Goal: Task Accomplishment & Management: Use online tool/utility

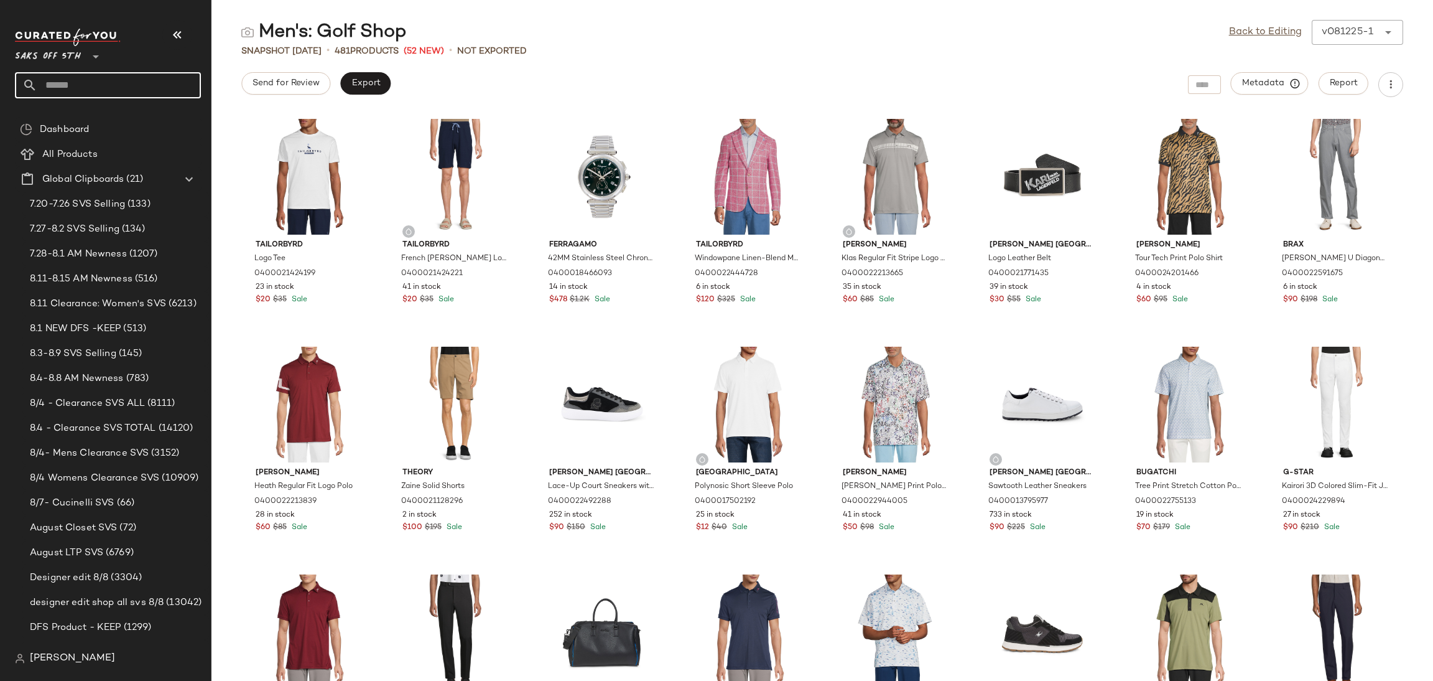
click at [91, 82] on input "text" at bounding box center [119, 85] width 164 height 26
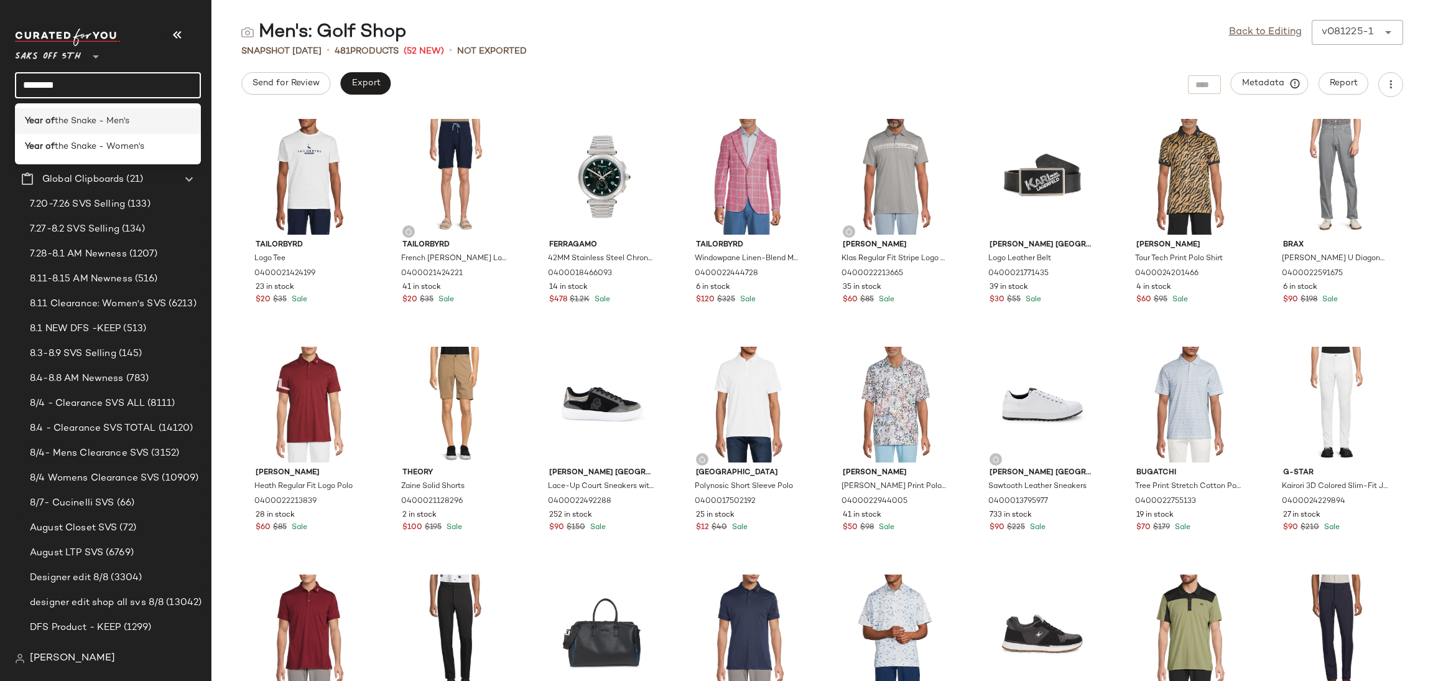
type input "*******"
click at [68, 119] on span "the Snake - Men's" at bounding box center [92, 120] width 75 height 13
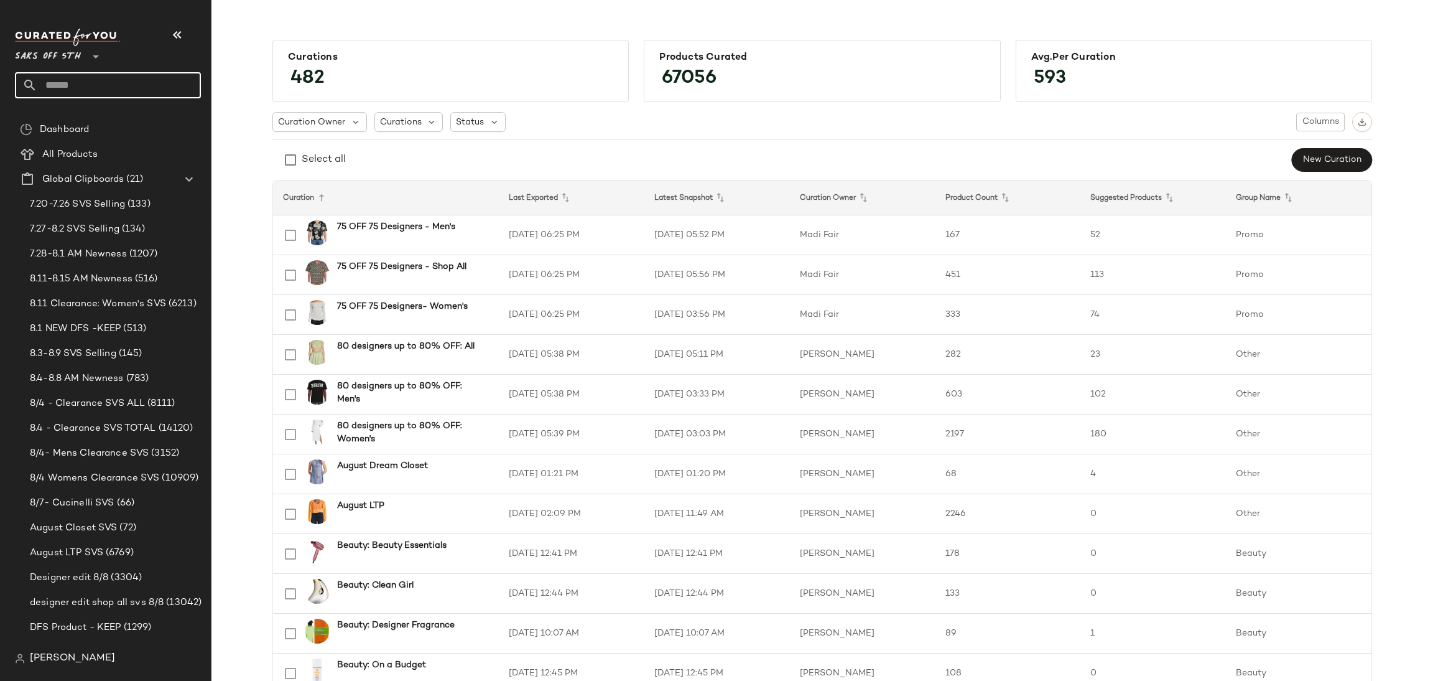
click at [95, 86] on input "text" at bounding box center [119, 85] width 164 height 26
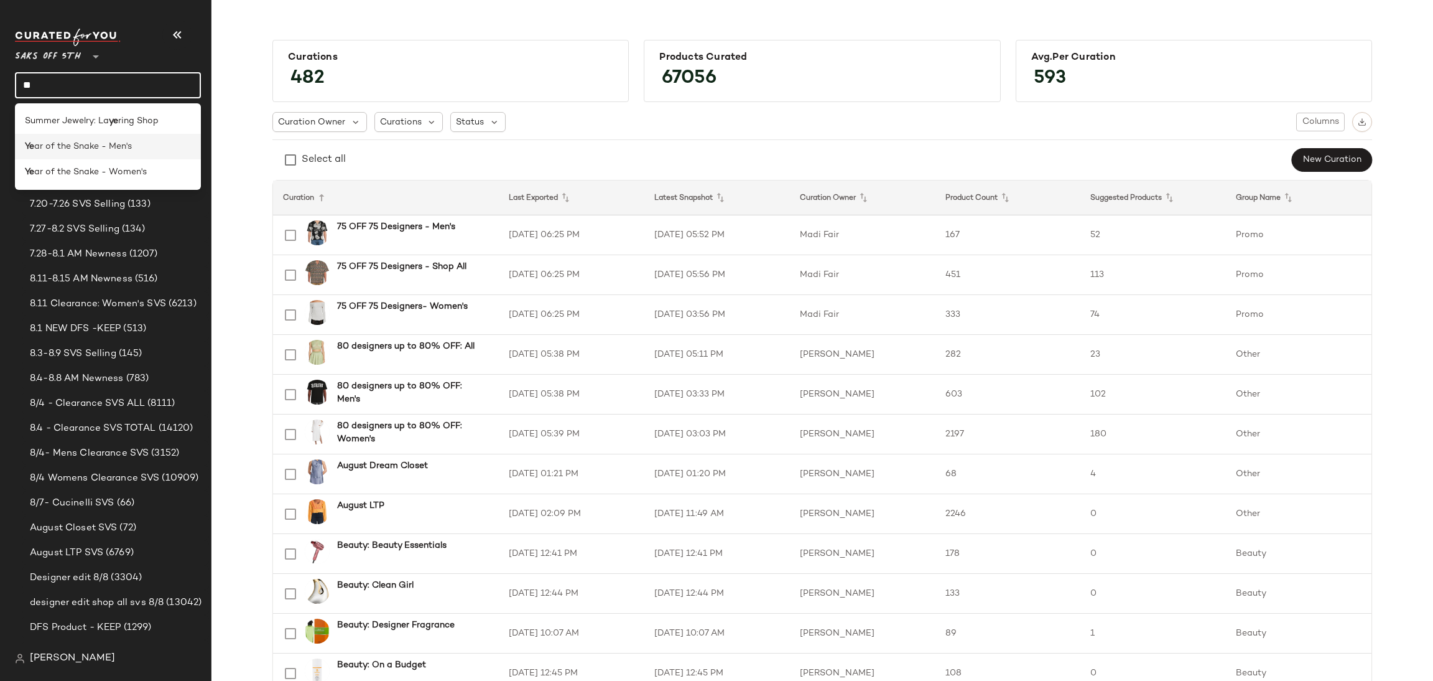
type input "**"
click at [57, 151] on span "ar of the Snake - Men's" at bounding box center [83, 146] width 98 height 13
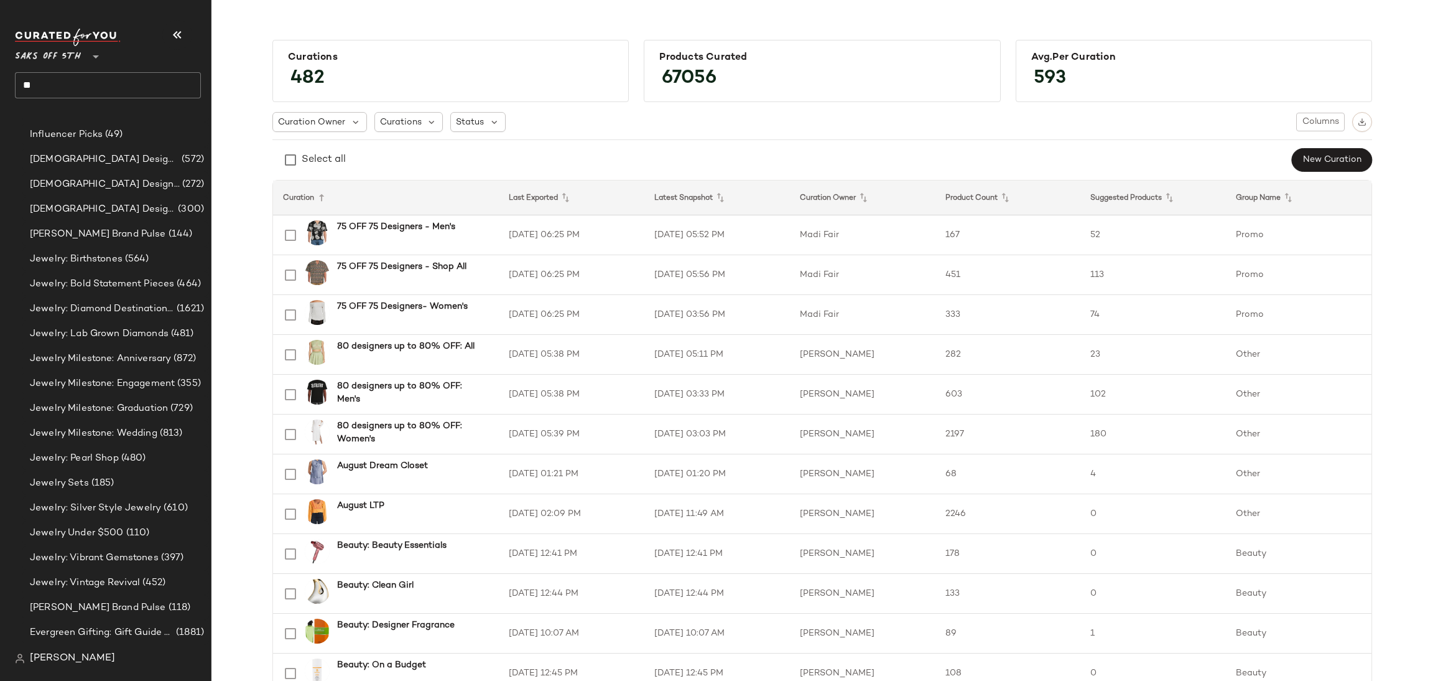
scroll to position [3851, 0]
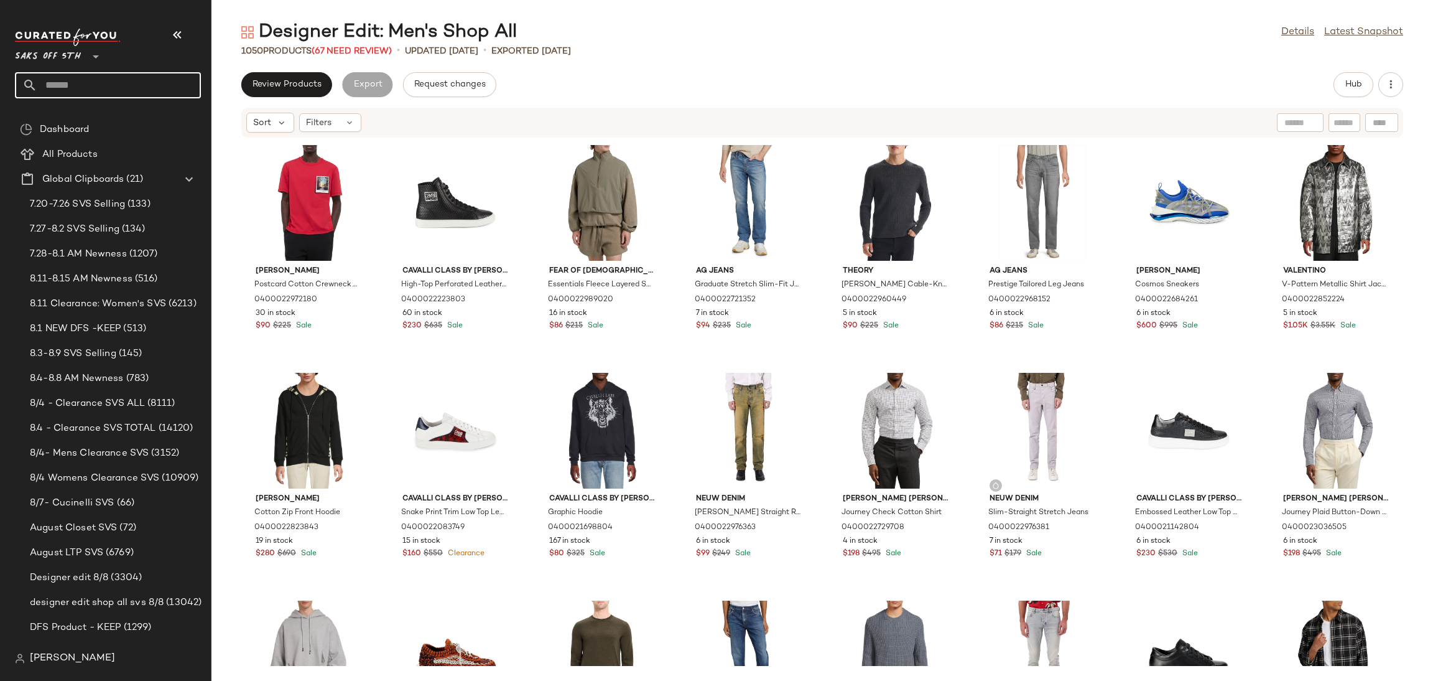
click at [162, 73] on input "text" at bounding box center [119, 85] width 164 height 26
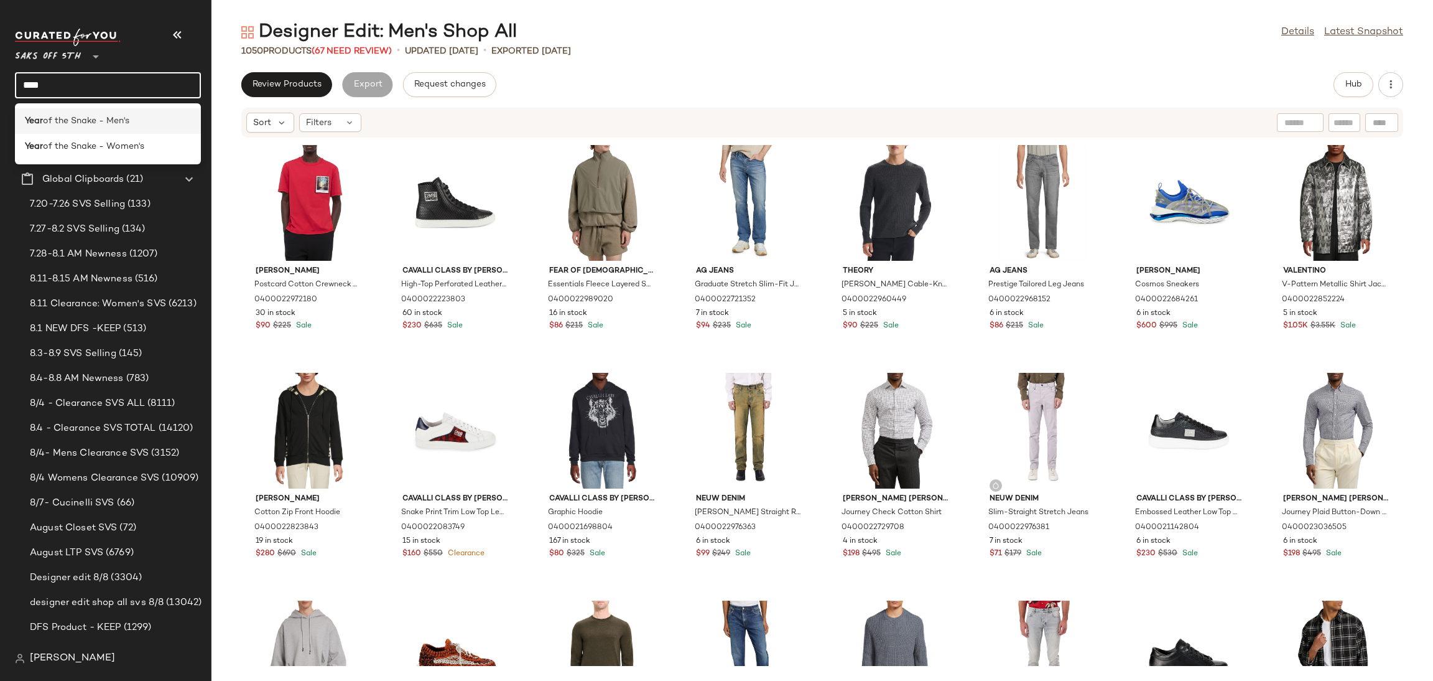
type input "****"
click at [60, 121] on span "of the Snake - Men's" at bounding box center [86, 120] width 86 height 13
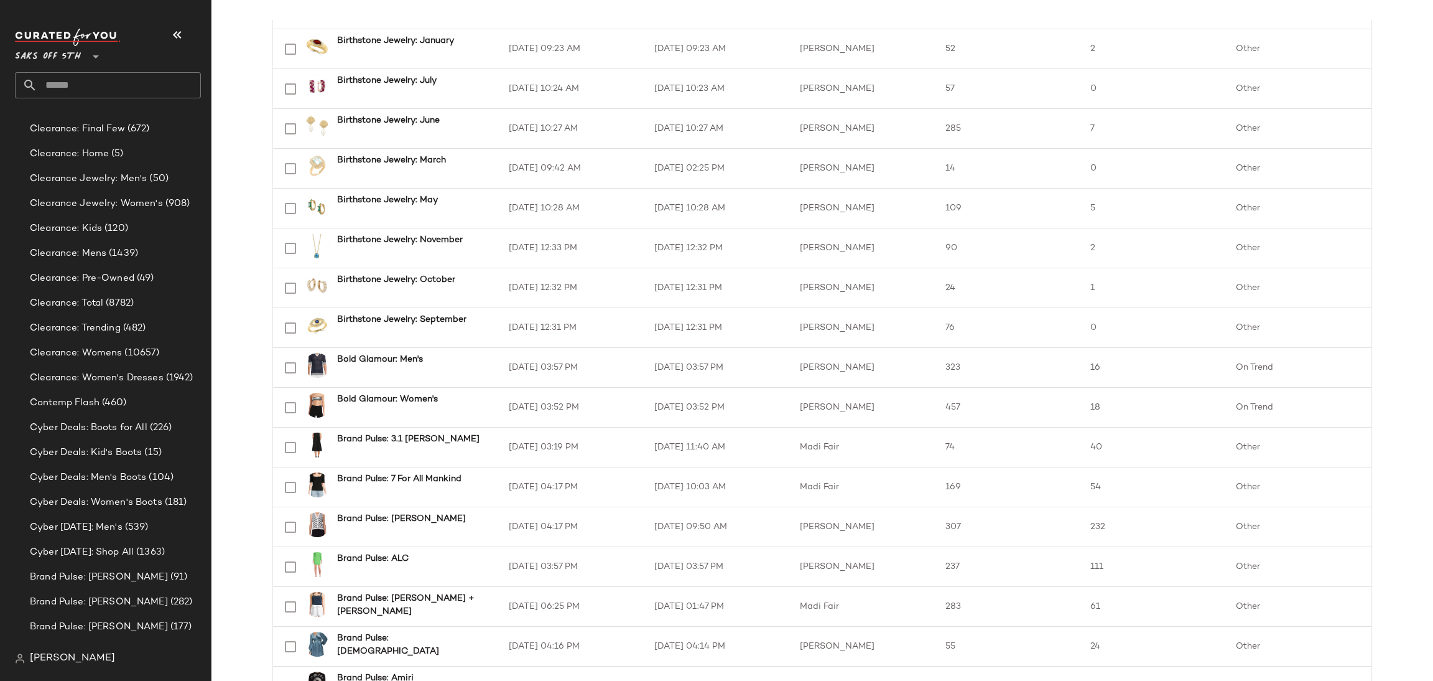
scroll to position [1598, 0]
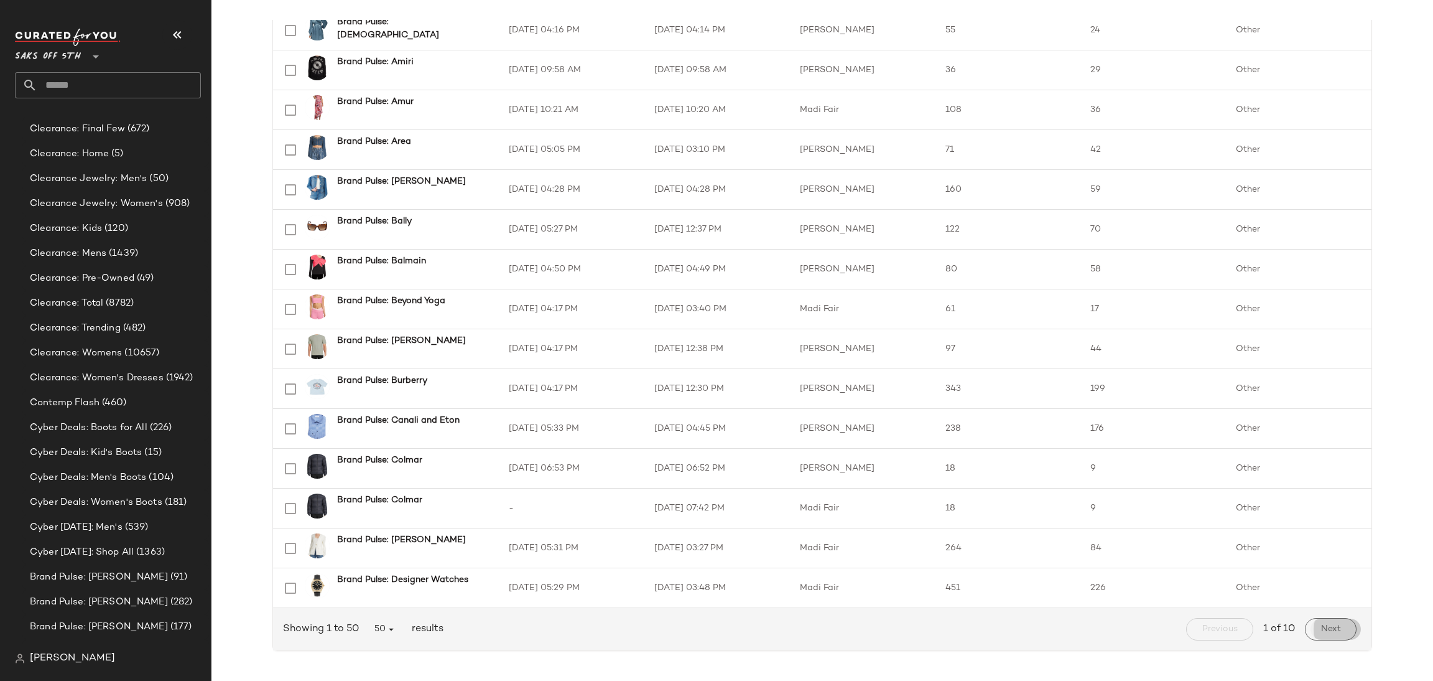
click at [1331, 630] on span "Next" at bounding box center [1331, 629] width 21 height 10
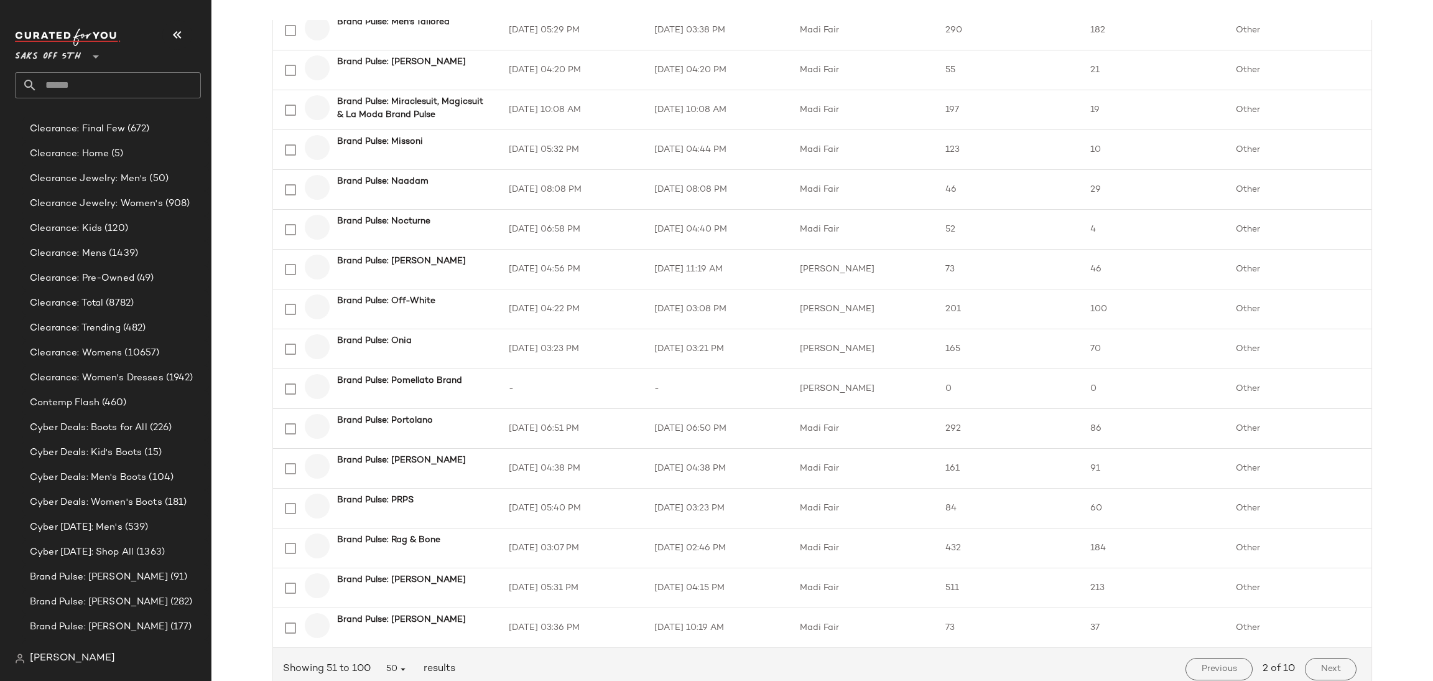
scroll to position [1598, 0]
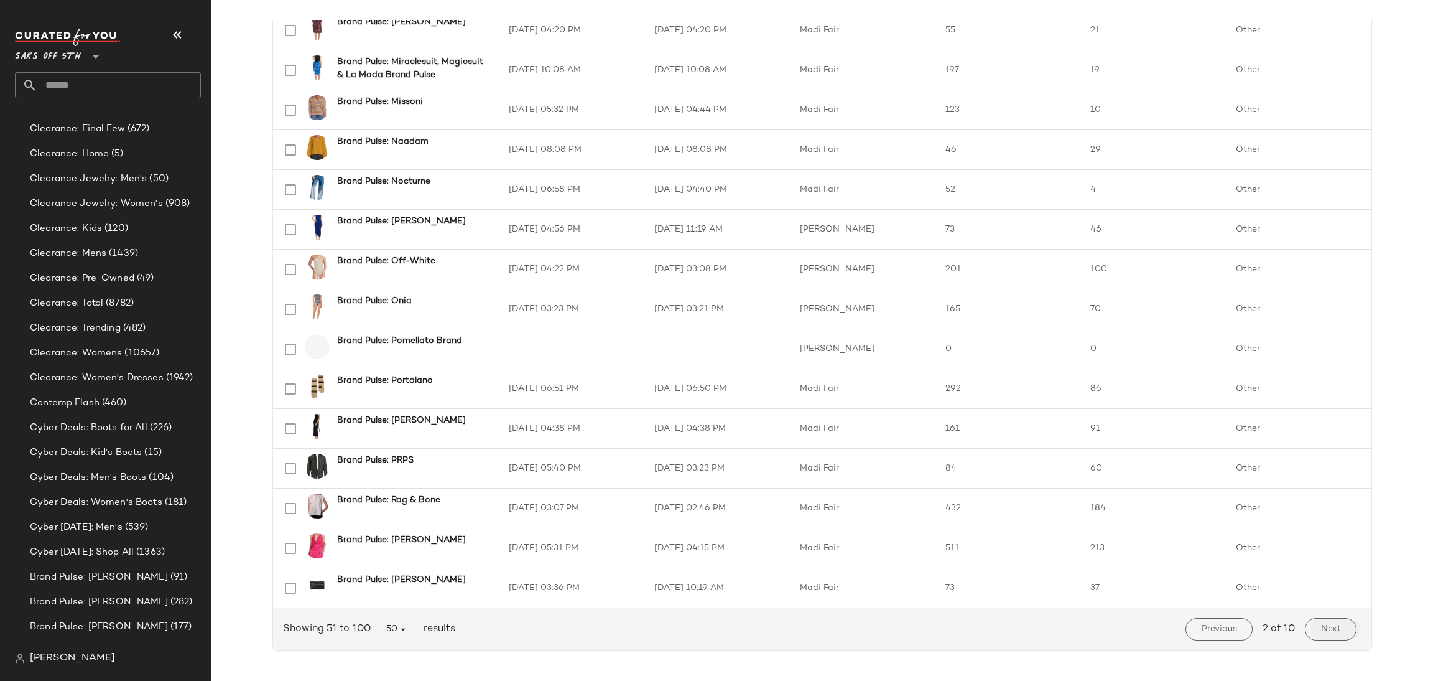
click at [1323, 628] on span "Next" at bounding box center [1331, 629] width 21 height 10
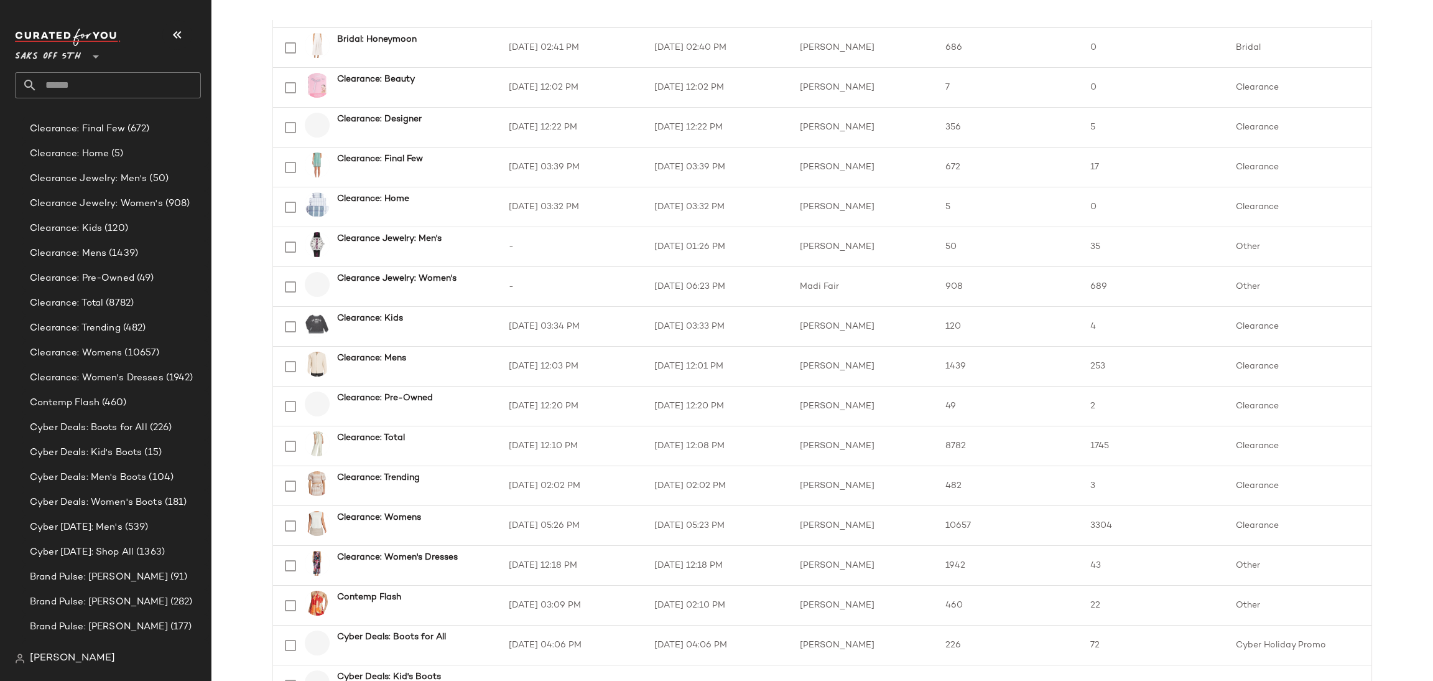
scroll to position [1598, 0]
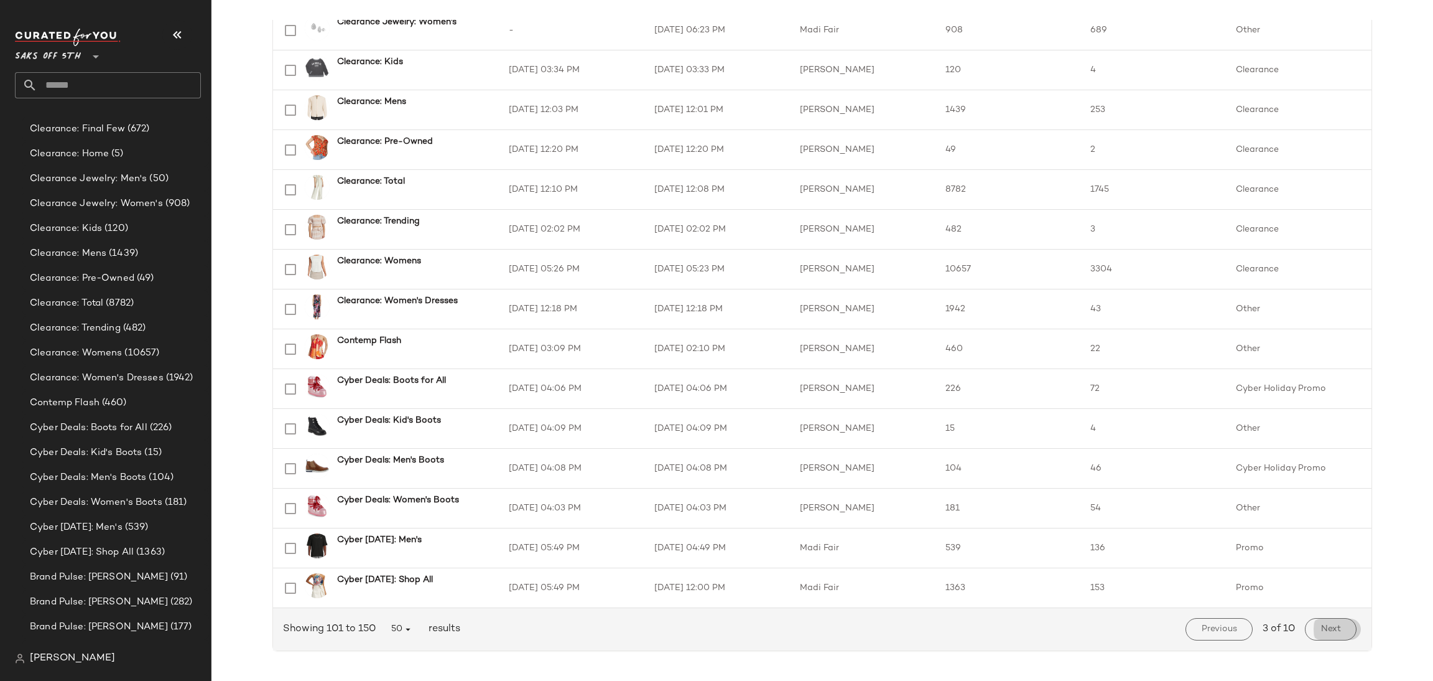
click at [1323, 628] on span "Next" at bounding box center [1331, 629] width 21 height 10
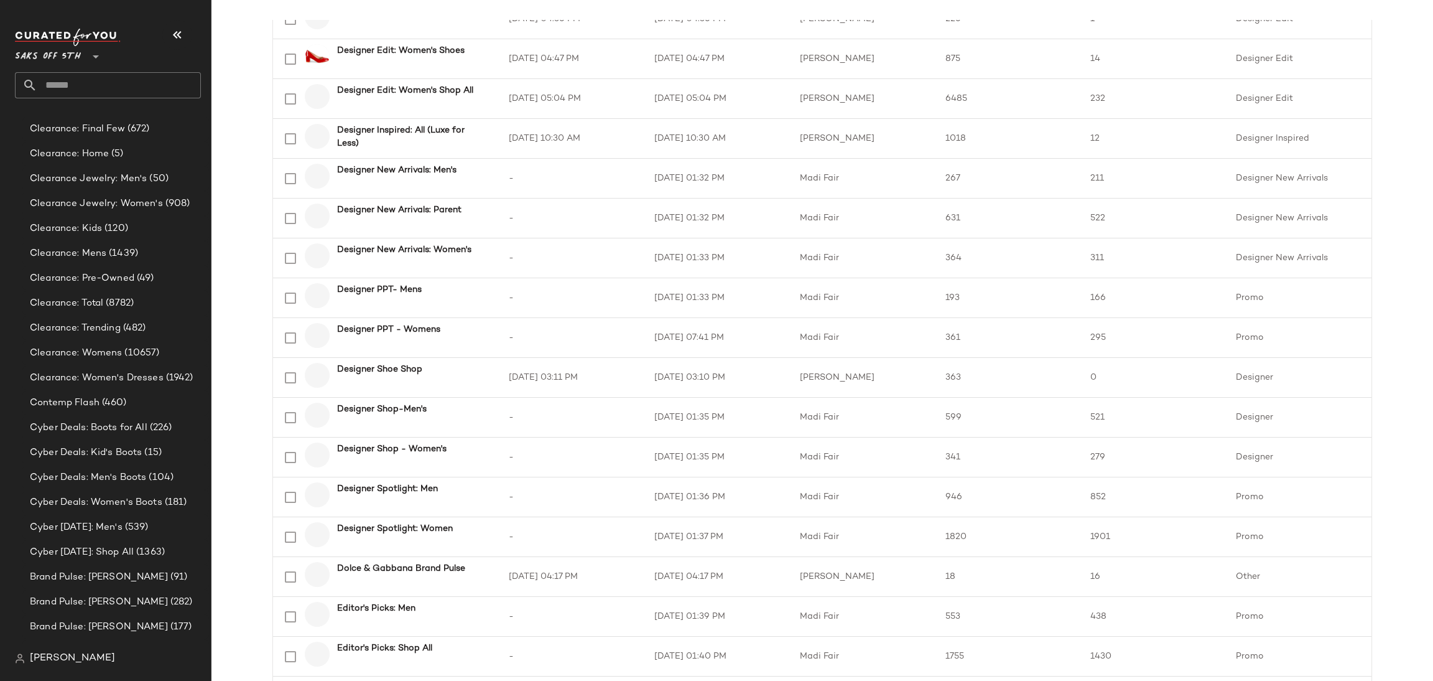
scroll to position [1598, 0]
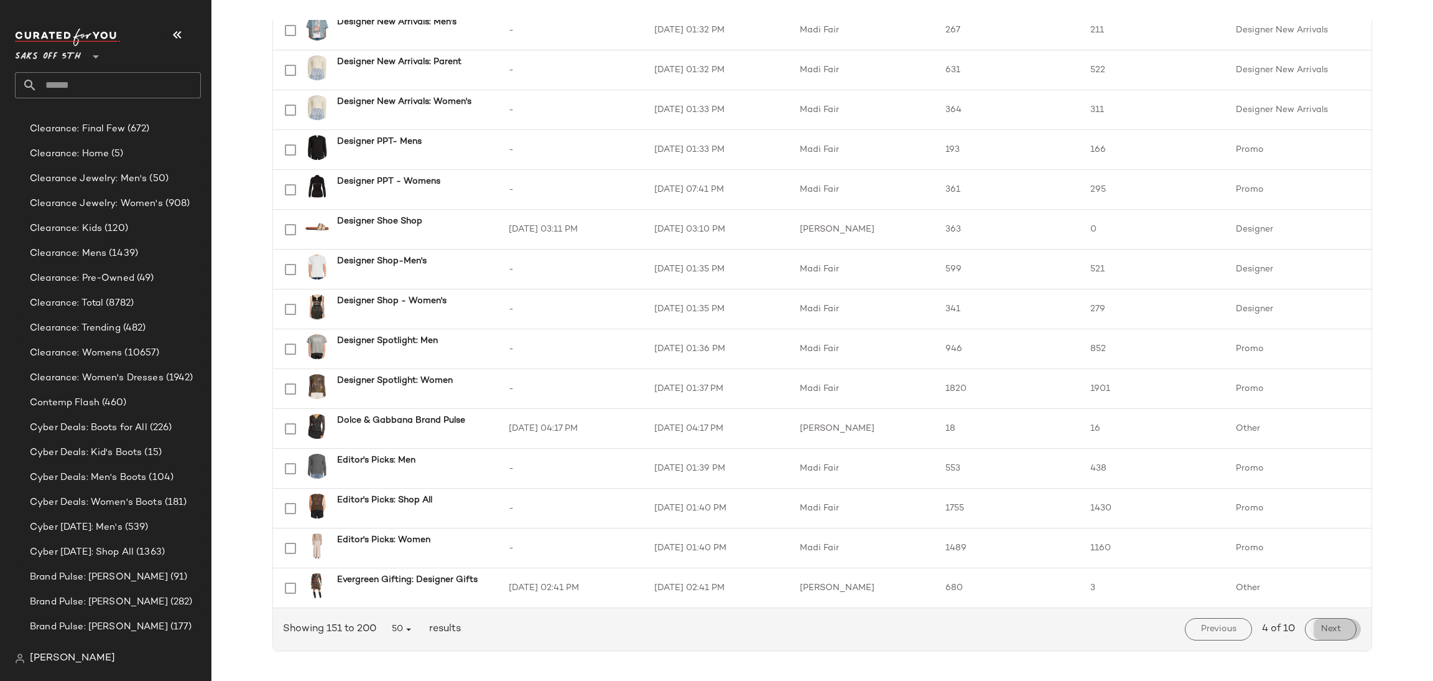
click at [1328, 638] on button "Next" at bounding box center [1331, 629] width 52 height 22
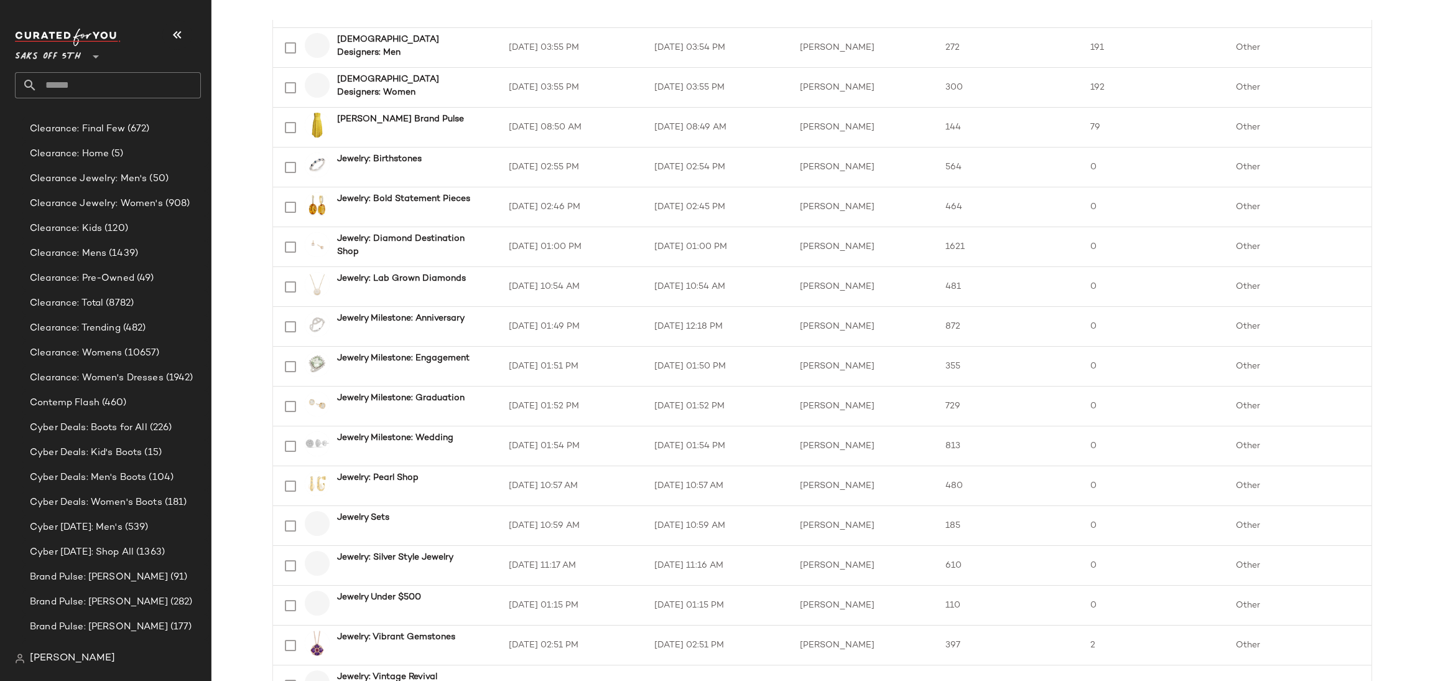
scroll to position [1598, 0]
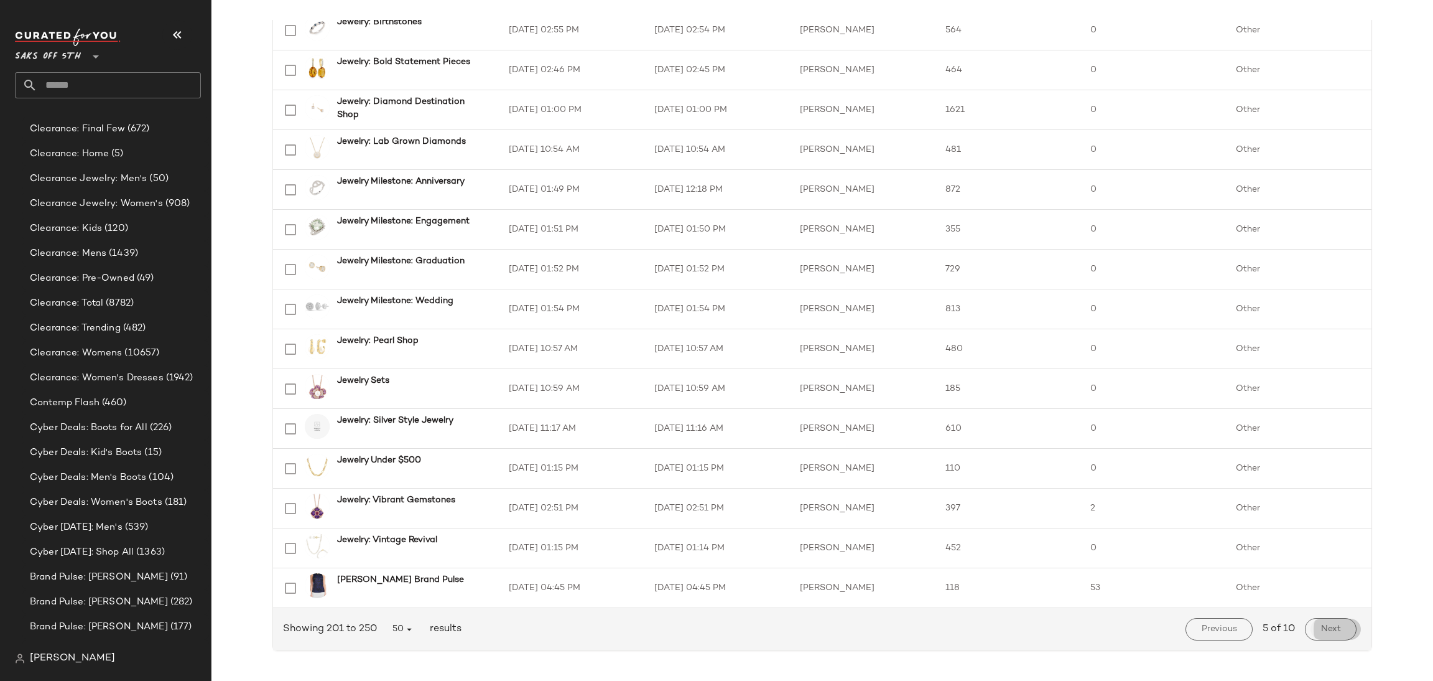
click at [1332, 636] on button "Next" at bounding box center [1331, 629] width 52 height 22
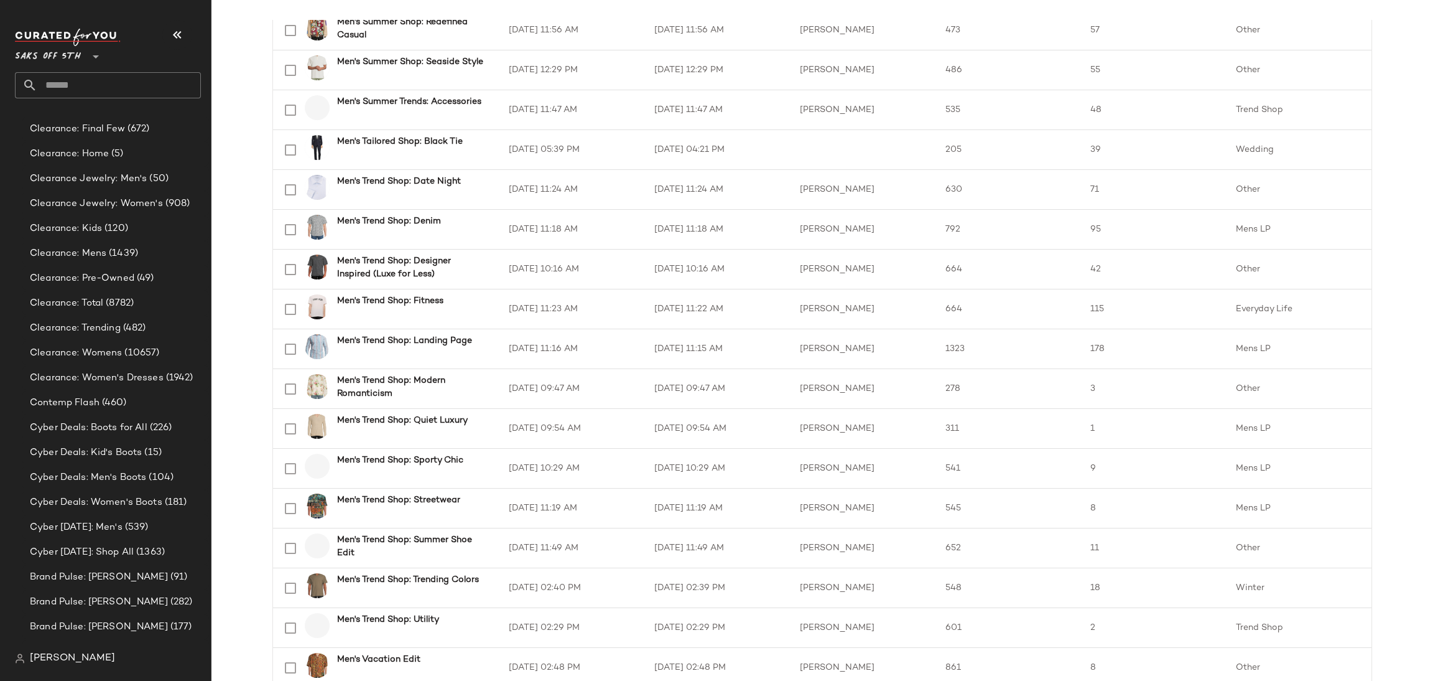
scroll to position [1598, 0]
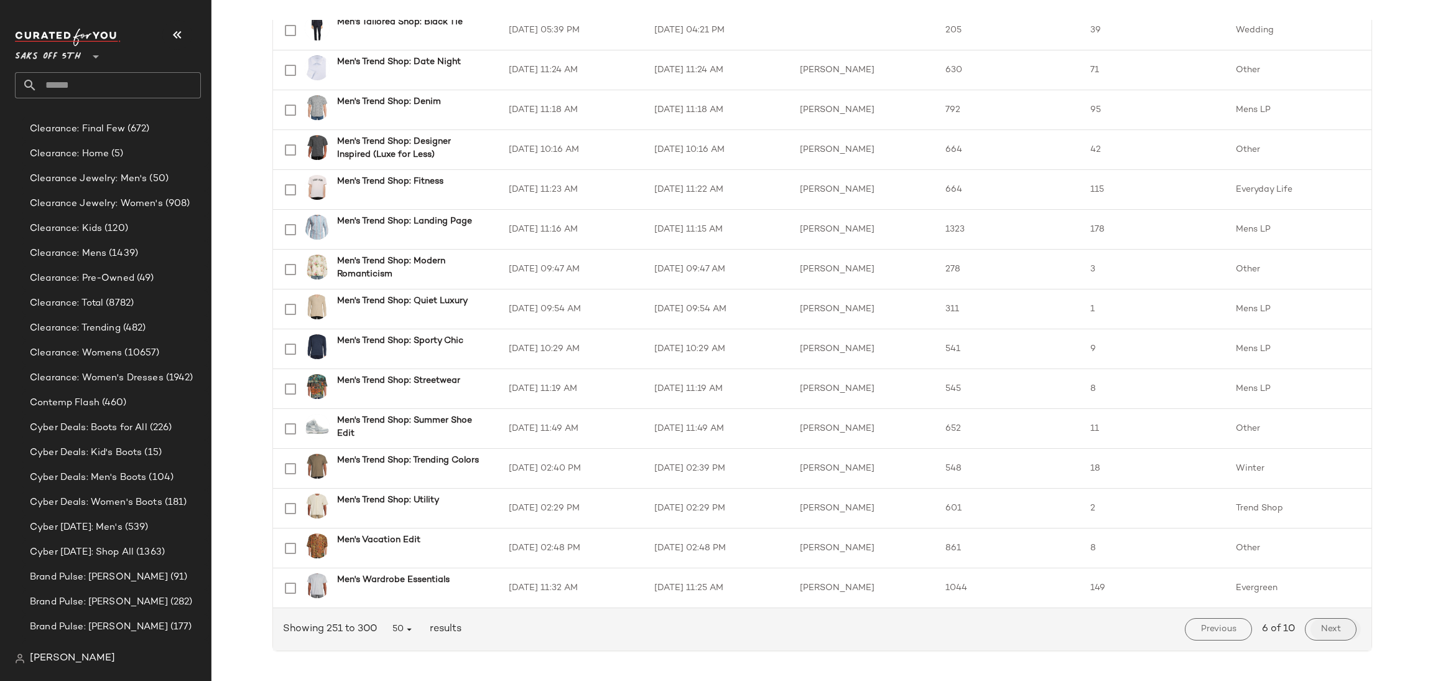
click at [1324, 633] on span "Next" at bounding box center [1331, 629] width 21 height 10
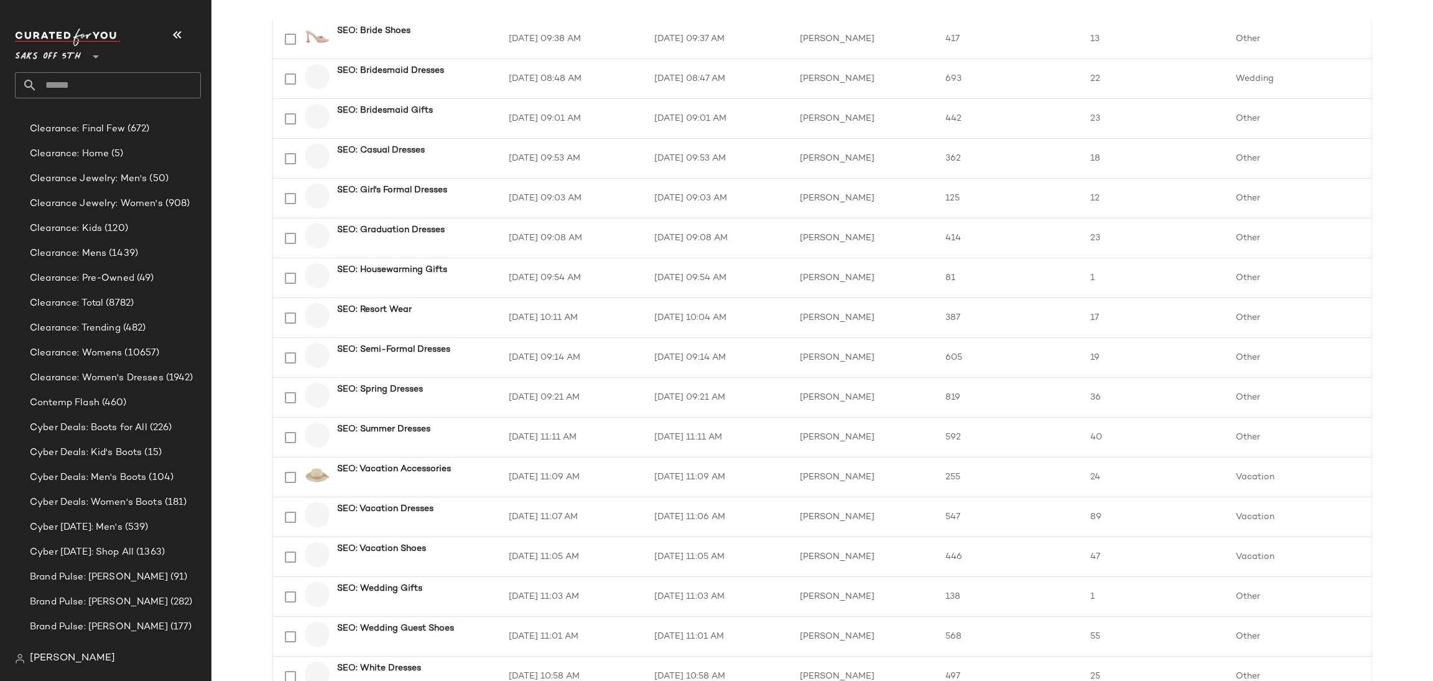
scroll to position [1598, 0]
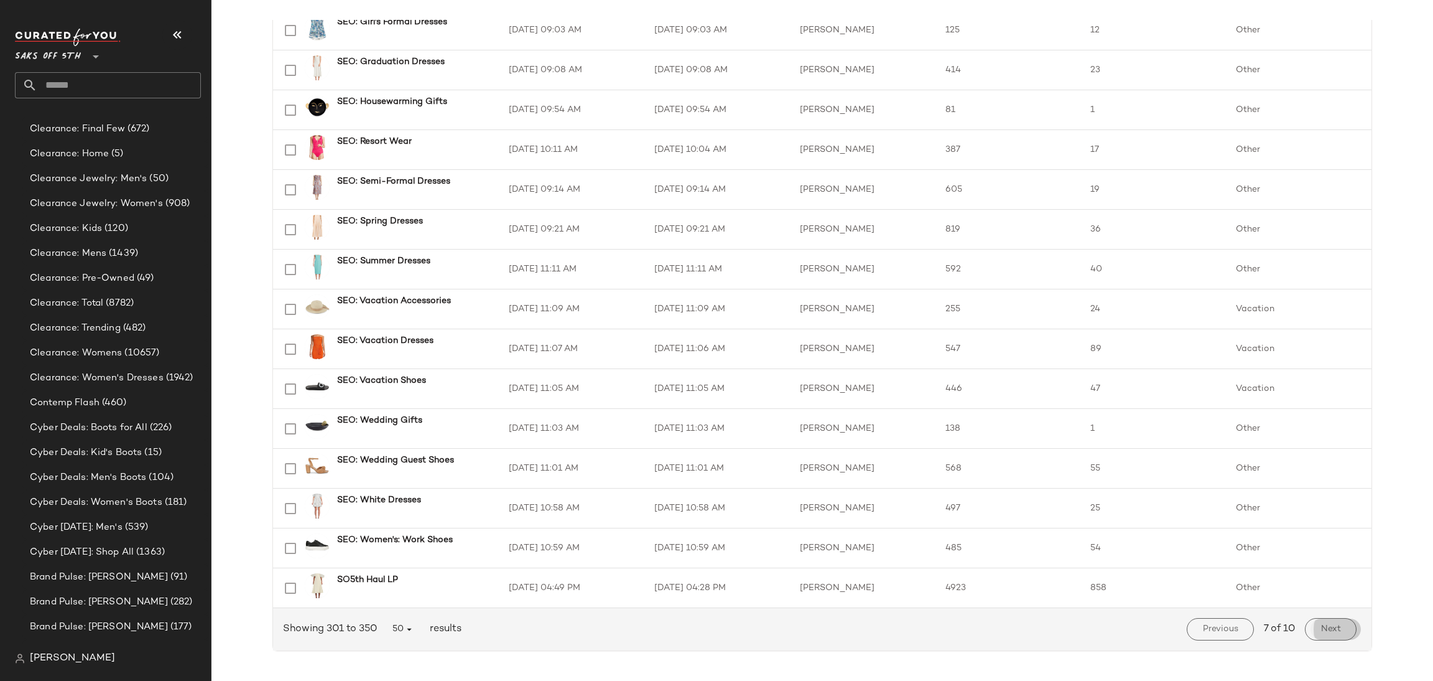
click at [1312, 635] on button "Next" at bounding box center [1331, 629] width 52 height 22
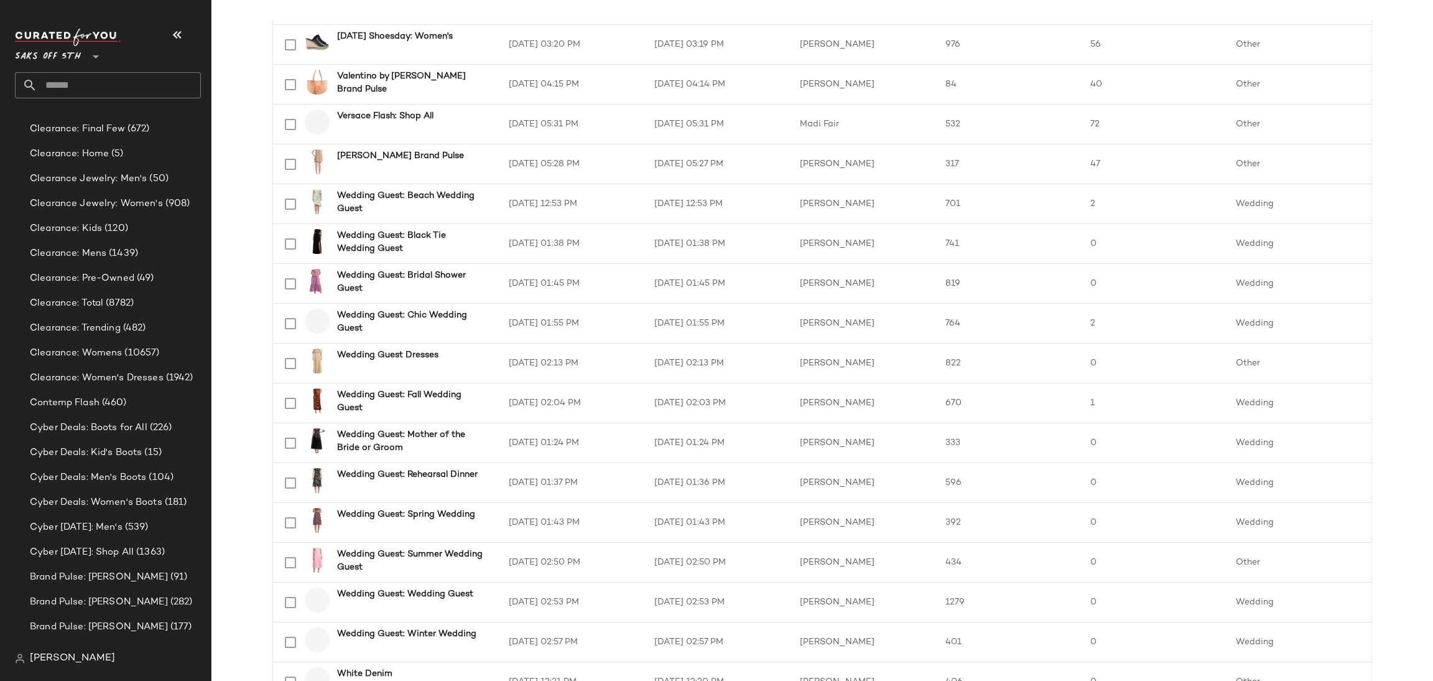
scroll to position [1598, 0]
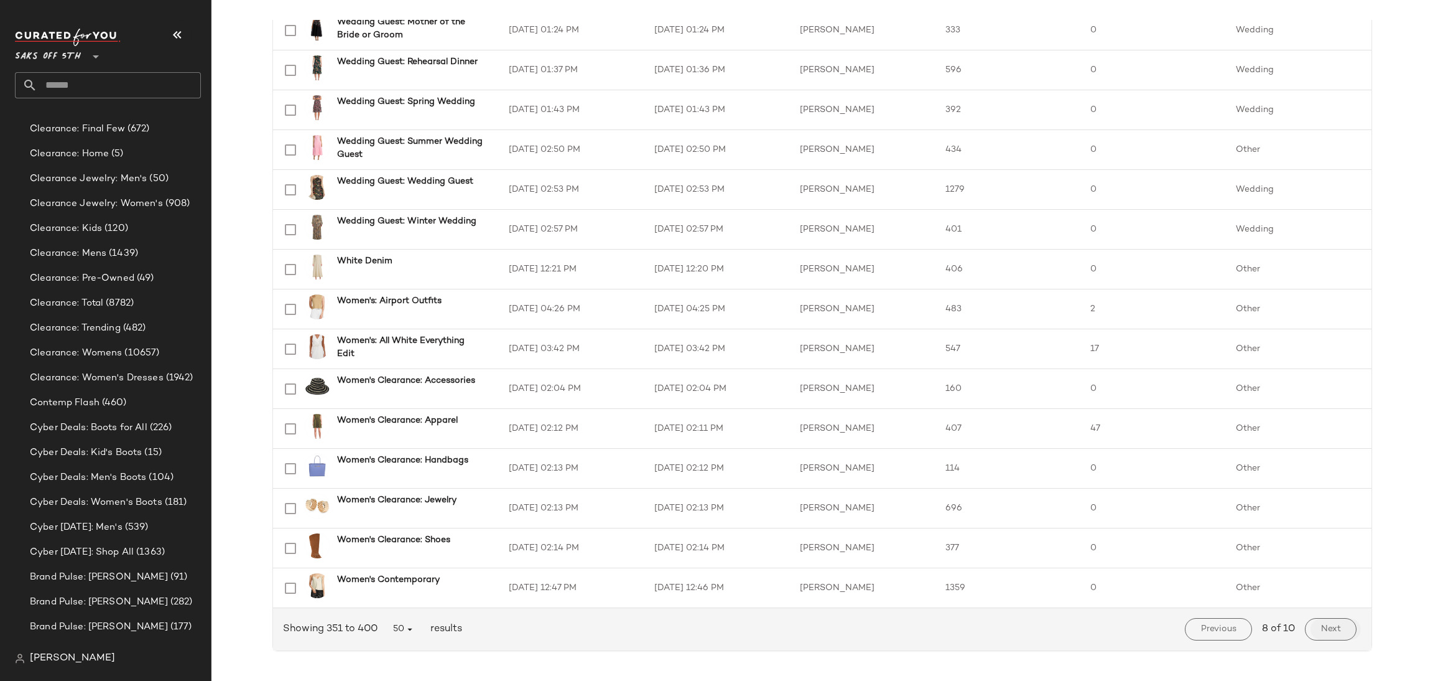
click at [1324, 636] on button "Next" at bounding box center [1331, 629] width 52 height 22
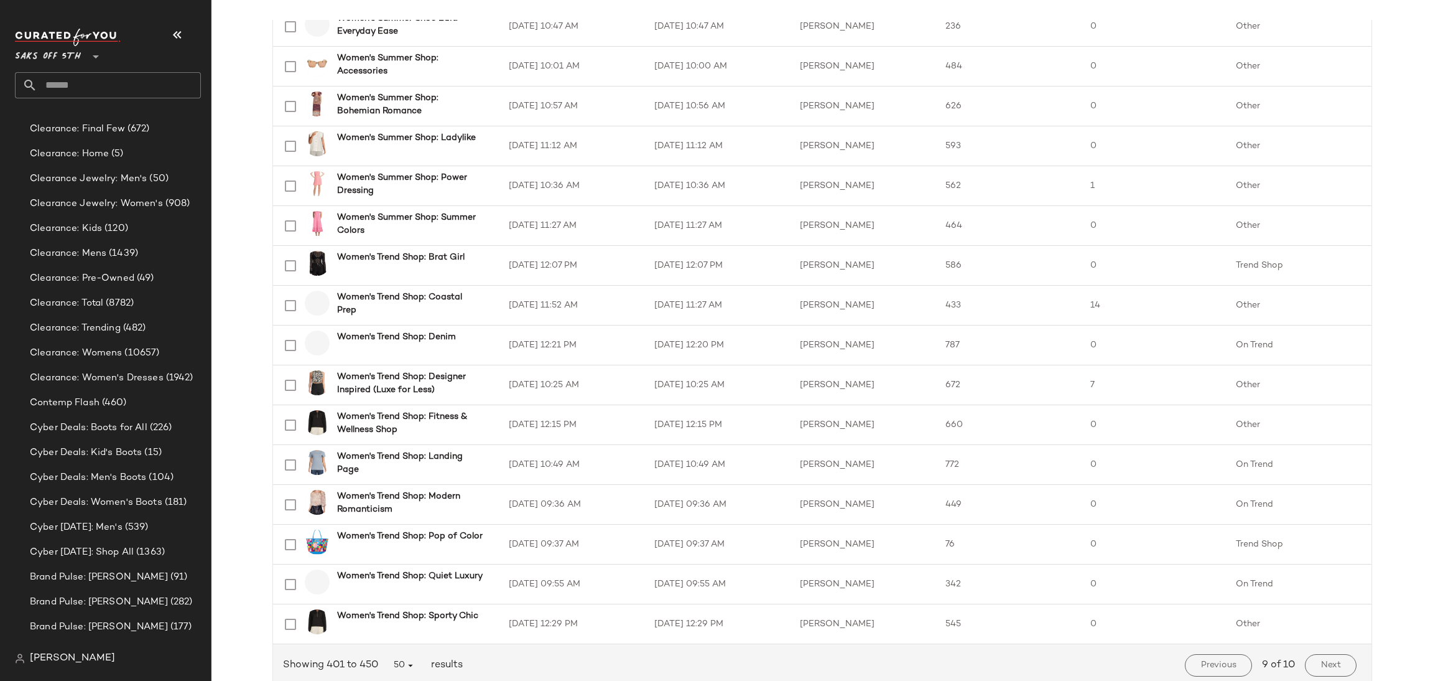
scroll to position [1598, 0]
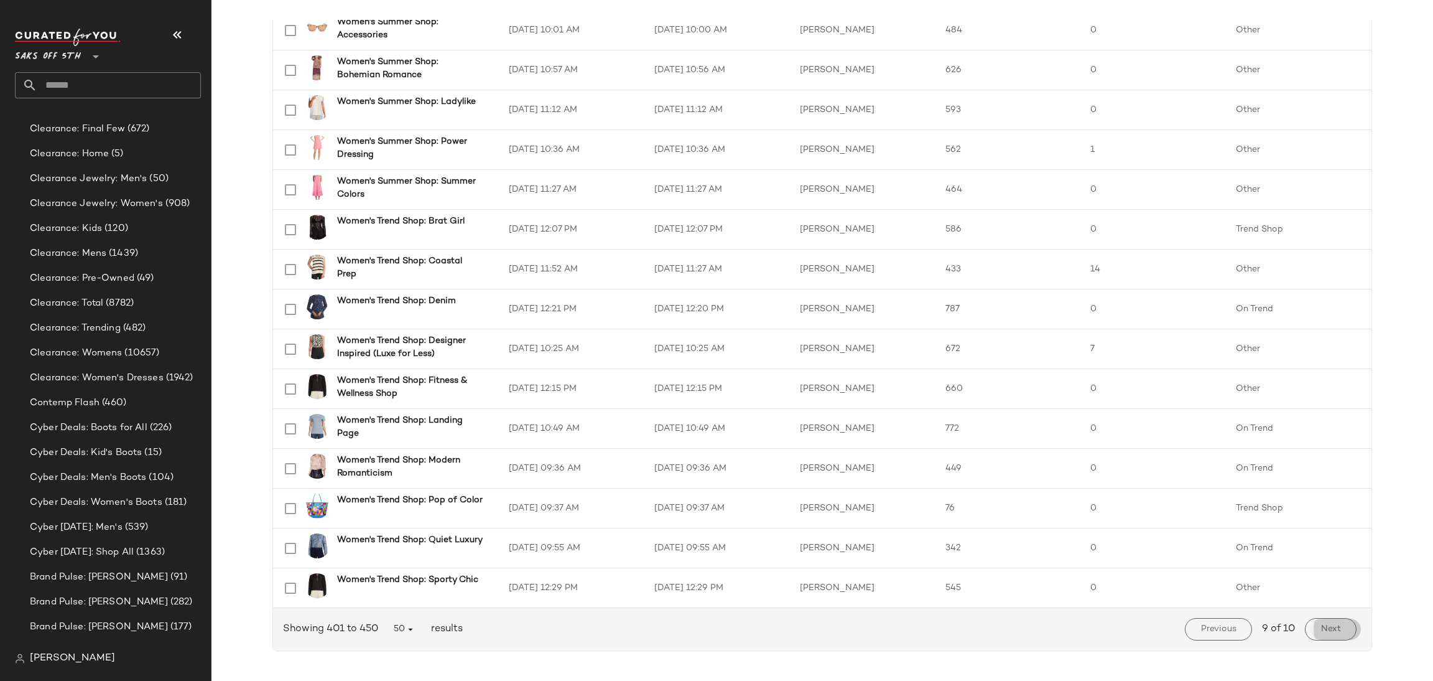
click at [1320, 623] on button "Next" at bounding box center [1331, 629] width 52 height 22
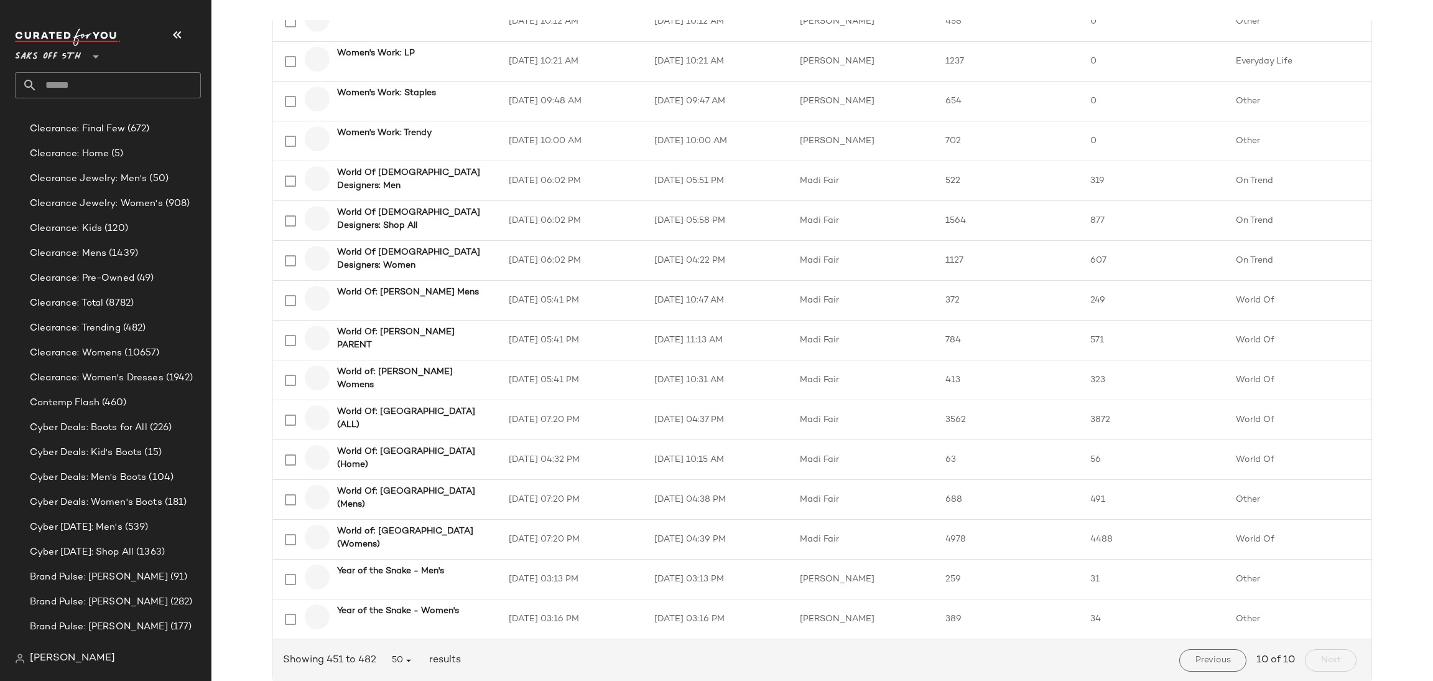
scroll to position [881, 0]
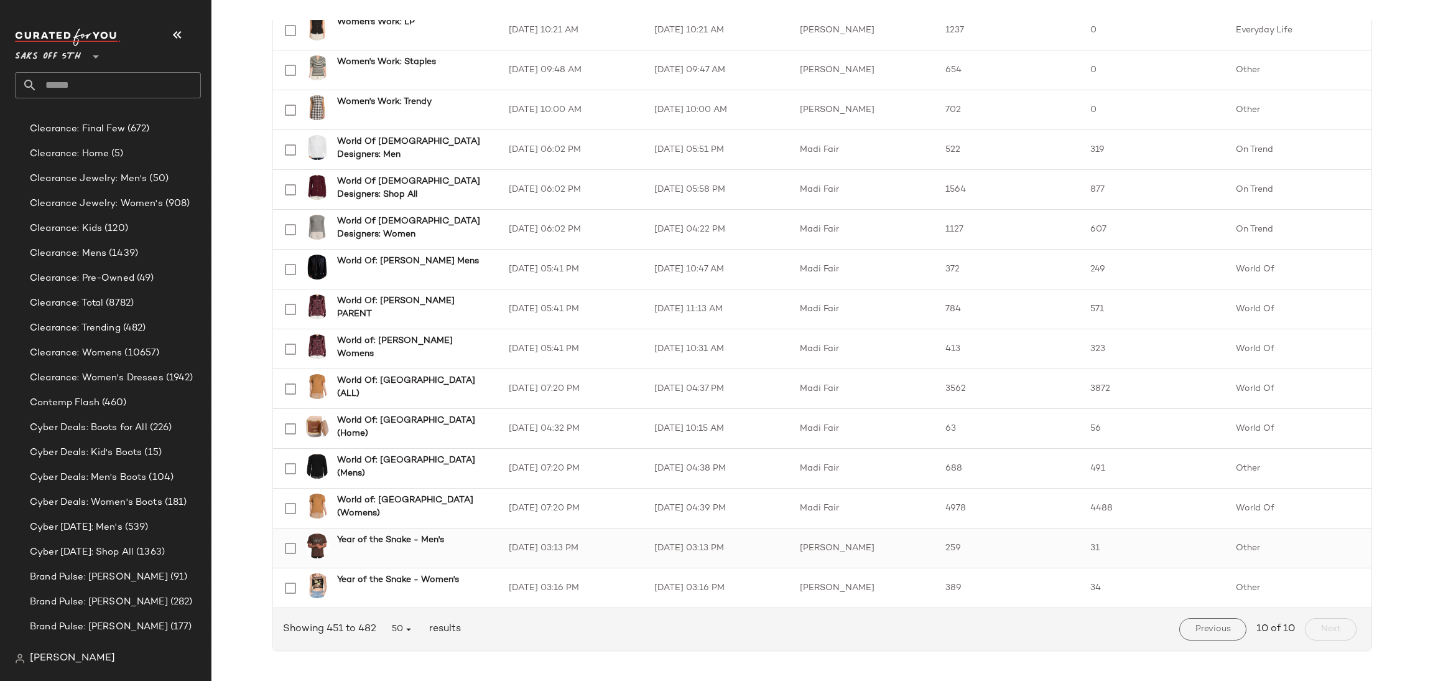
click at [488, 543] on td "Year of the Snake - Men's" at bounding box center [386, 548] width 226 height 40
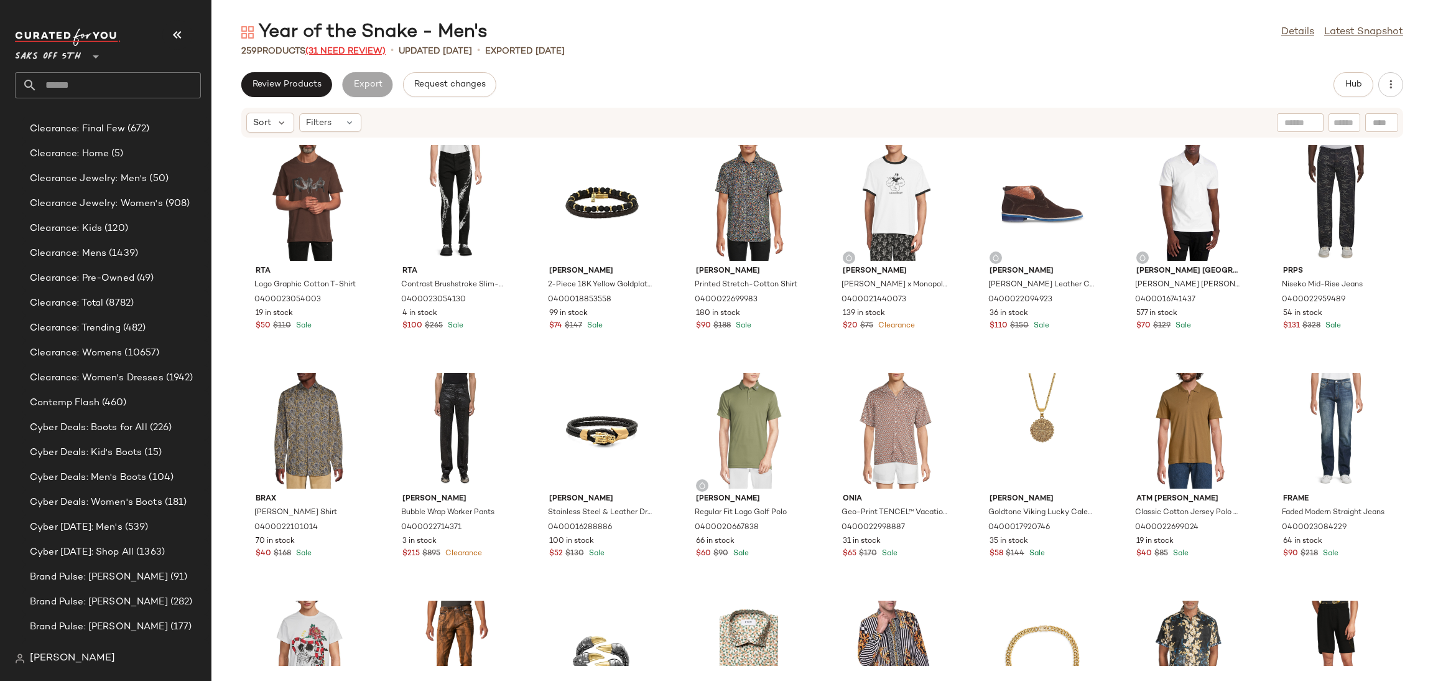
click at [330, 50] on span "(31 Need Review)" at bounding box center [345, 51] width 80 height 9
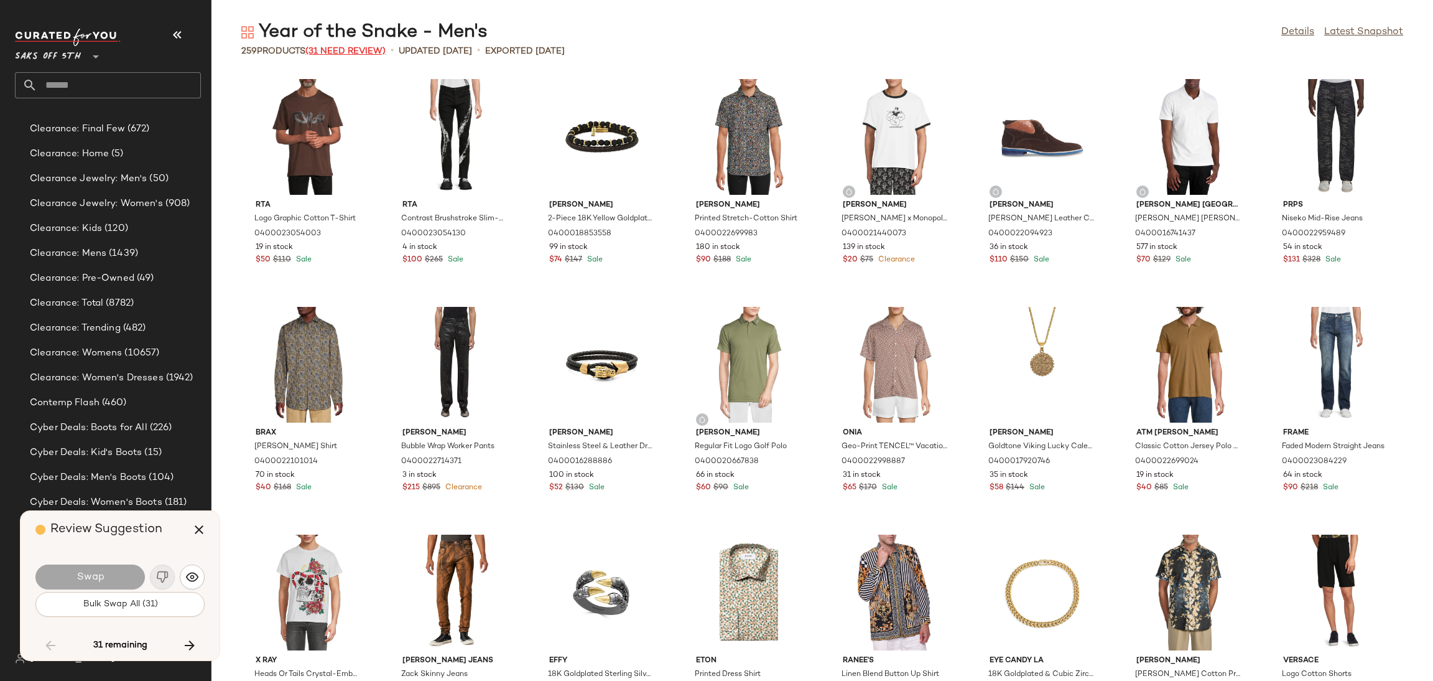
scroll to position [2048, 0]
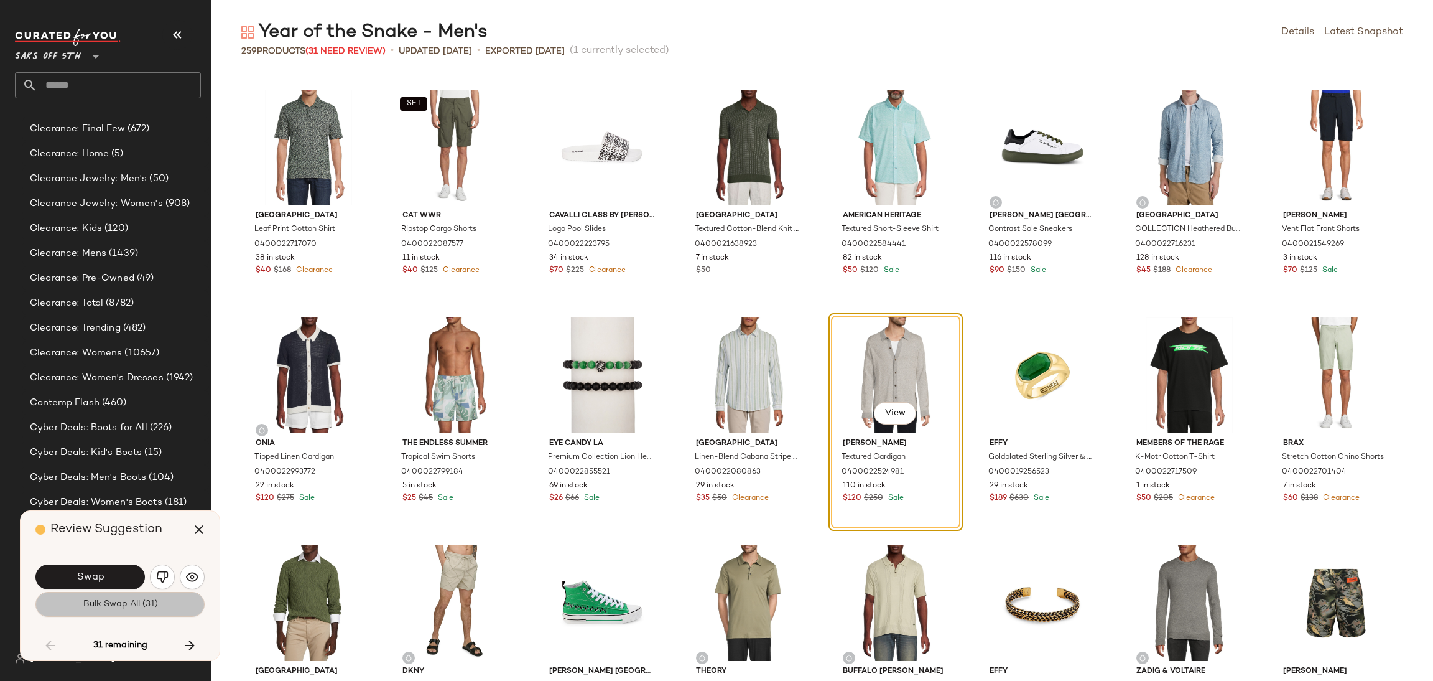
click at [169, 603] on button "Bulk Swap All (31)" at bounding box center [119, 604] width 169 height 25
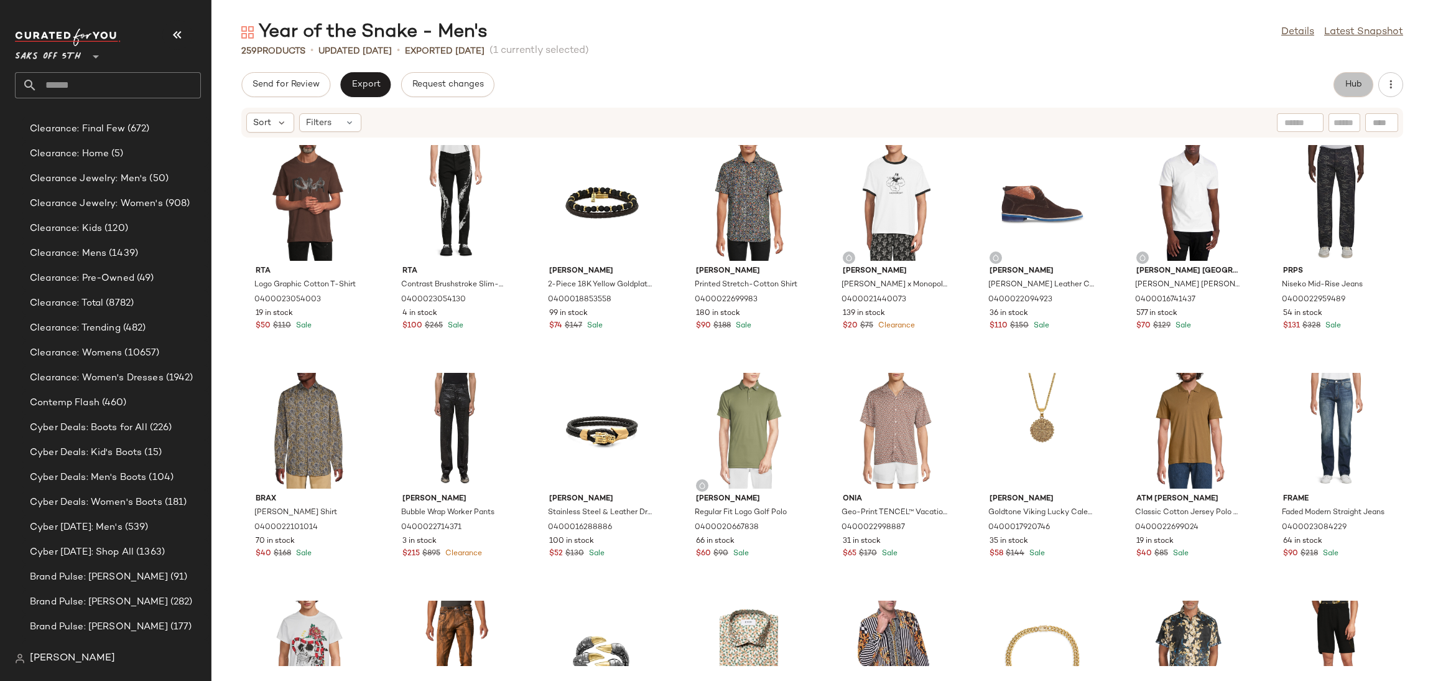
click at [1352, 86] on span "Hub" at bounding box center [1353, 85] width 17 height 10
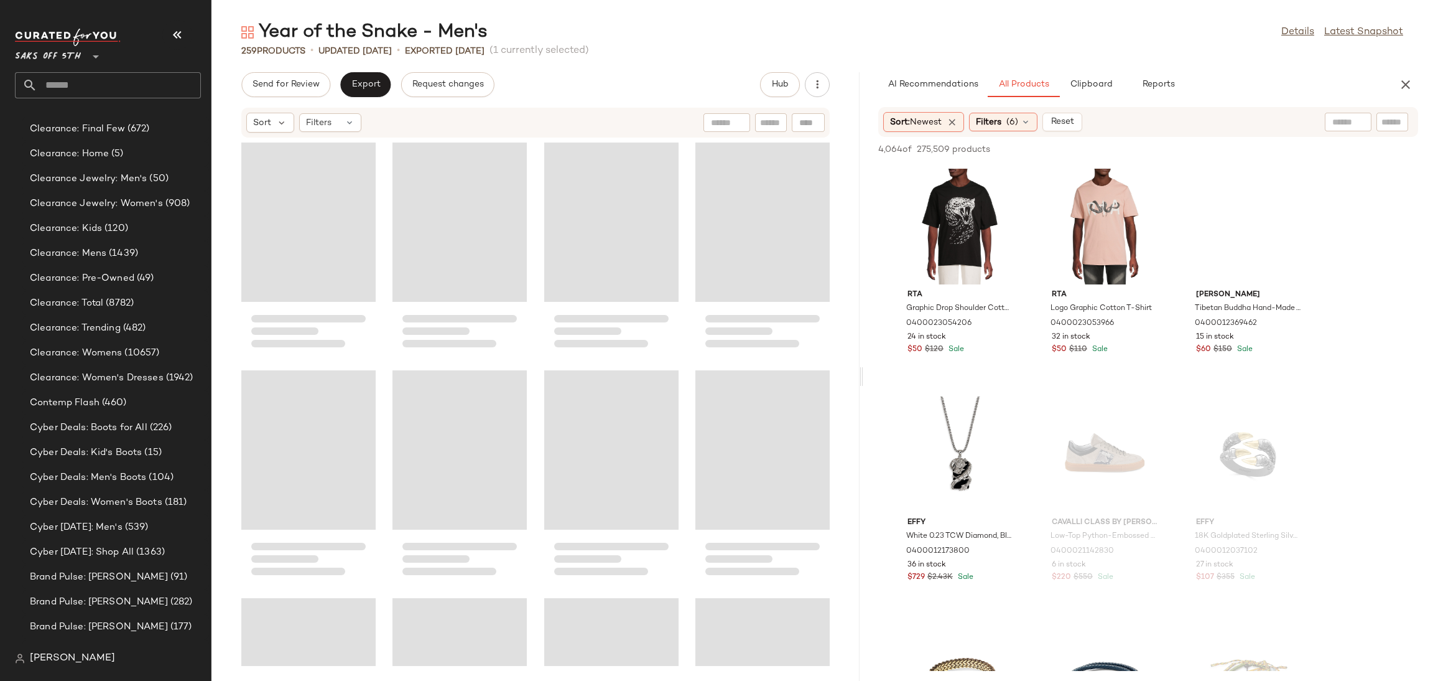
drag, startPoint x: 823, startPoint y: 374, endPoint x: 865, endPoint y: 378, distance: 41.8
click at [865, 378] on div "Year of the Snake - Men's Details Latest Snapshot 259 Products • updated [DATE]…" at bounding box center [823, 350] width 1222 height 661
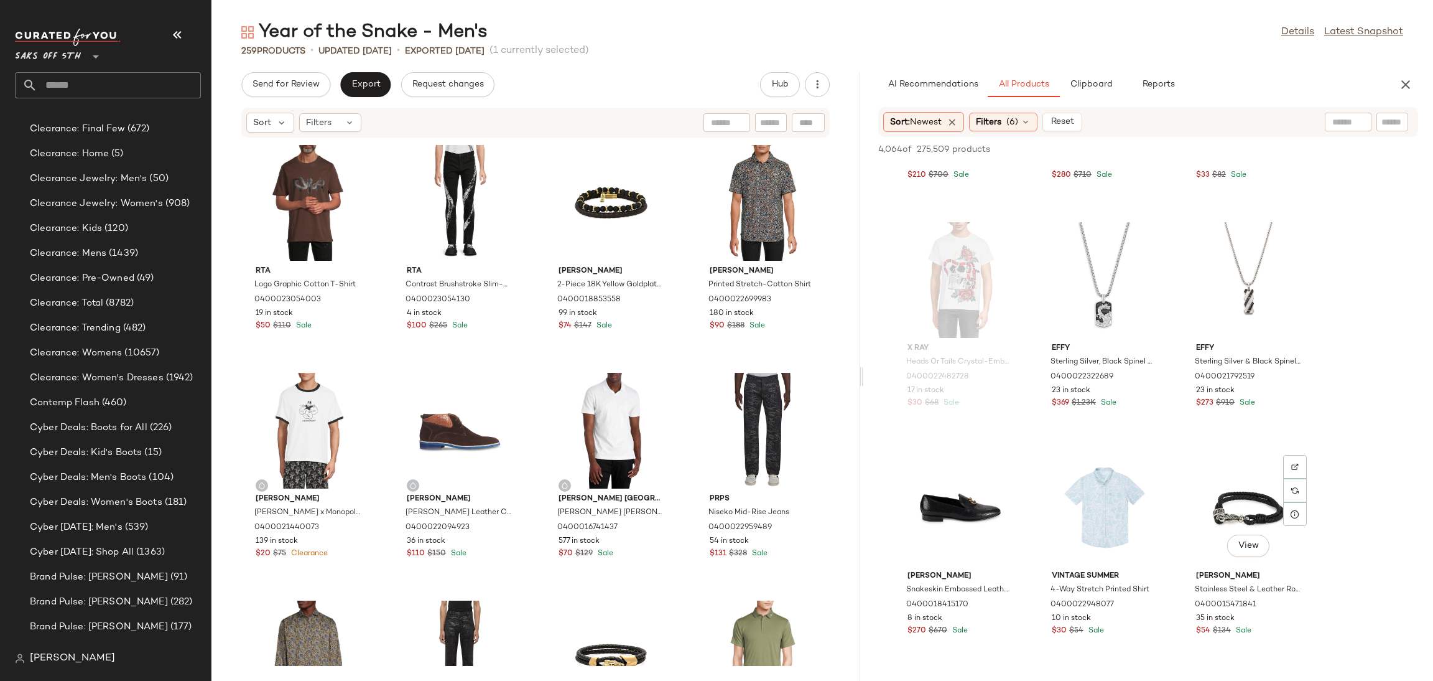
scroll to position [1542, 0]
click at [1006, 114] on div "Filters (6)" at bounding box center [1003, 122] width 68 height 19
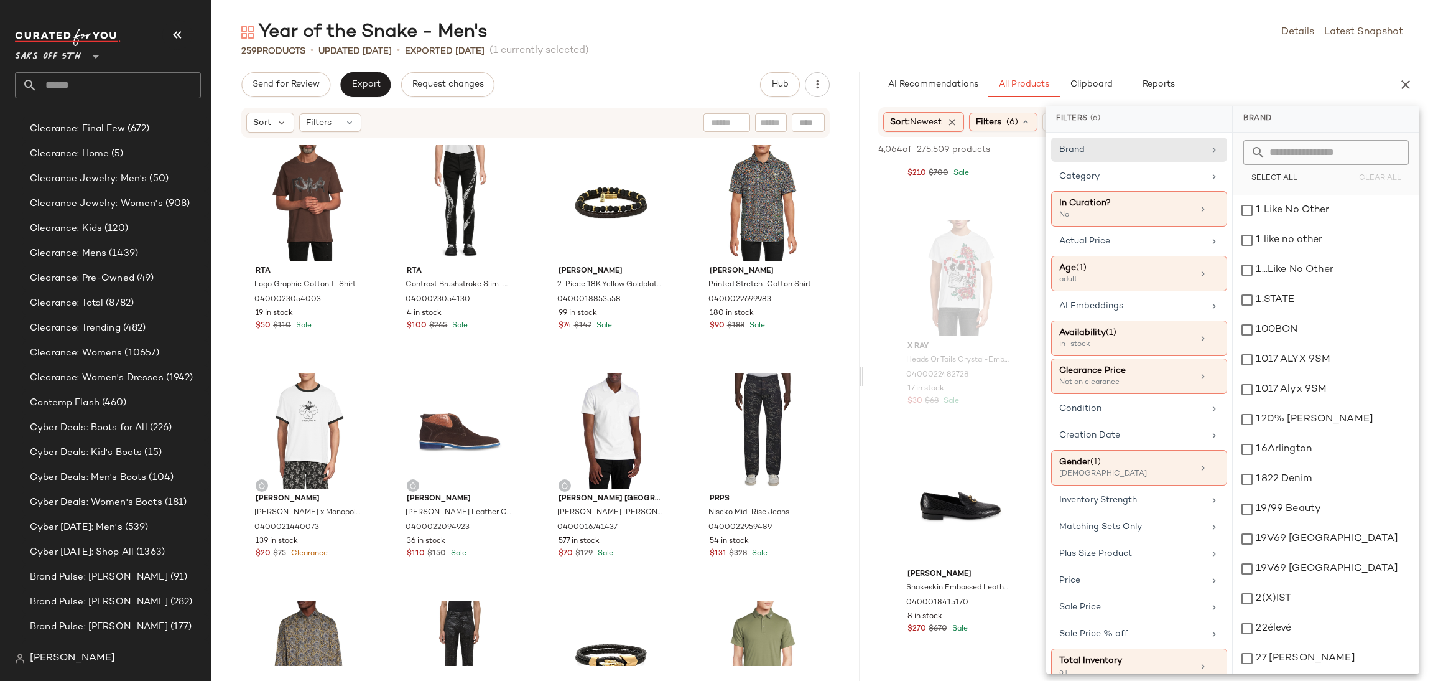
click at [1048, 67] on div "Year of the Snake - Men's Details Latest Snapshot 259 Products • updated [DATE]…" at bounding box center [823, 350] width 1222 height 661
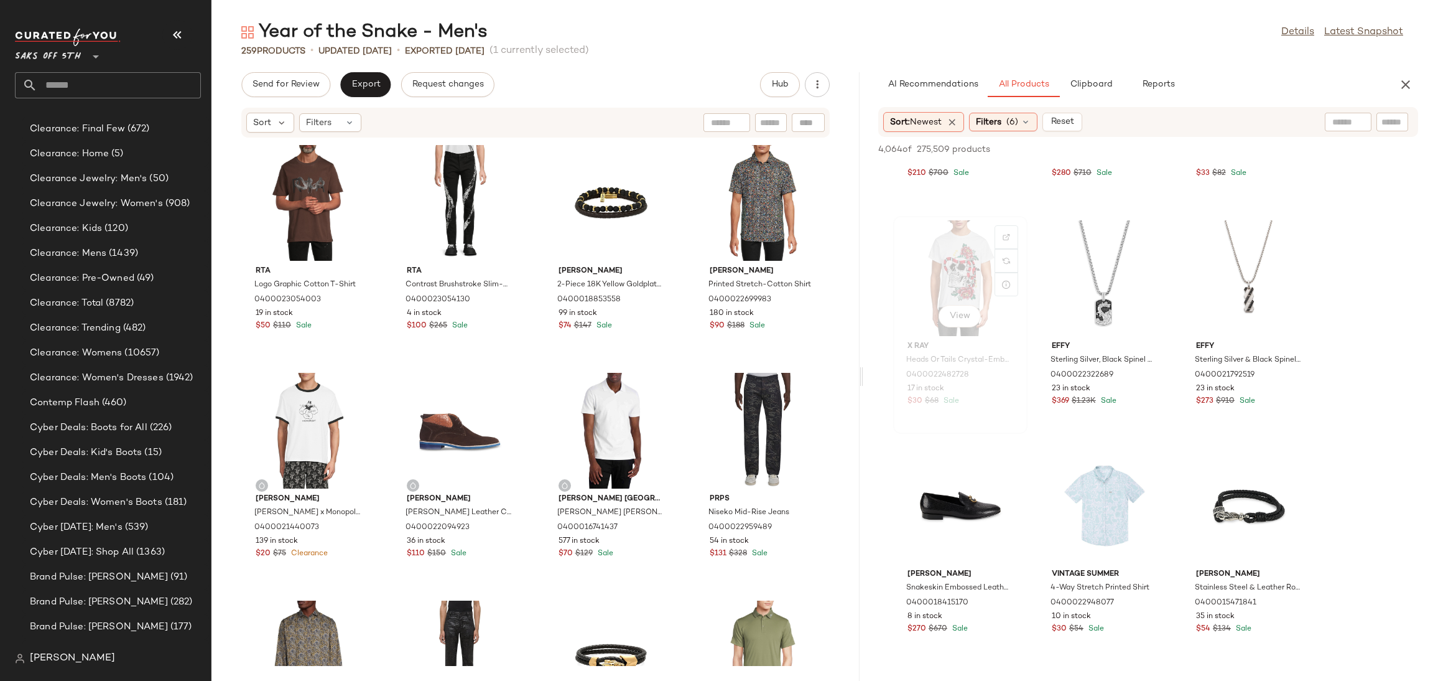
click at [944, 265] on div "View" at bounding box center [961, 278] width 126 height 116
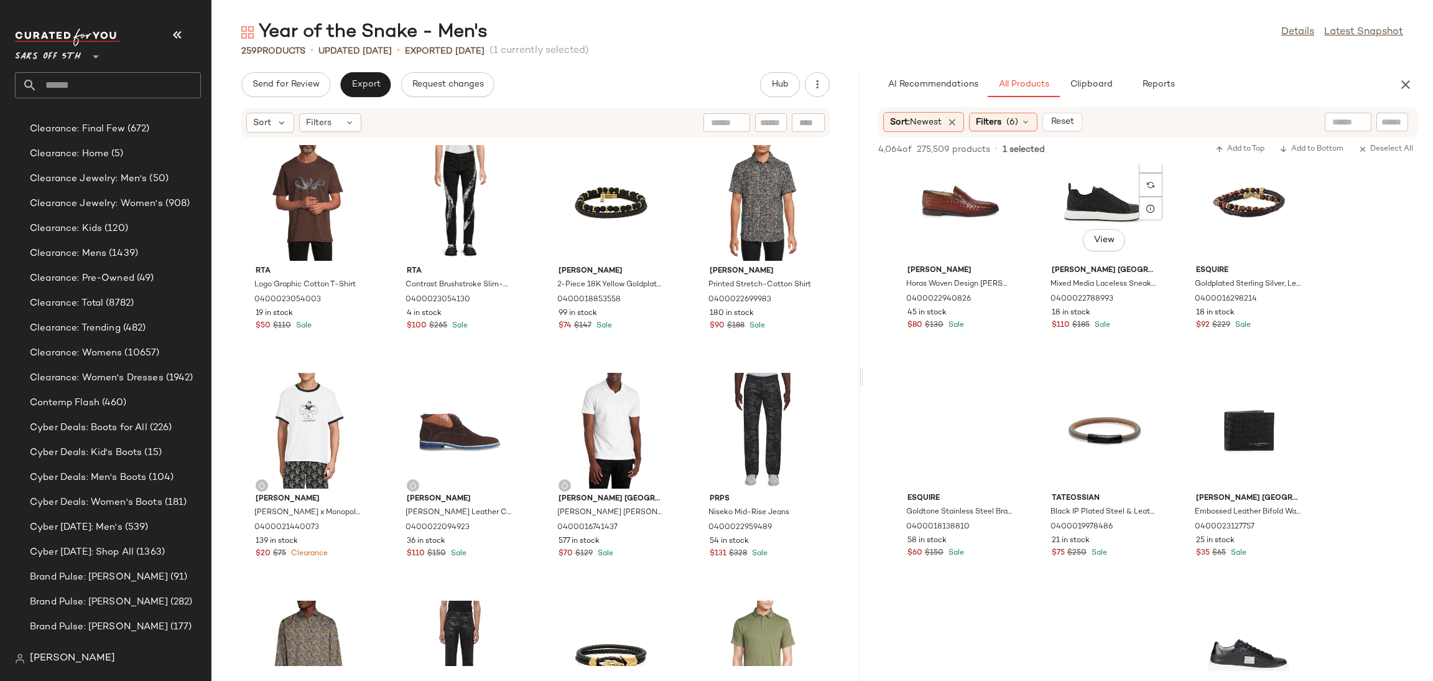
scroll to position [9816, 0]
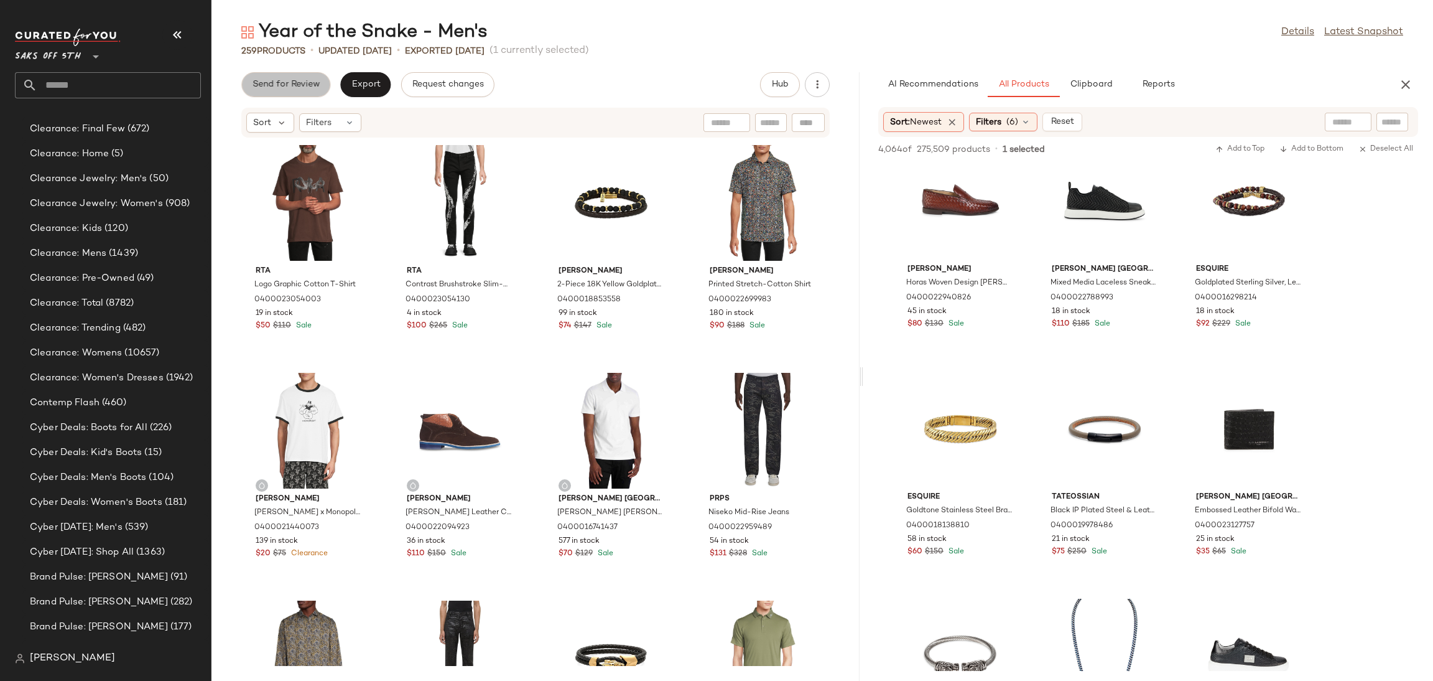
click at [307, 91] on button "Send for Review" at bounding box center [285, 84] width 89 height 25
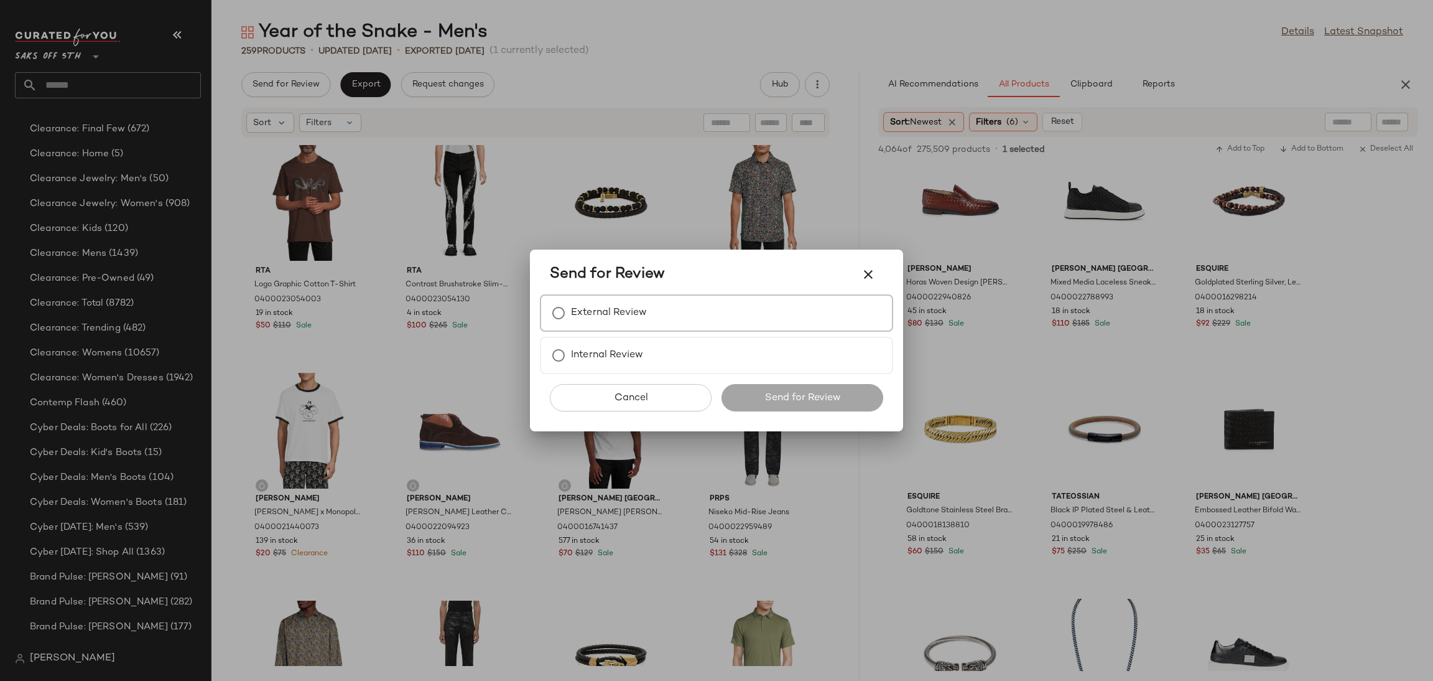
click at [615, 322] on label "External Review" at bounding box center [609, 312] width 76 height 25
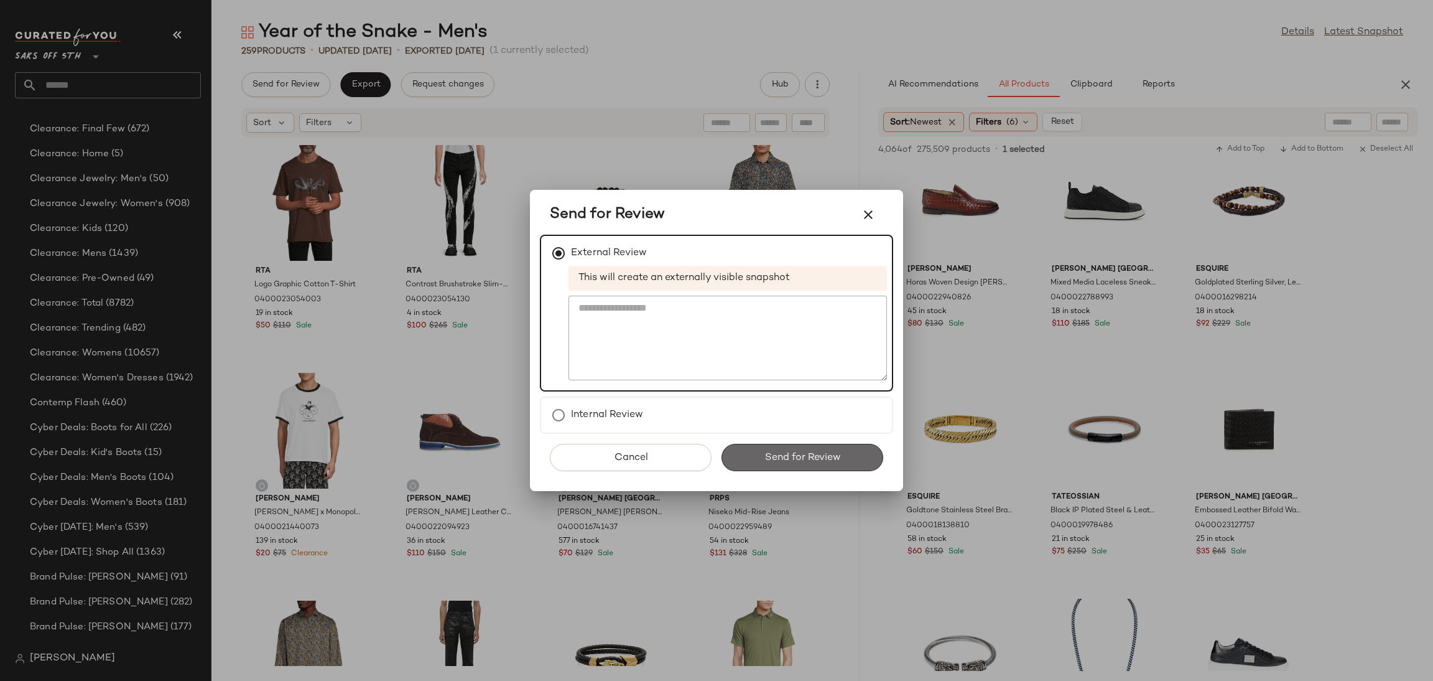
click at [757, 455] on button "Send for Review" at bounding box center [803, 457] width 162 height 27
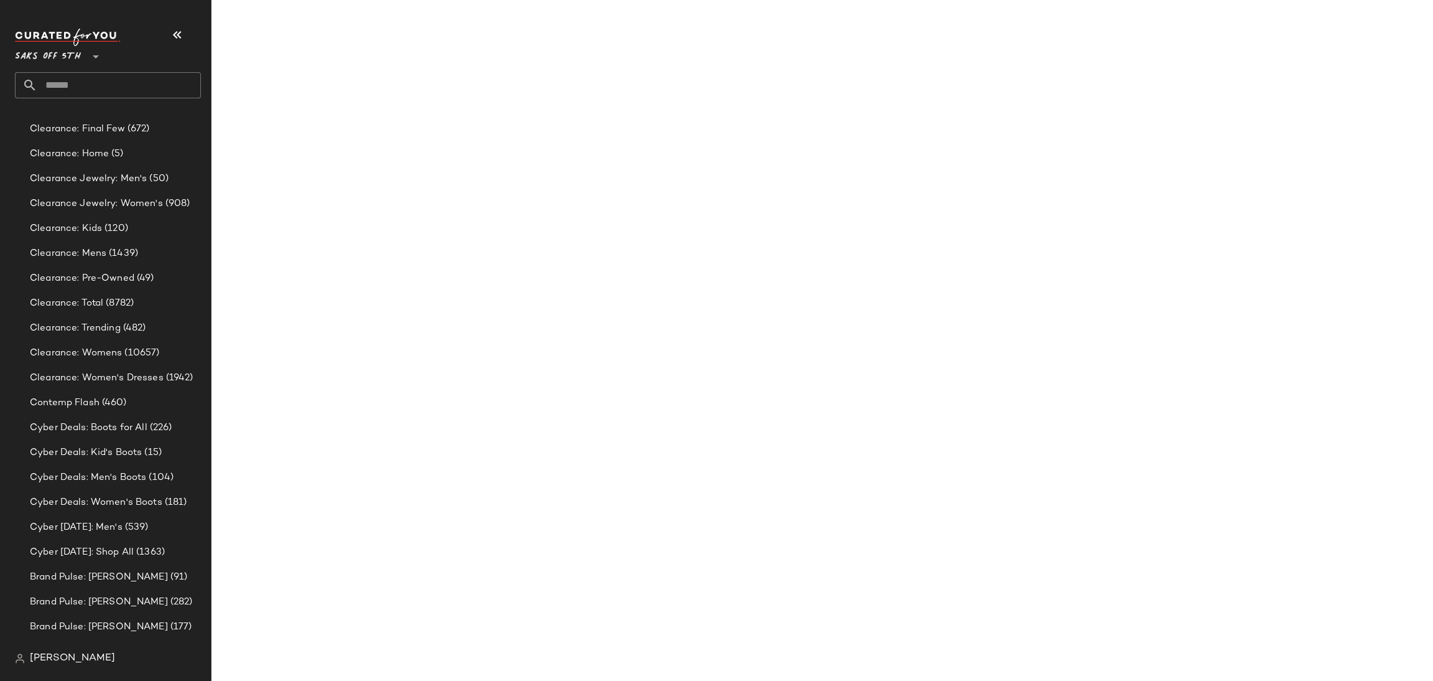
scroll to position [14597, 0]
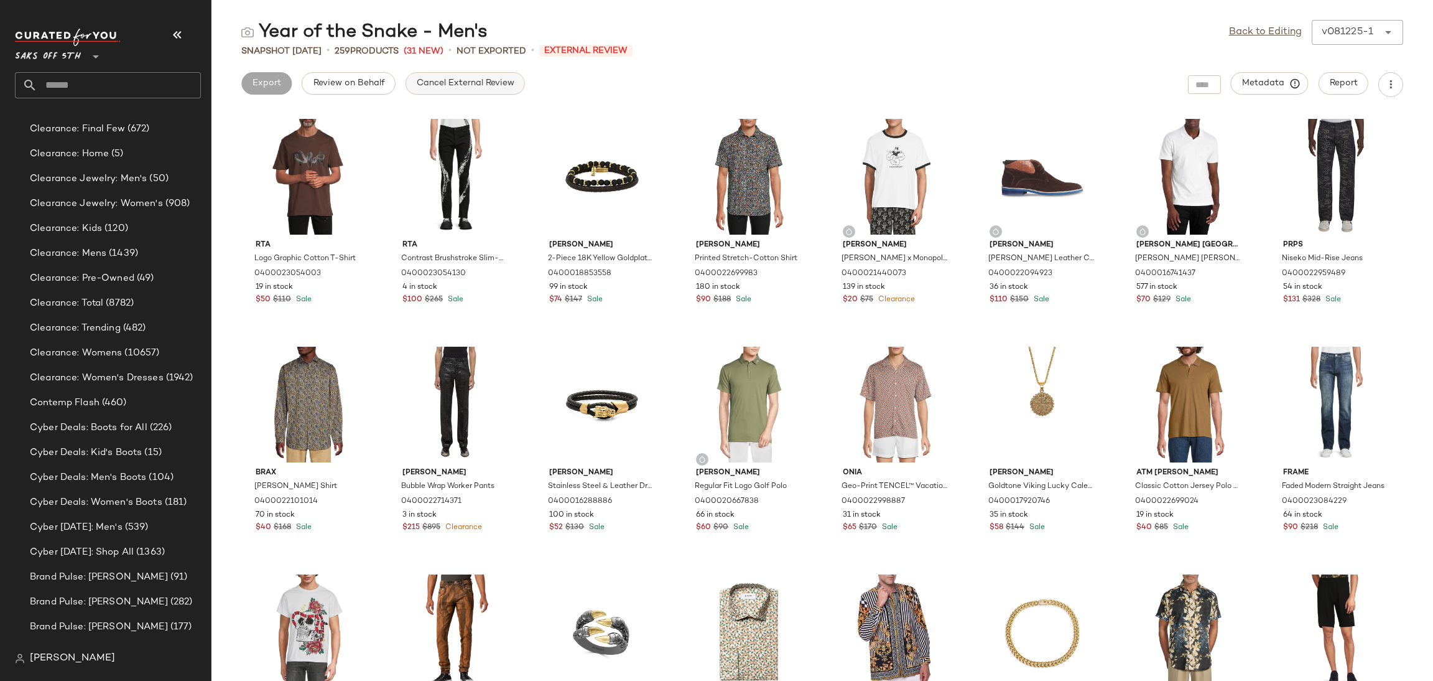
click at [458, 78] on span "Cancel External Review" at bounding box center [465, 83] width 98 height 10
click at [374, 77] on button "Export" at bounding box center [365, 83] width 50 height 22
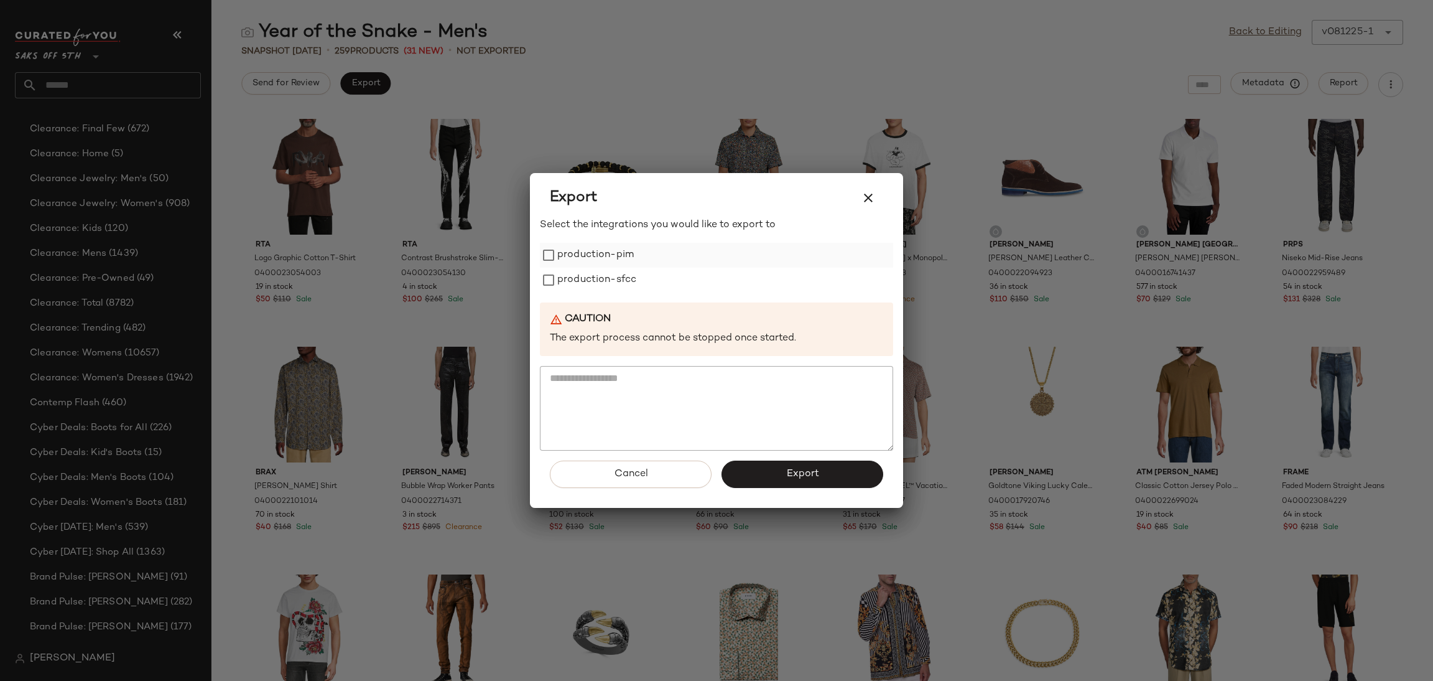
click at [574, 255] on label "production-pim" at bounding box center [595, 255] width 77 height 25
click at [581, 280] on label "production-sfcc" at bounding box center [596, 279] width 79 height 25
click at [799, 477] on span "Export" at bounding box center [802, 474] width 33 height 12
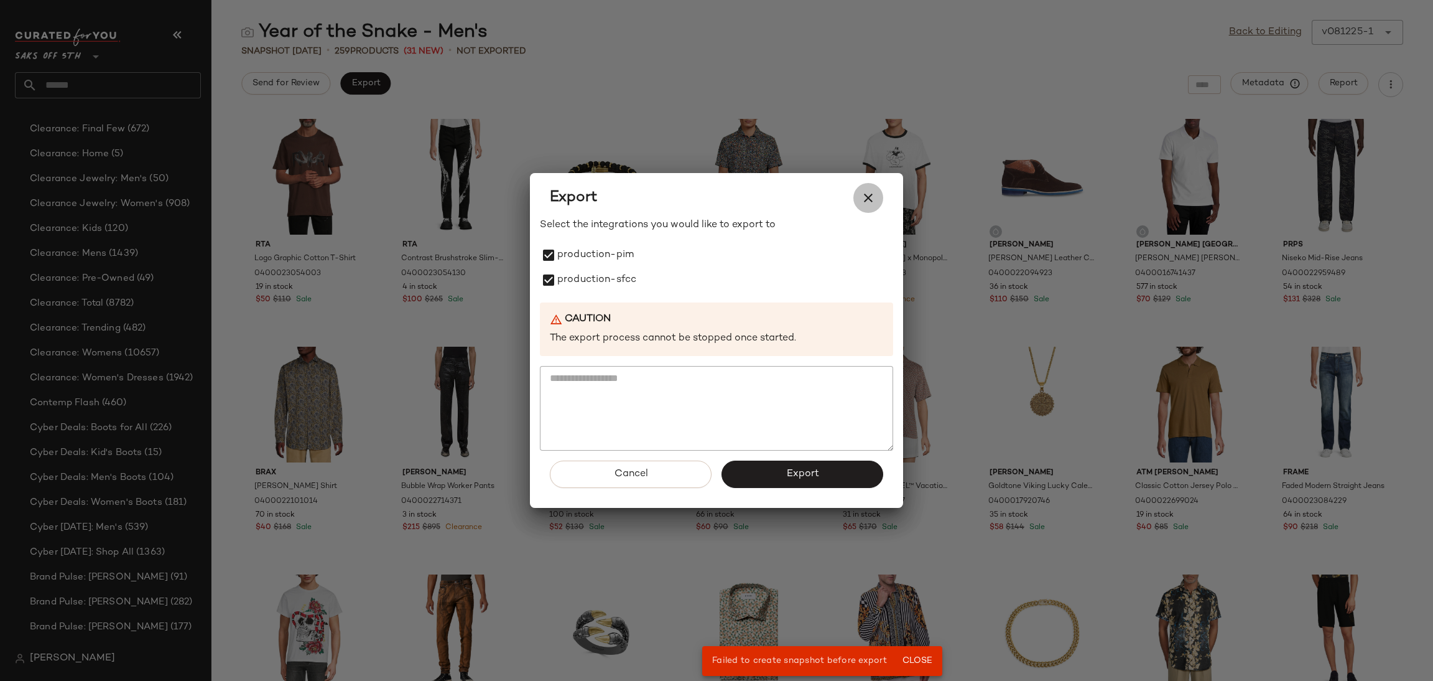
click at [861, 200] on icon "button" at bounding box center [868, 197] width 15 height 15
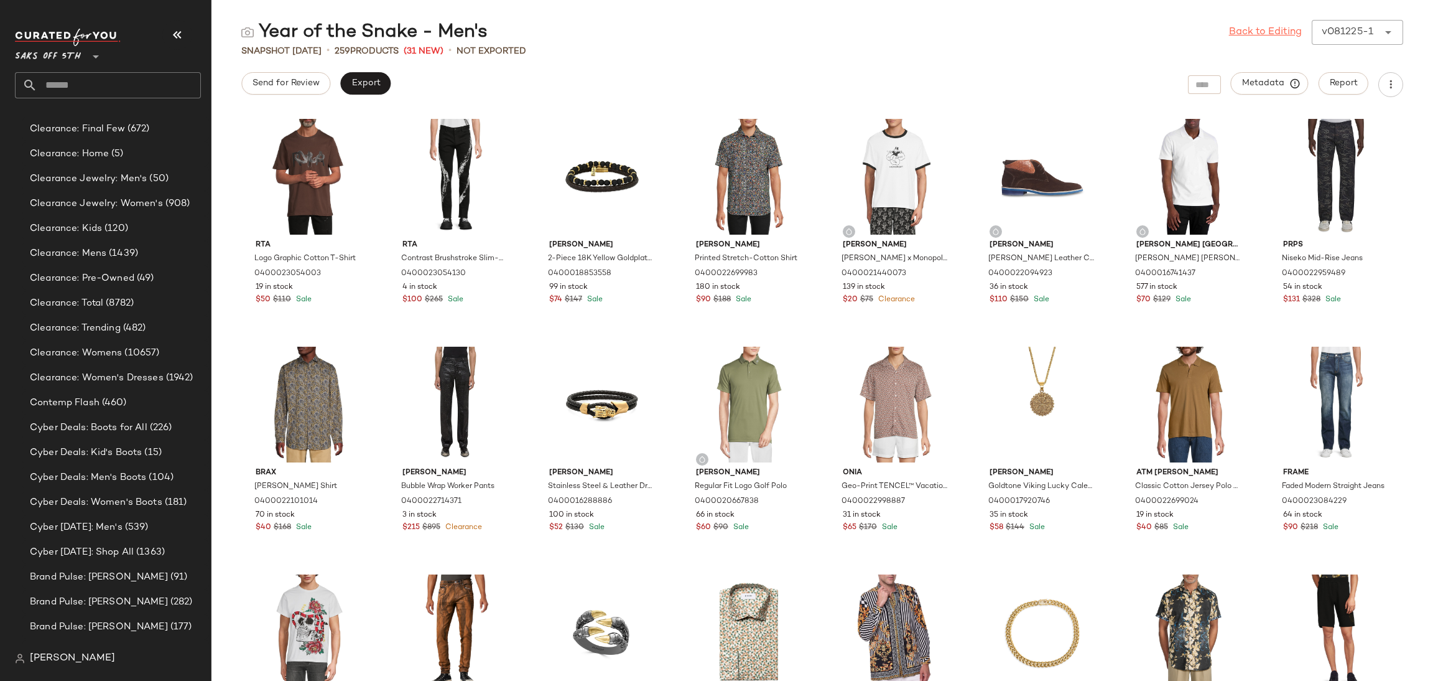
click at [1253, 27] on link "Back to Editing" at bounding box center [1265, 32] width 73 height 15
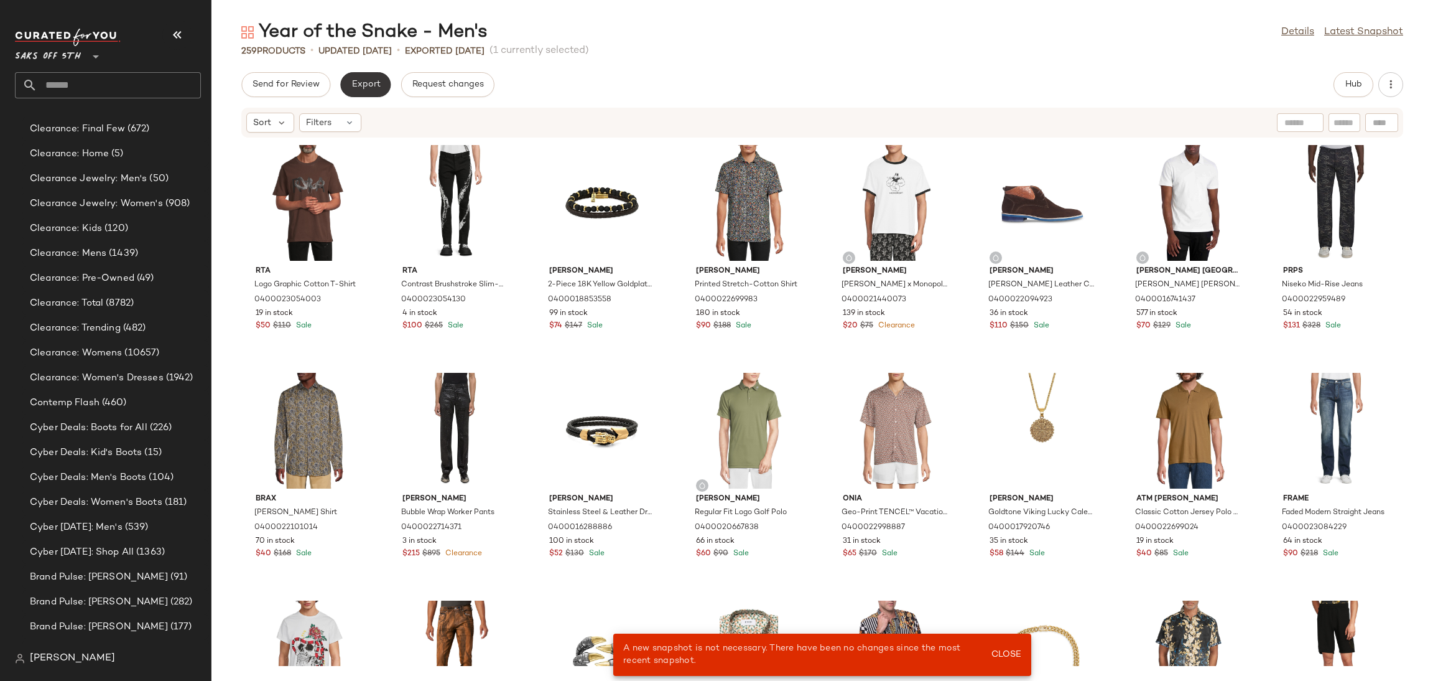
click at [374, 86] on span "Export" at bounding box center [365, 85] width 29 height 10
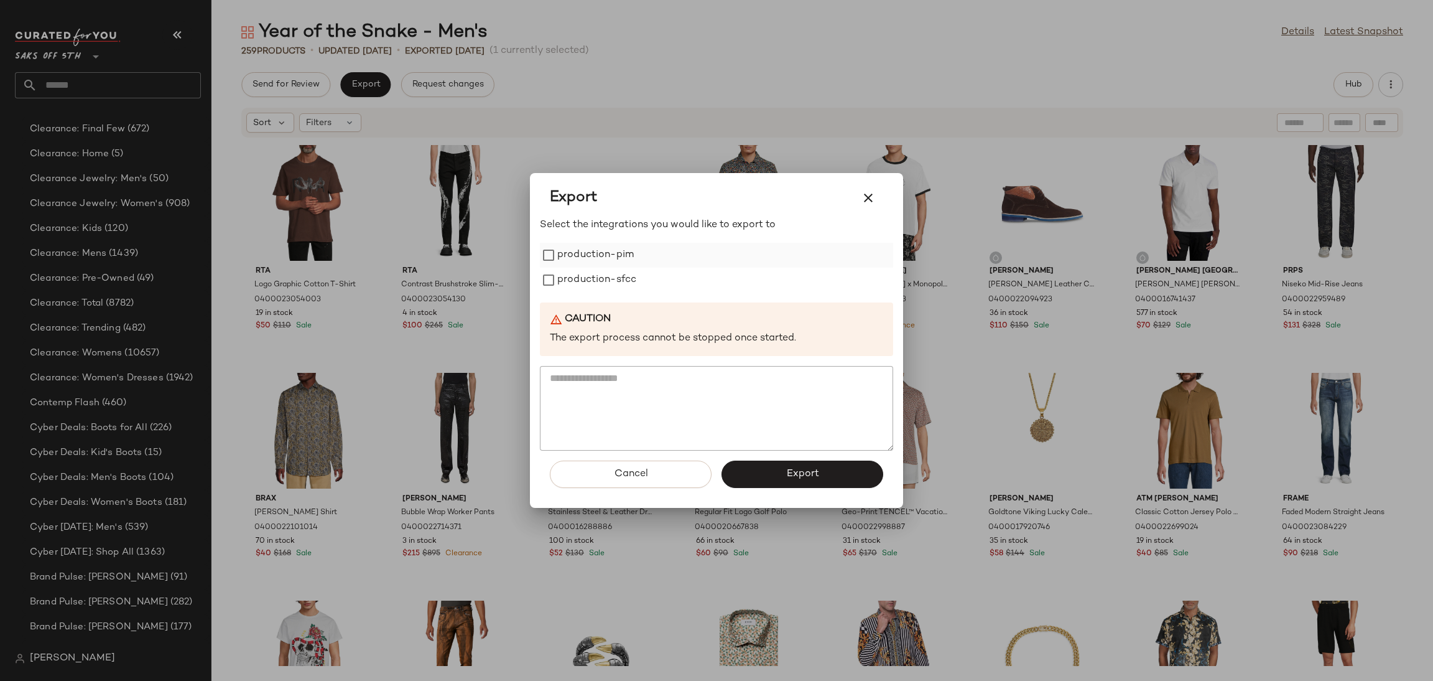
click at [618, 265] on label "production-pim" at bounding box center [595, 255] width 77 height 25
click at [618, 282] on label "production-sfcc" at bounding box center [596, 279] width 79 height 25
click at [782, 481] on button "Export" at bounding box center [803, 473] width 162 height 27
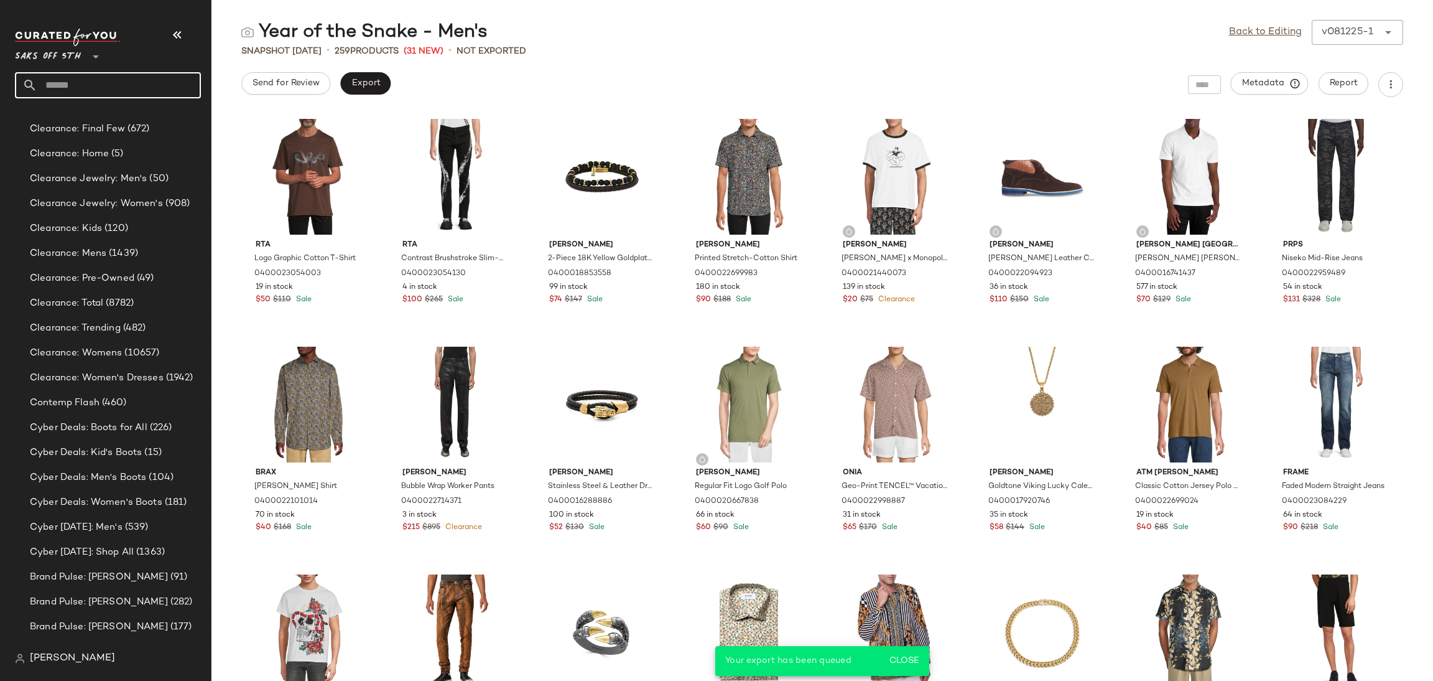
click at [160, 72] on input "text" at bounding box center [119, 85] width 164 height 26
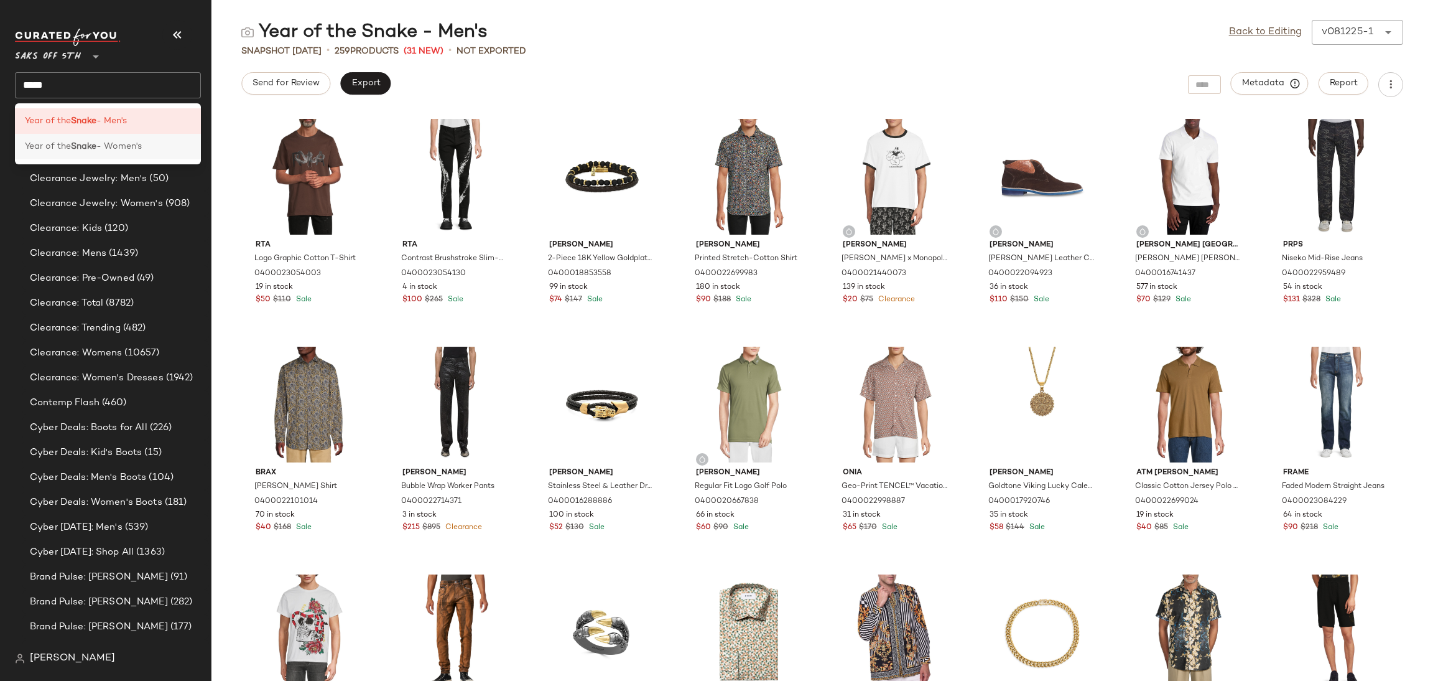
click at [109, 139] on div "Year of the Snake - Women's" at bounding box center [108, 147] width 186 height 26
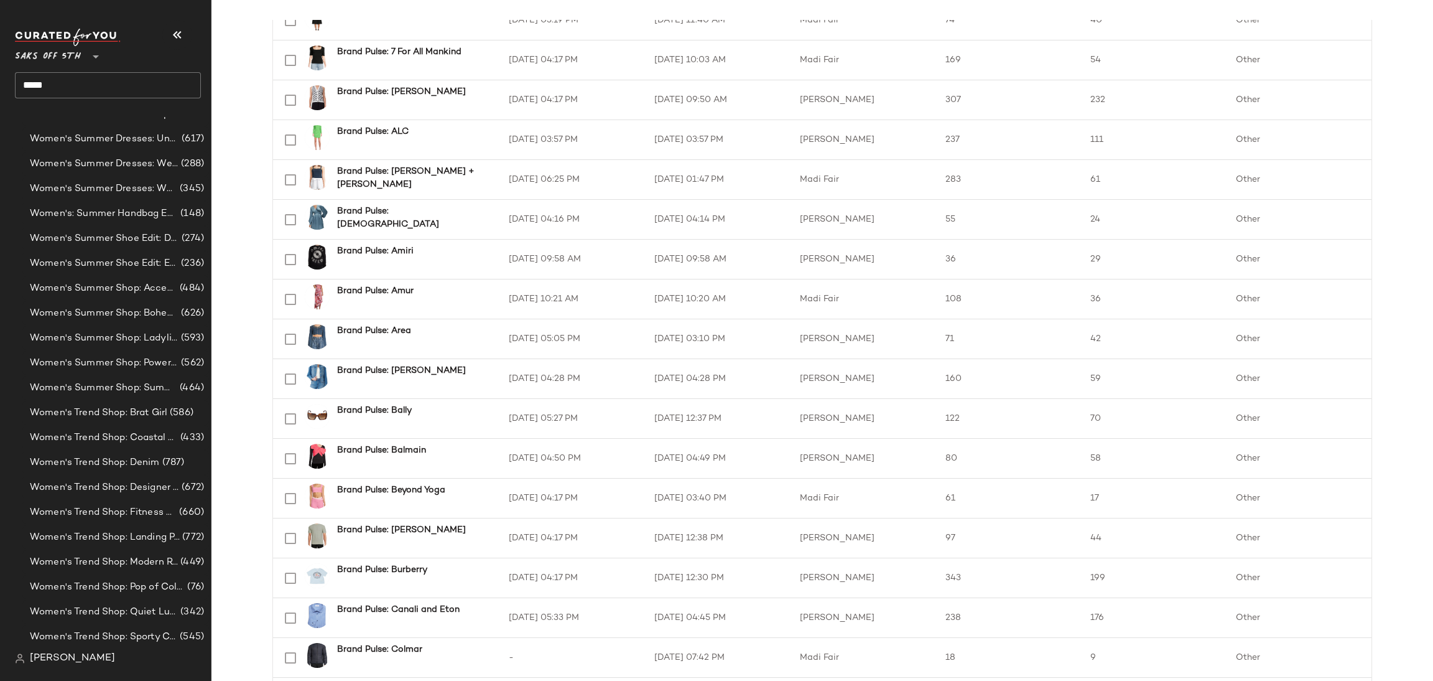
scroll to position [12067, 0]
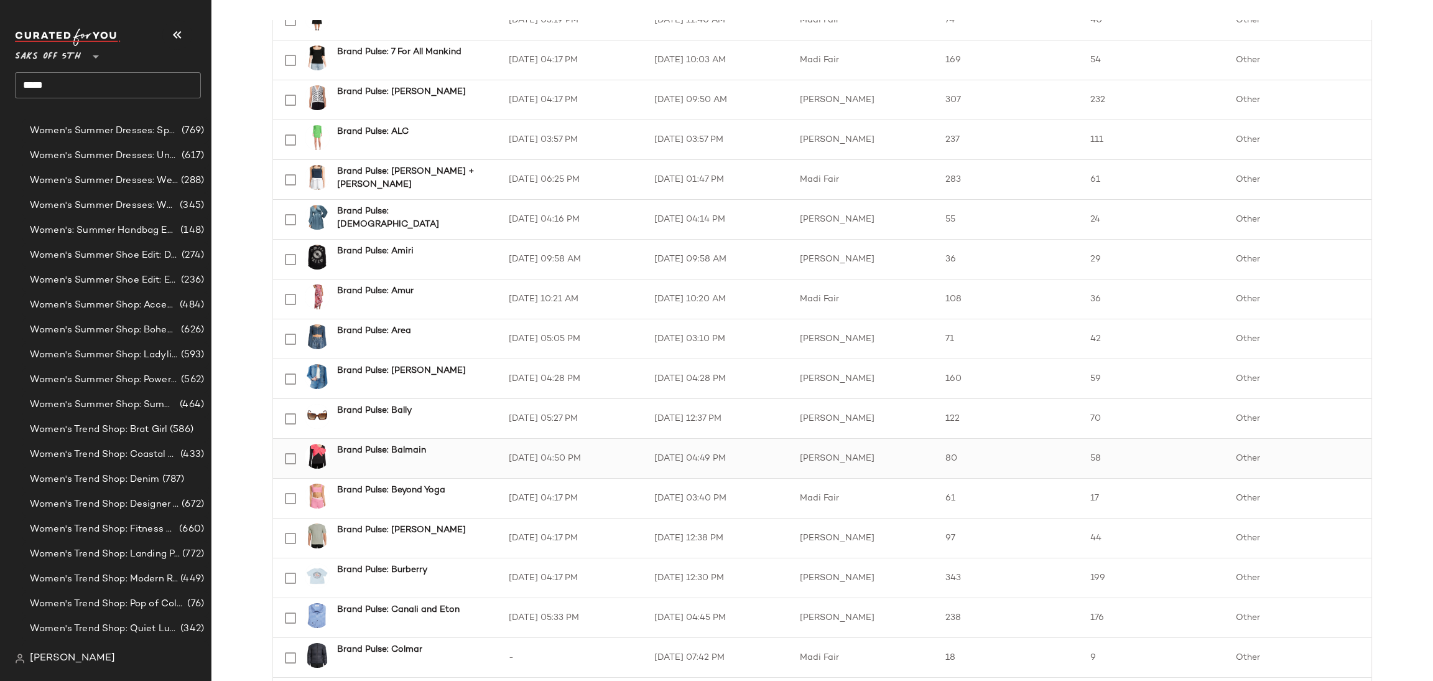
scroll to position [1598, 0]
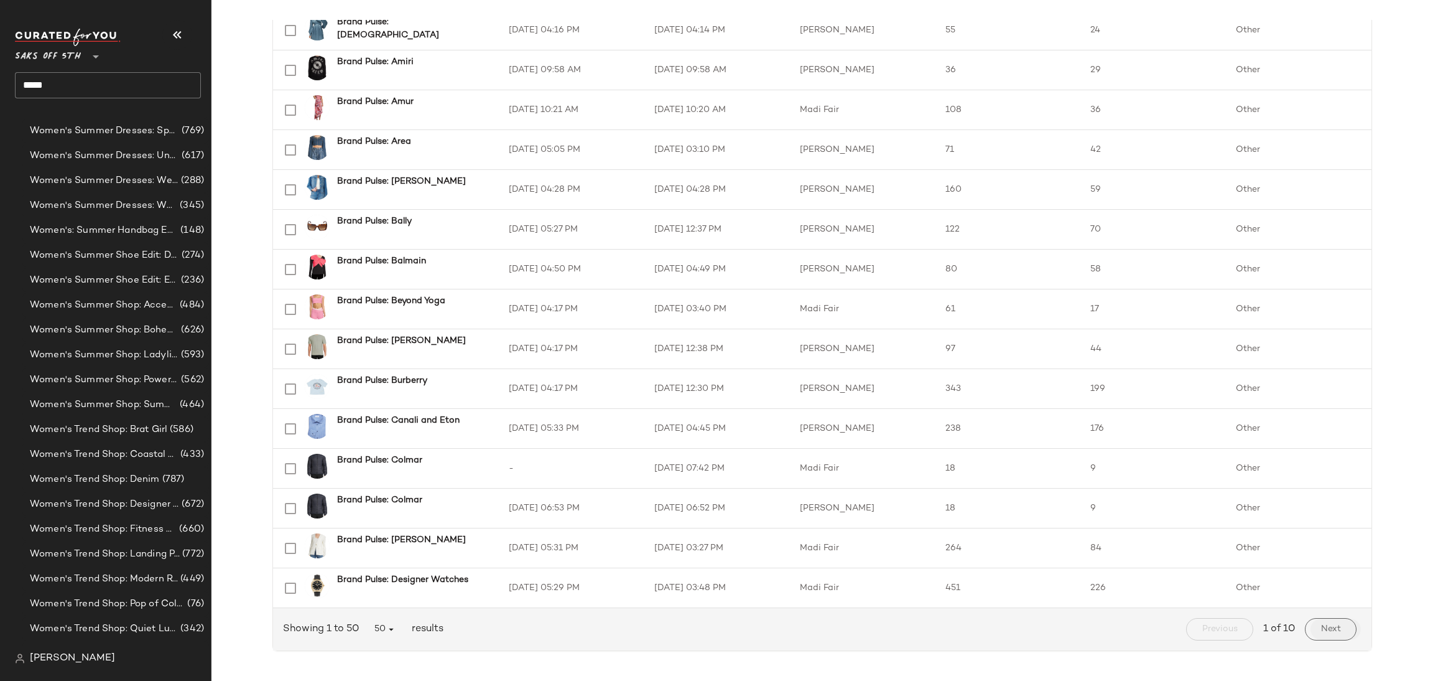
click at [1336, 635] on button "Next" at bounding box center [1331, 629] width 52 height 22
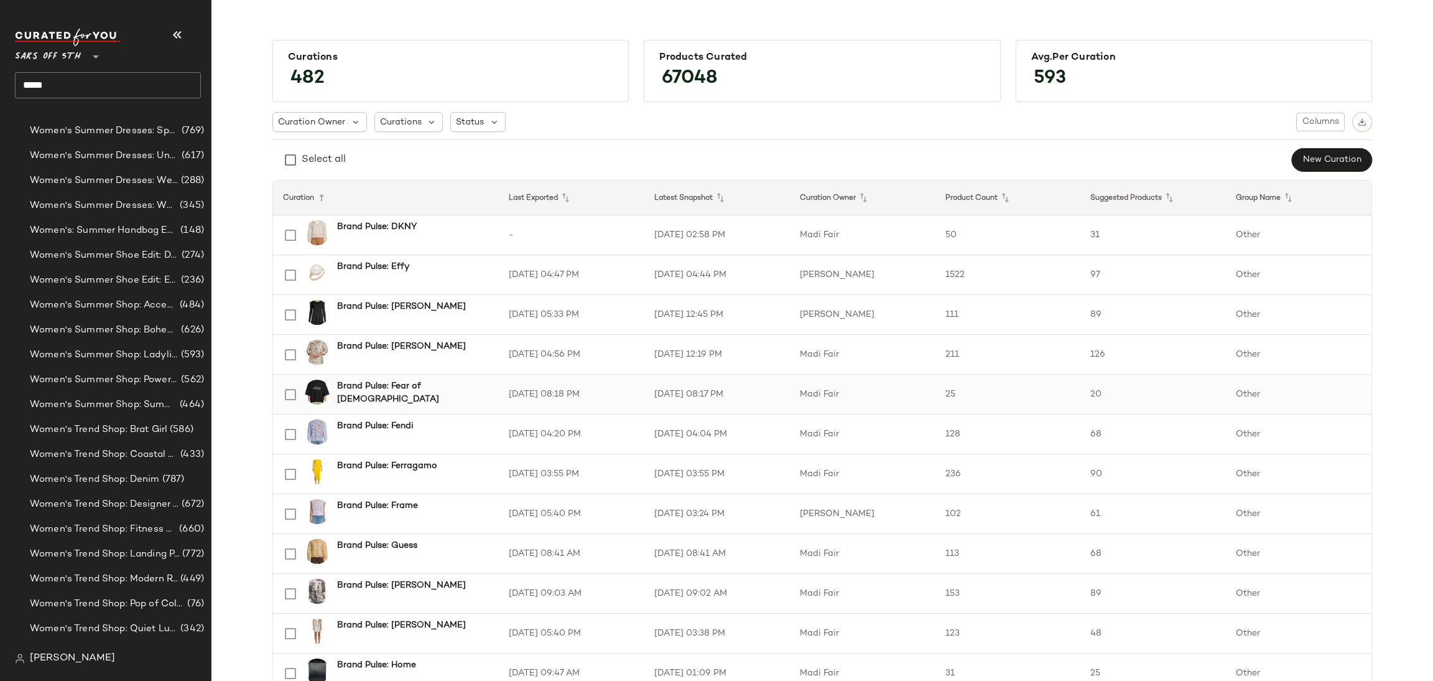
scroll to position [1598, 0]
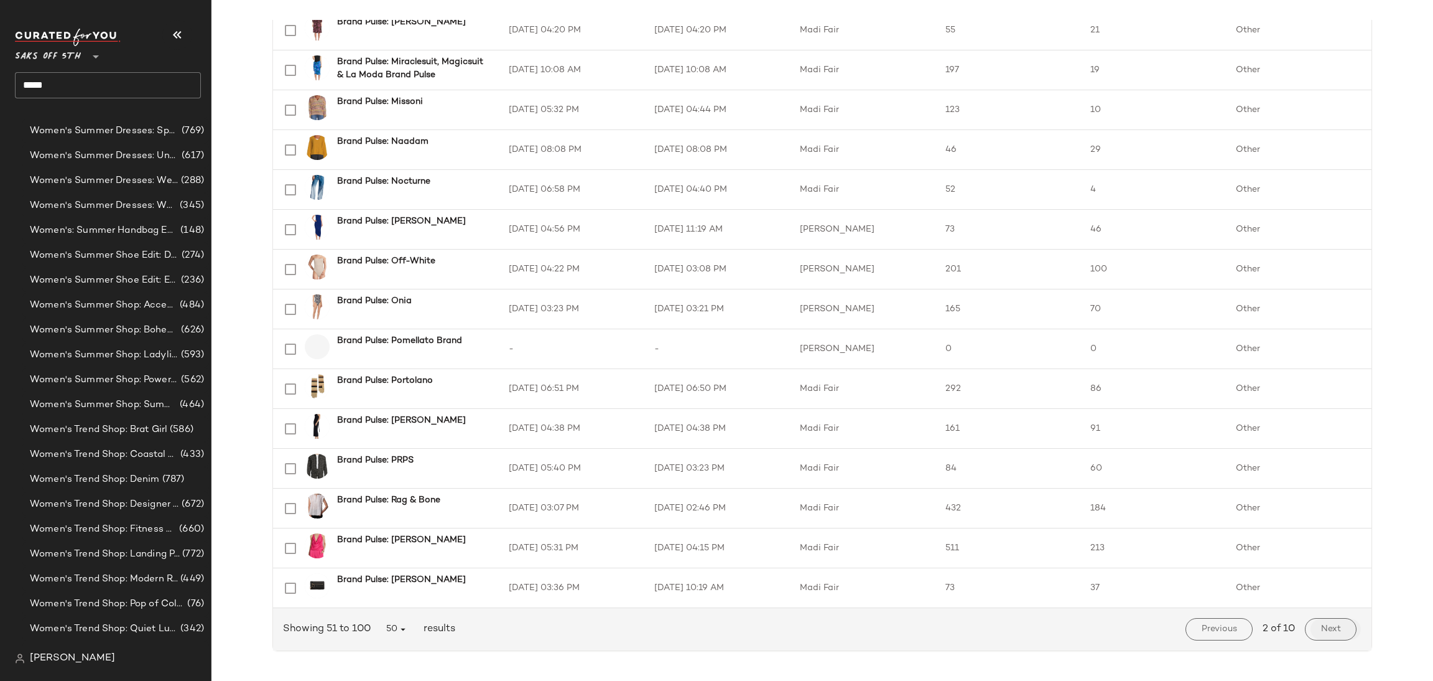
click at [1334, 629] on span "Next" at bounding box center [1331, 629] width 21 height 10
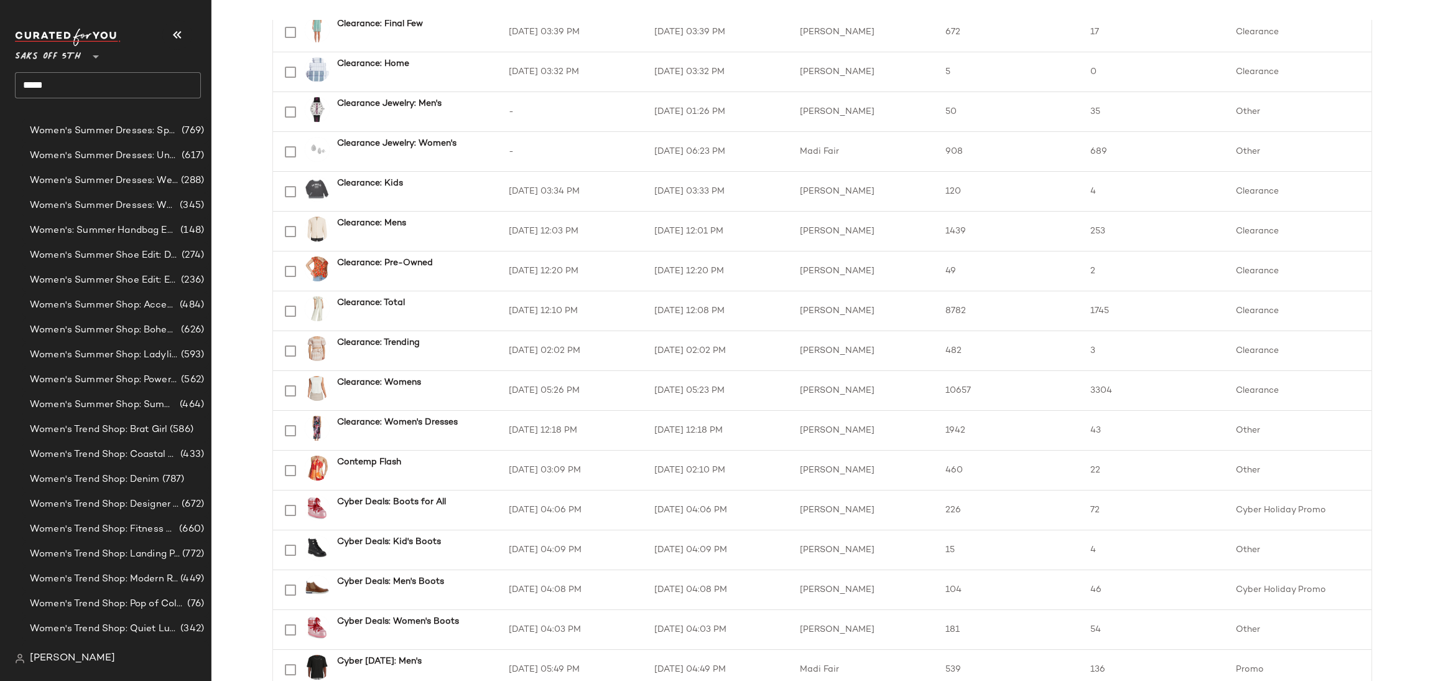
scroll to position [1598, 0]
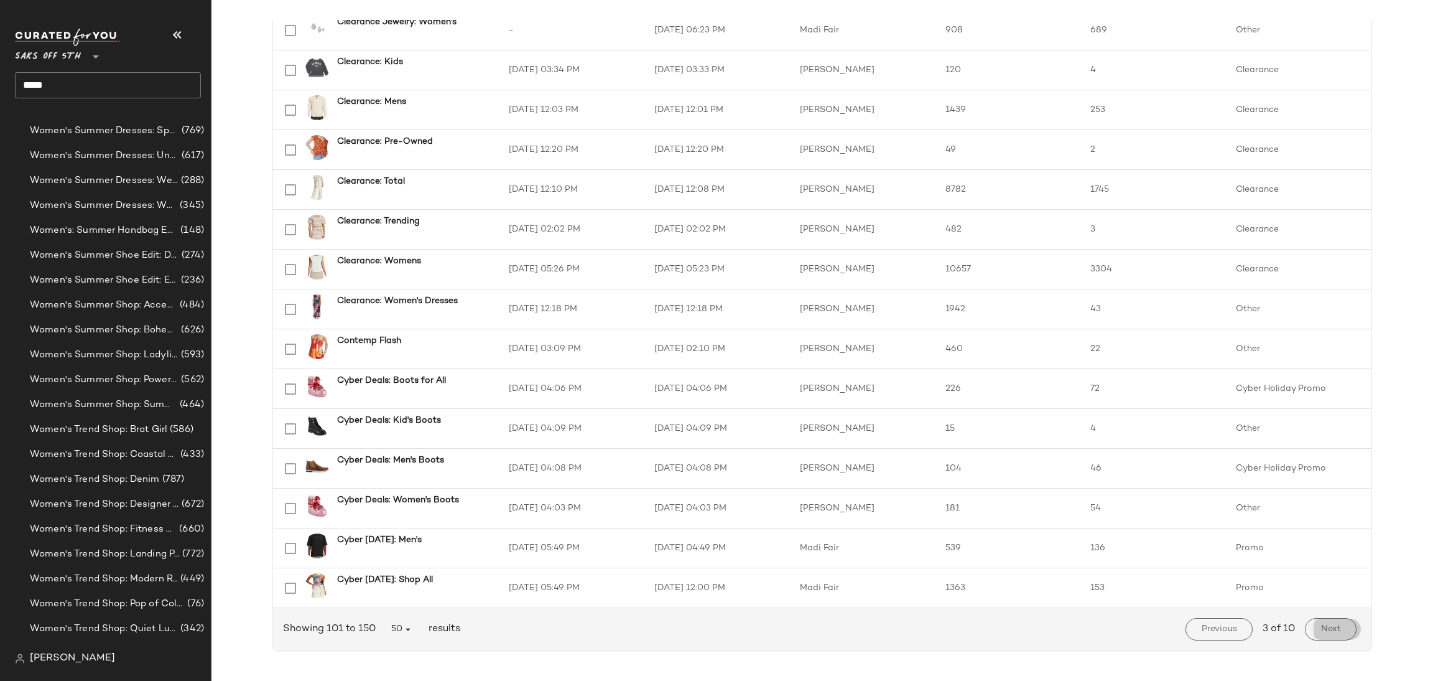
click at [1326, 629] on span "Next" at bounding box center [1331, 629] width 21 height 10
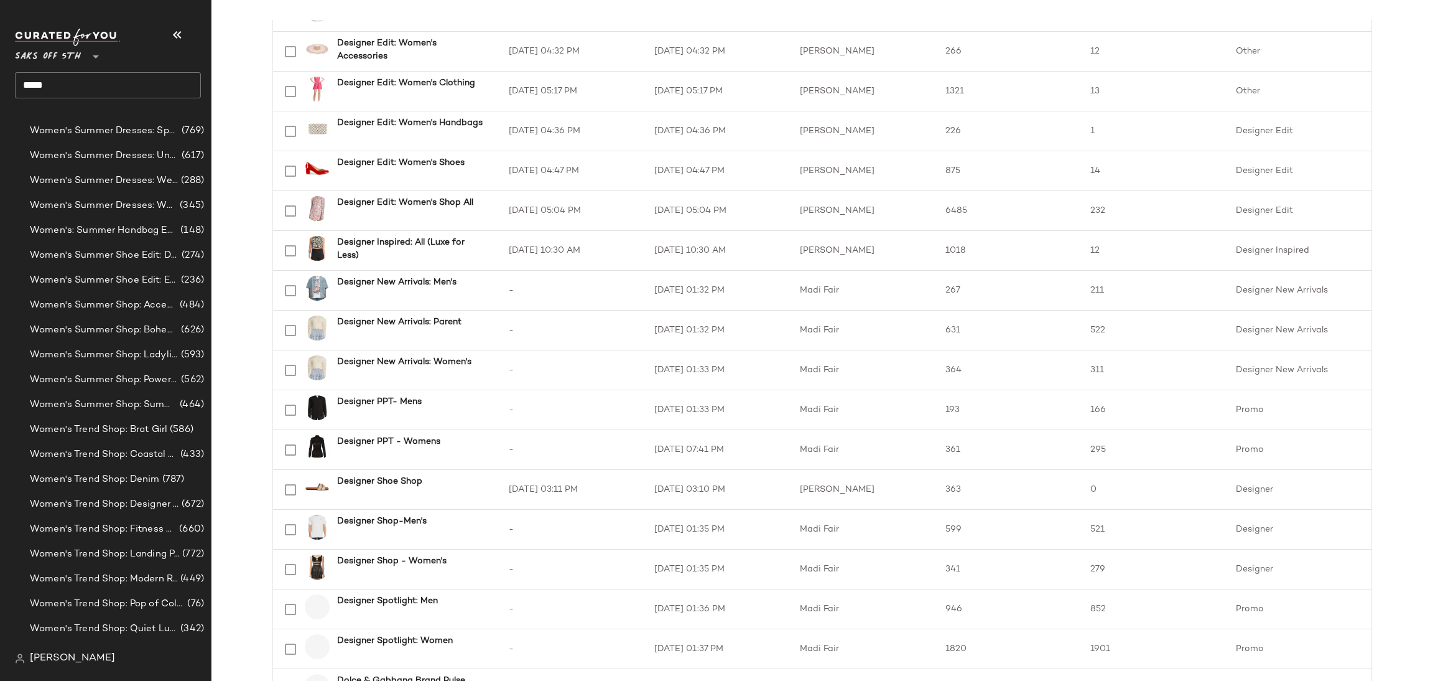
scroll to position [1598, 0]
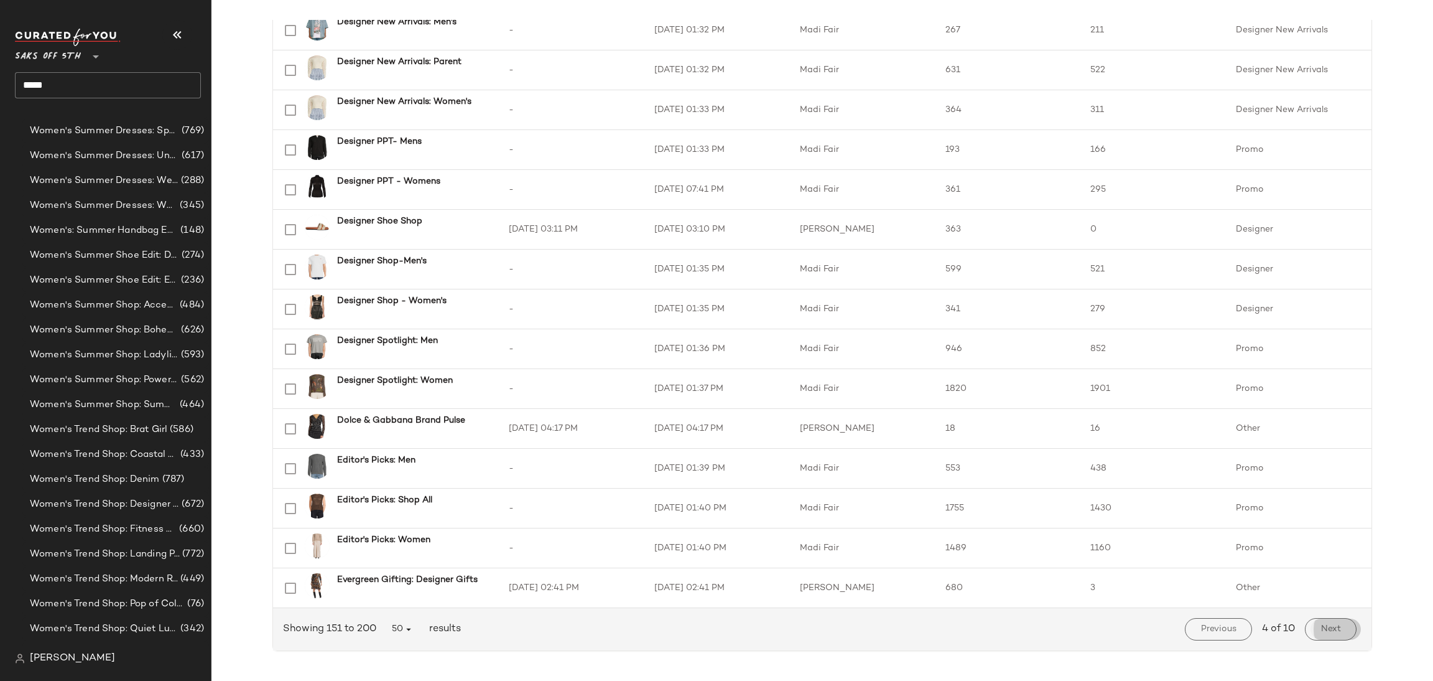
click at [1313, 628] on button "Next" at bounding box center [1331, 629] width 52 height 22
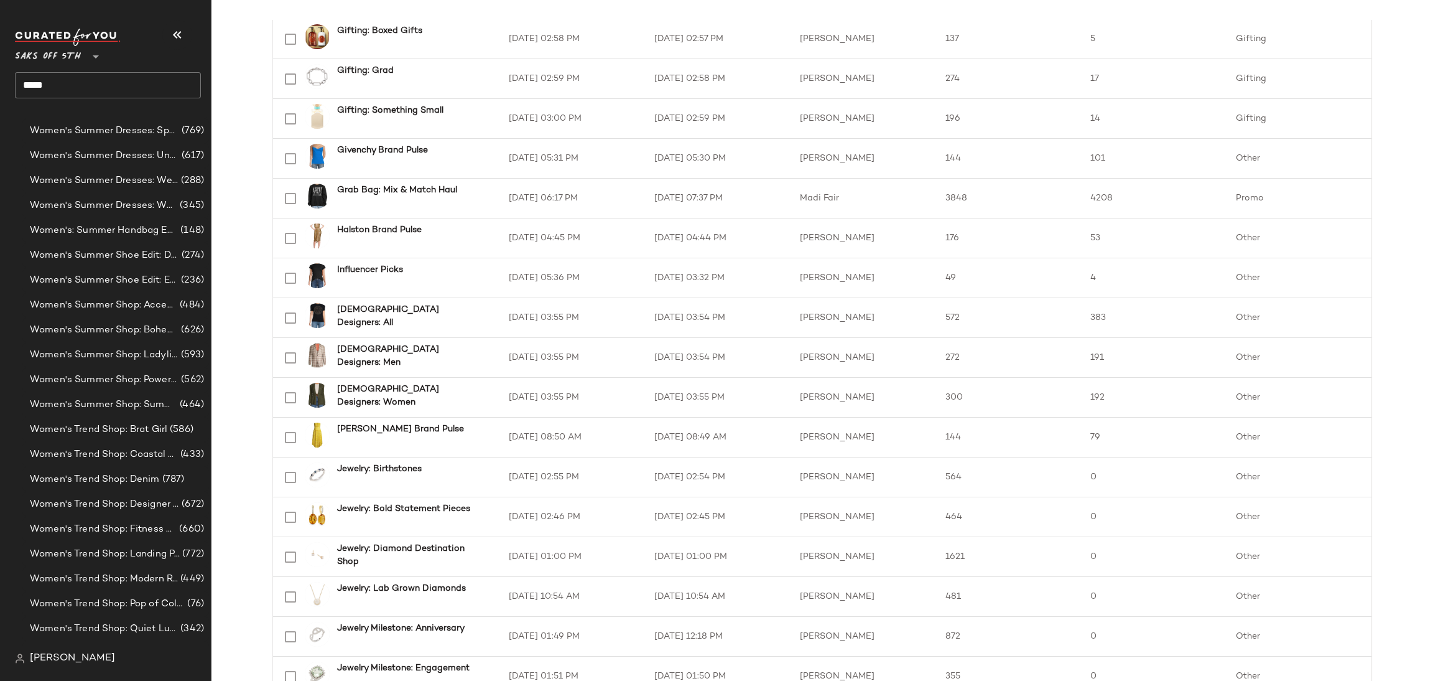
scroll to position [1598, 0]
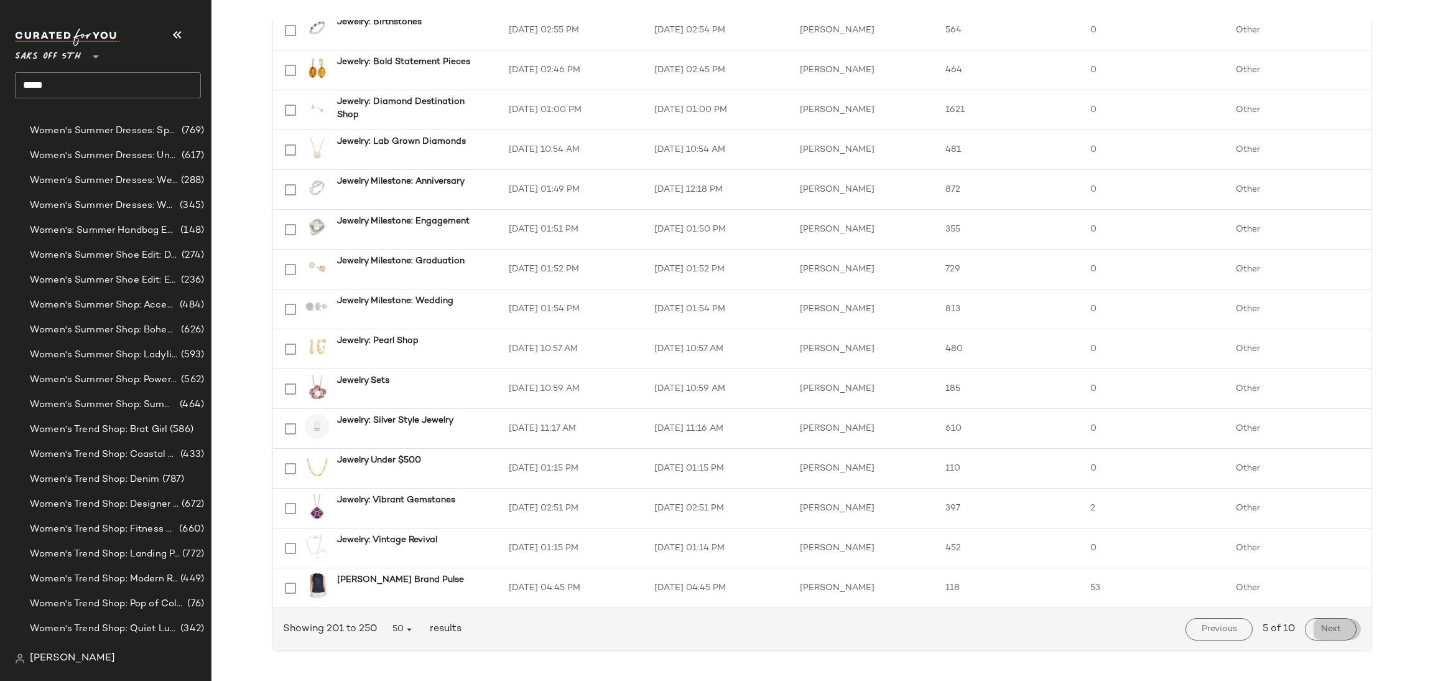
click at [1318, 635] on button "Next" at bounding box center [1331, 629] width 52 height 22
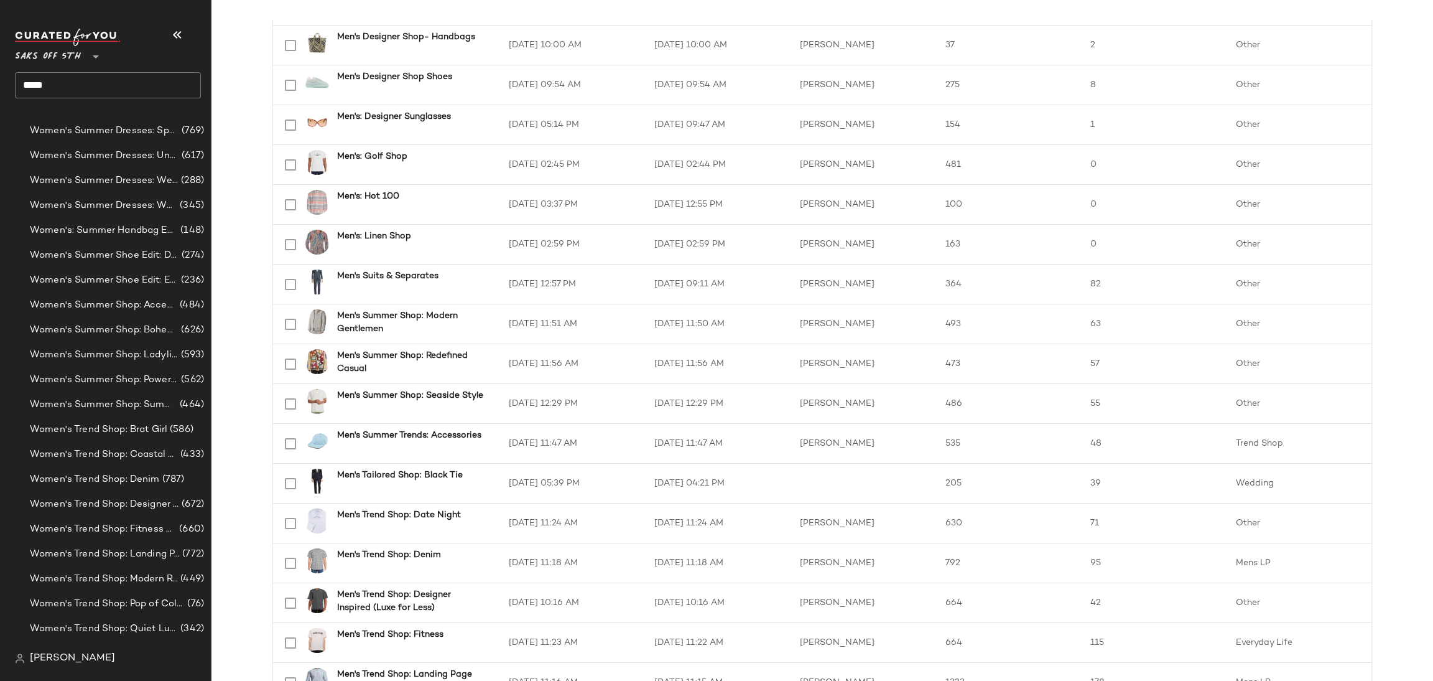
scroll to position [1598, 0]
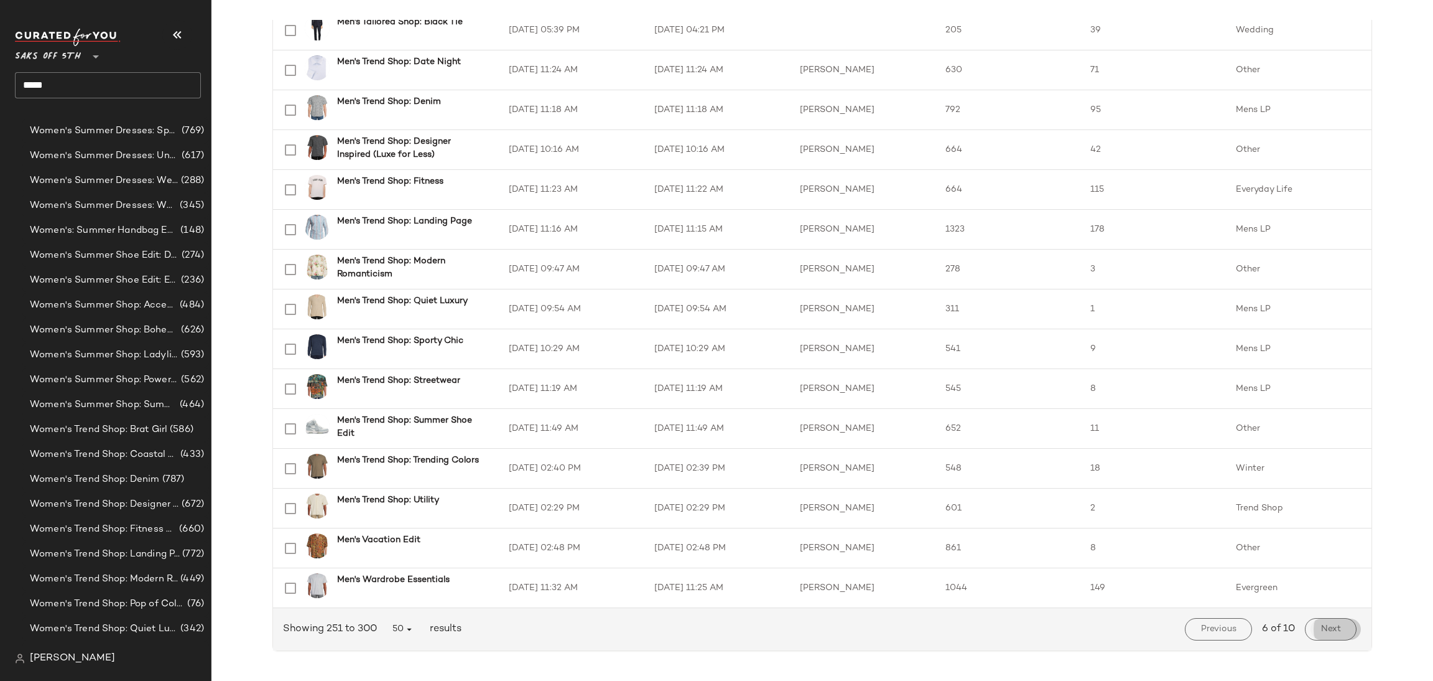
click at [1305, 628] on button "Next" at bounding box center [1331, 629] width 52 height 22
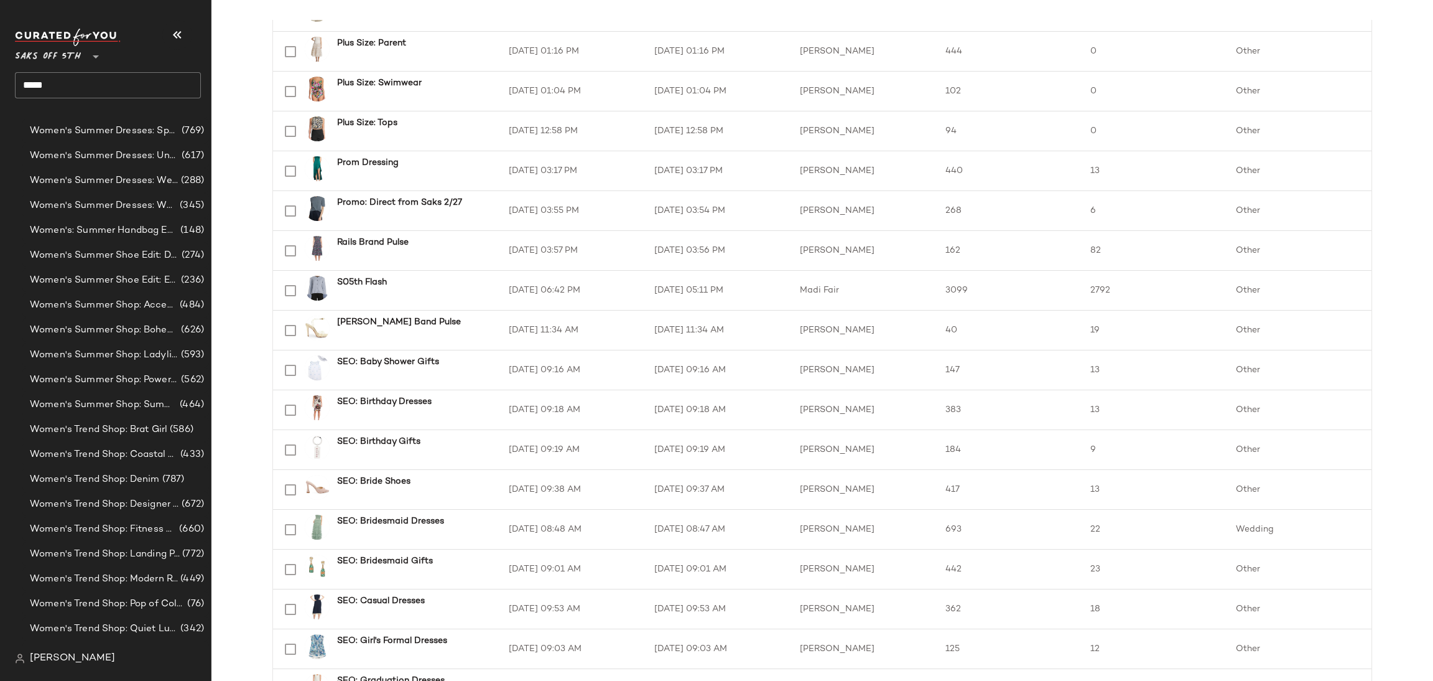
scroll to position [1598, 0]
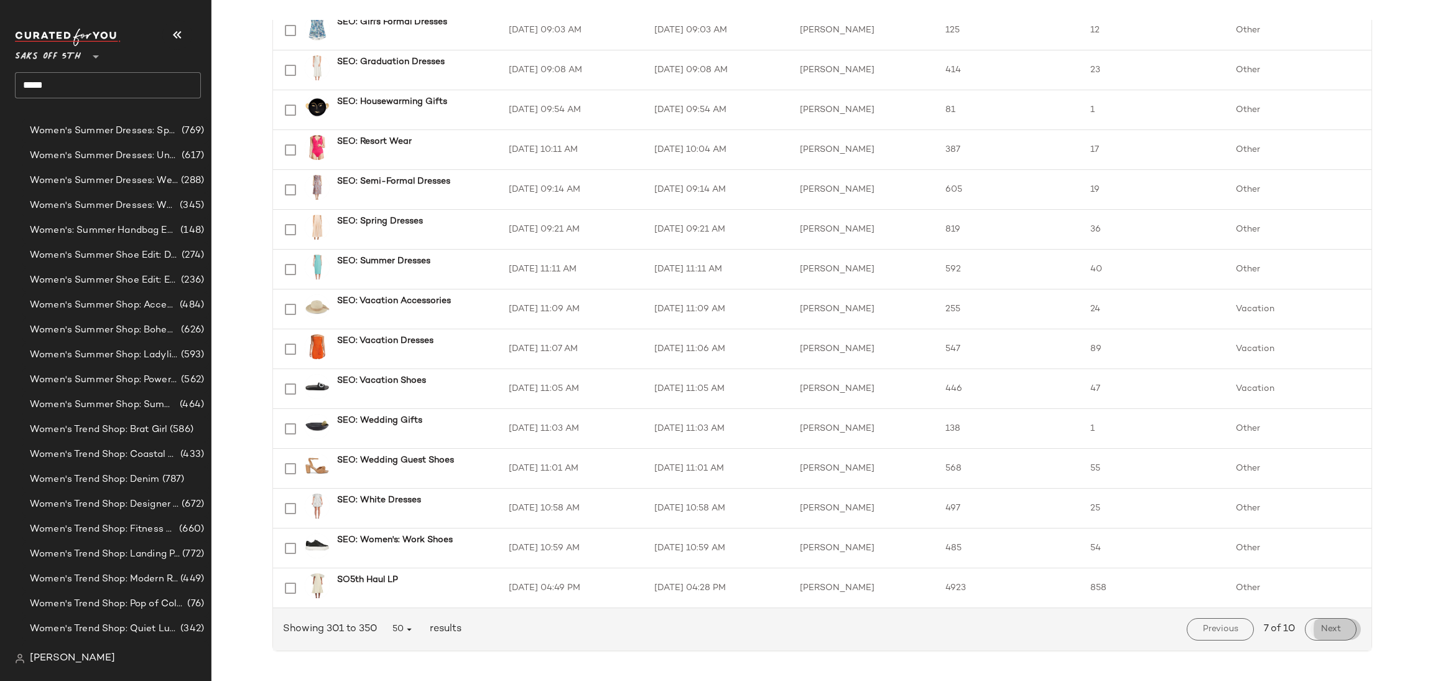
click at [1321, 629] on span "Next" at bounding box center [1331, 629] width 21 height 10
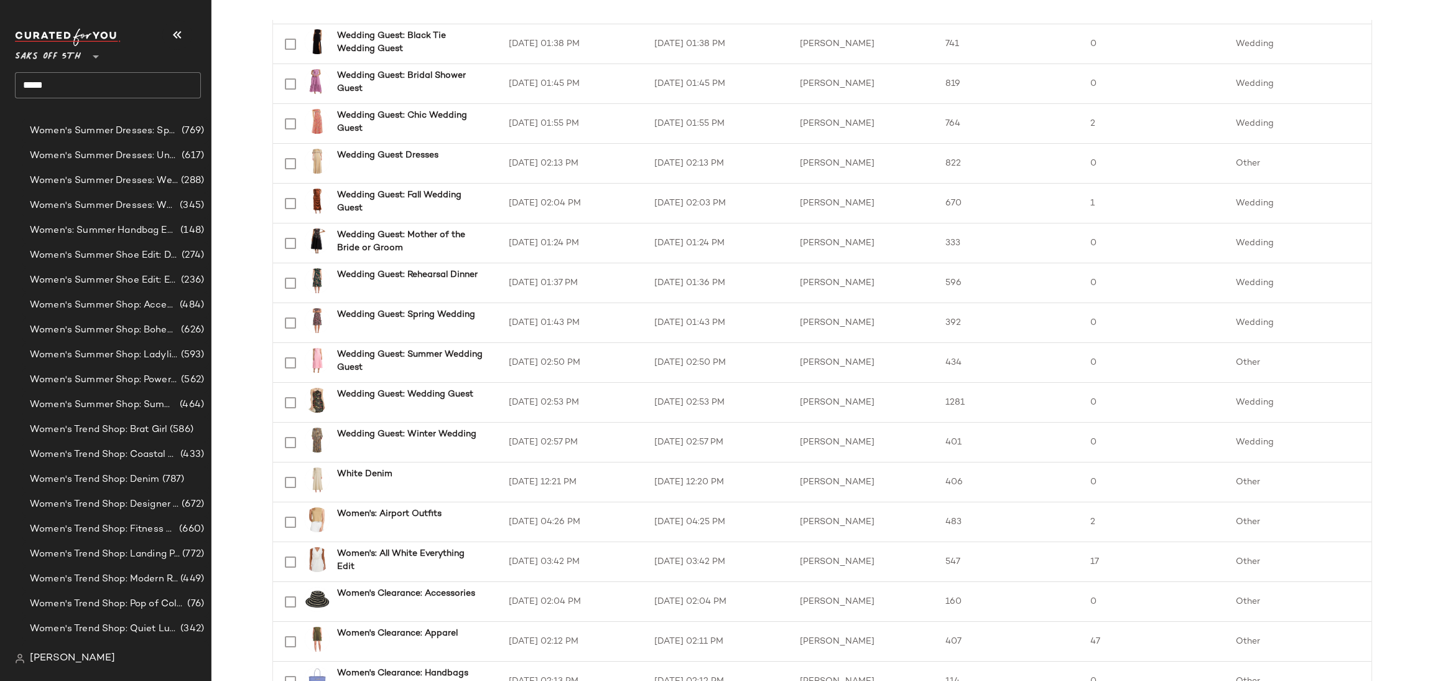
scroll to position [1598, 0]
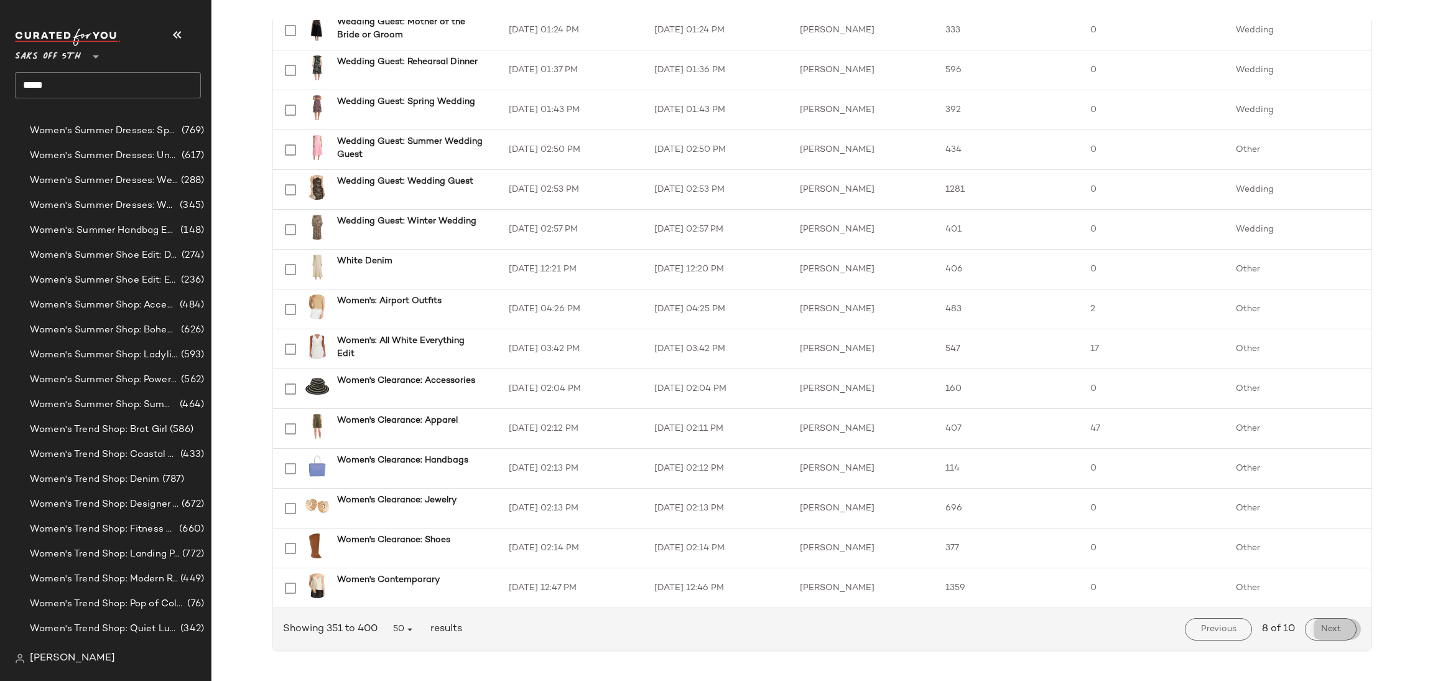
click at [1326, 631] on span "Next" at bounding box center [1331, 629] width 21 height 10
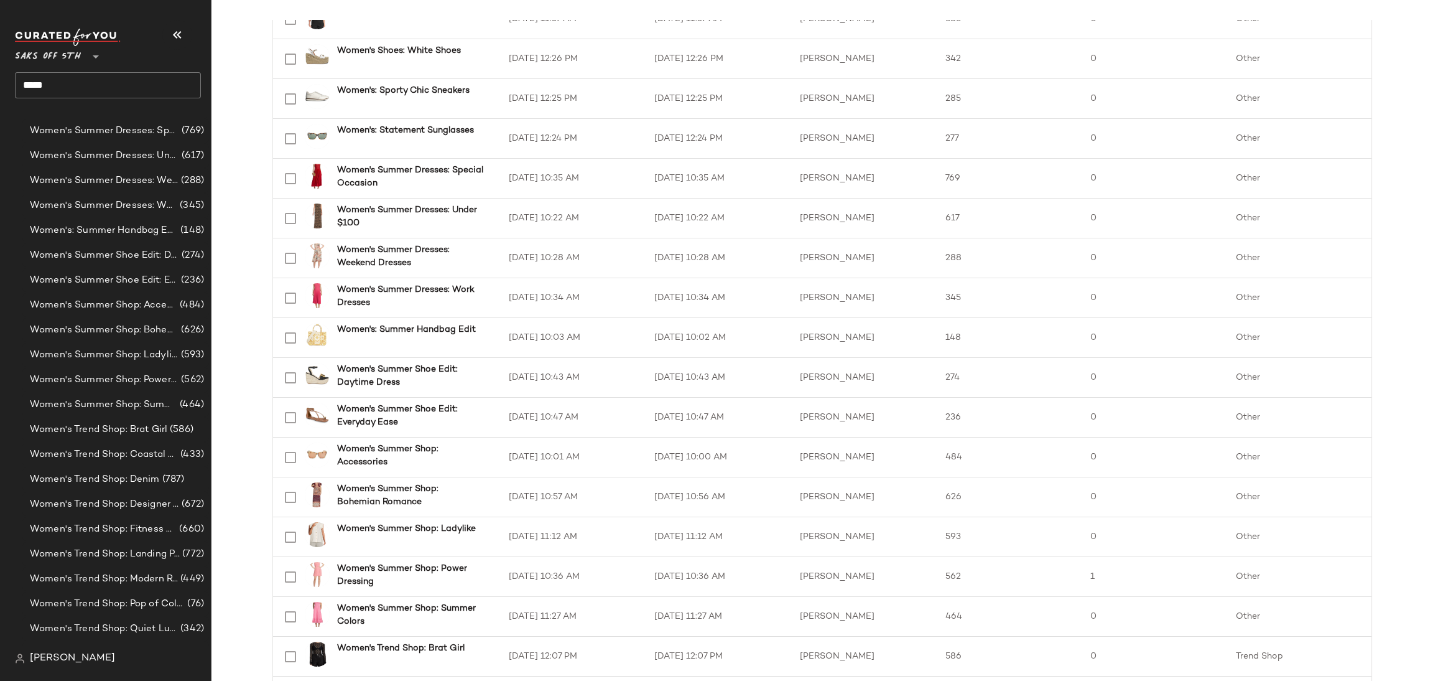
scroll to position [1598, 0]
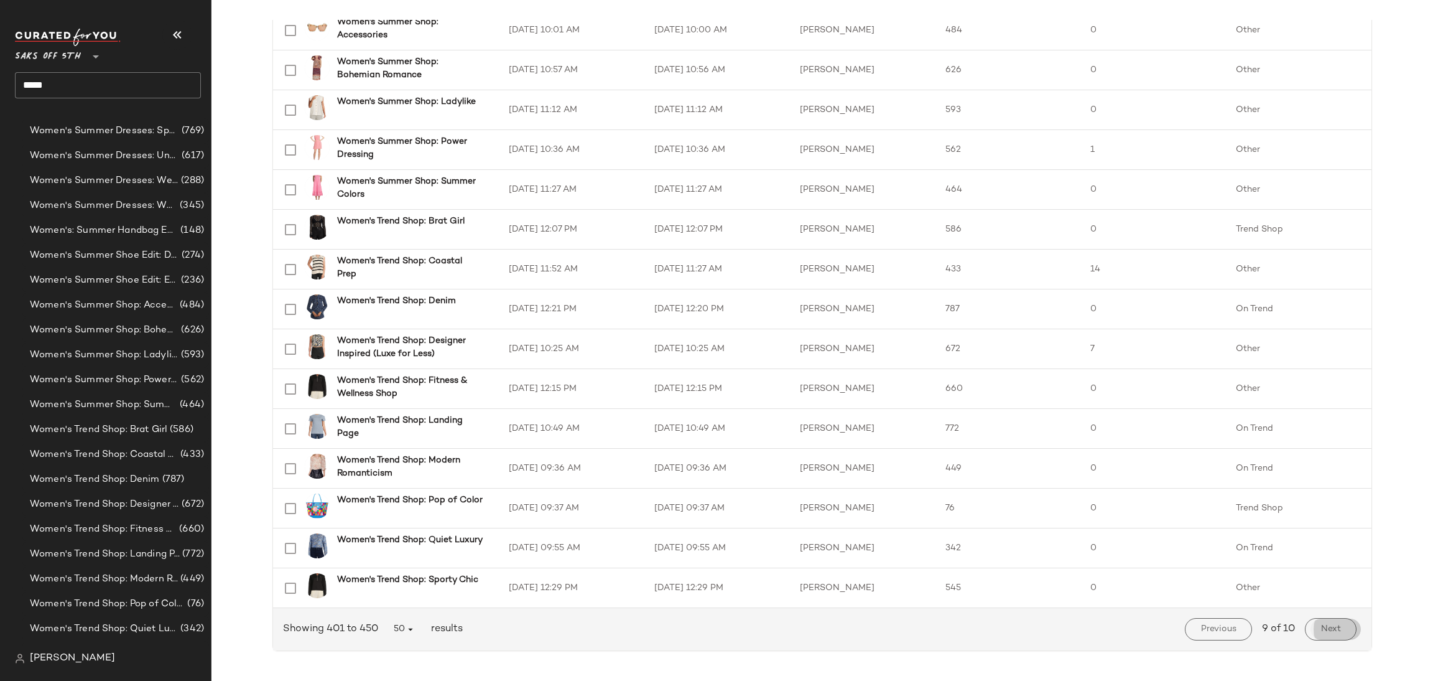
click at [1322, 630] on span "Next" at bounding box center [1331, 629] width 21 height 10
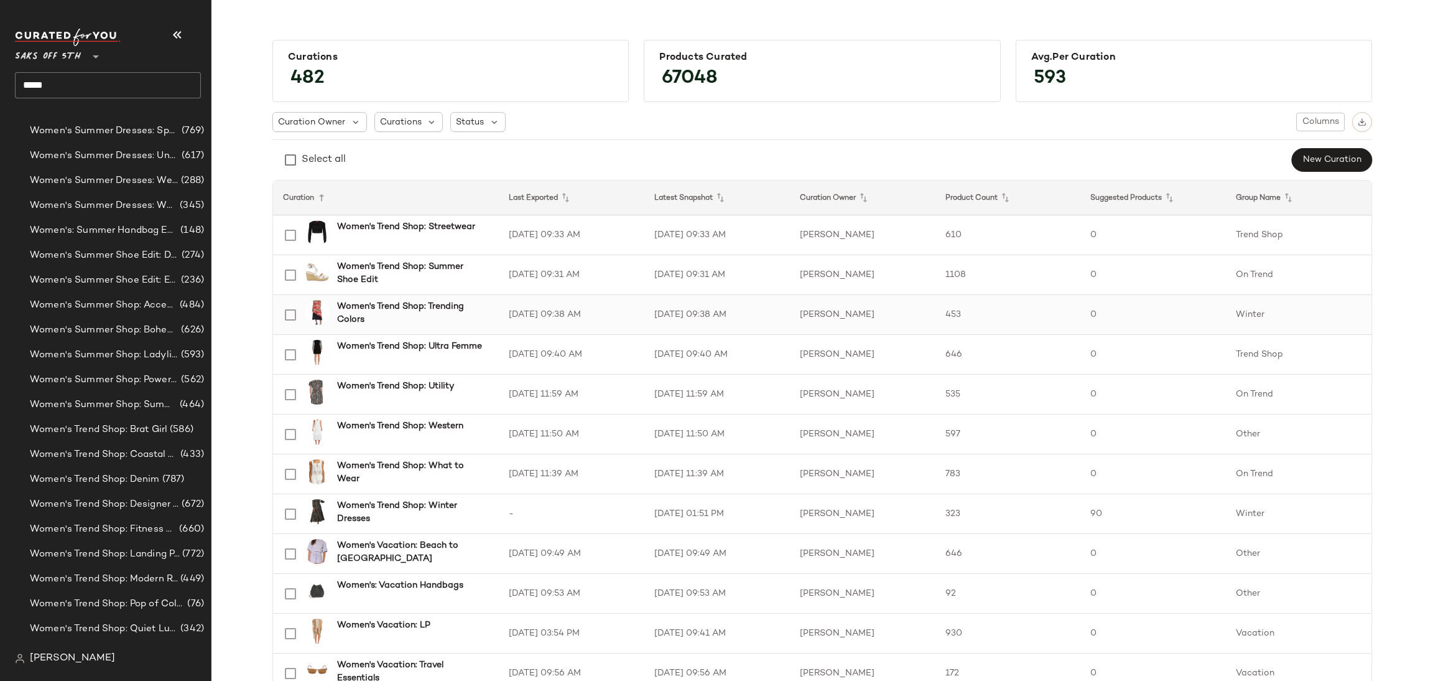
scroll to position [881, 0]
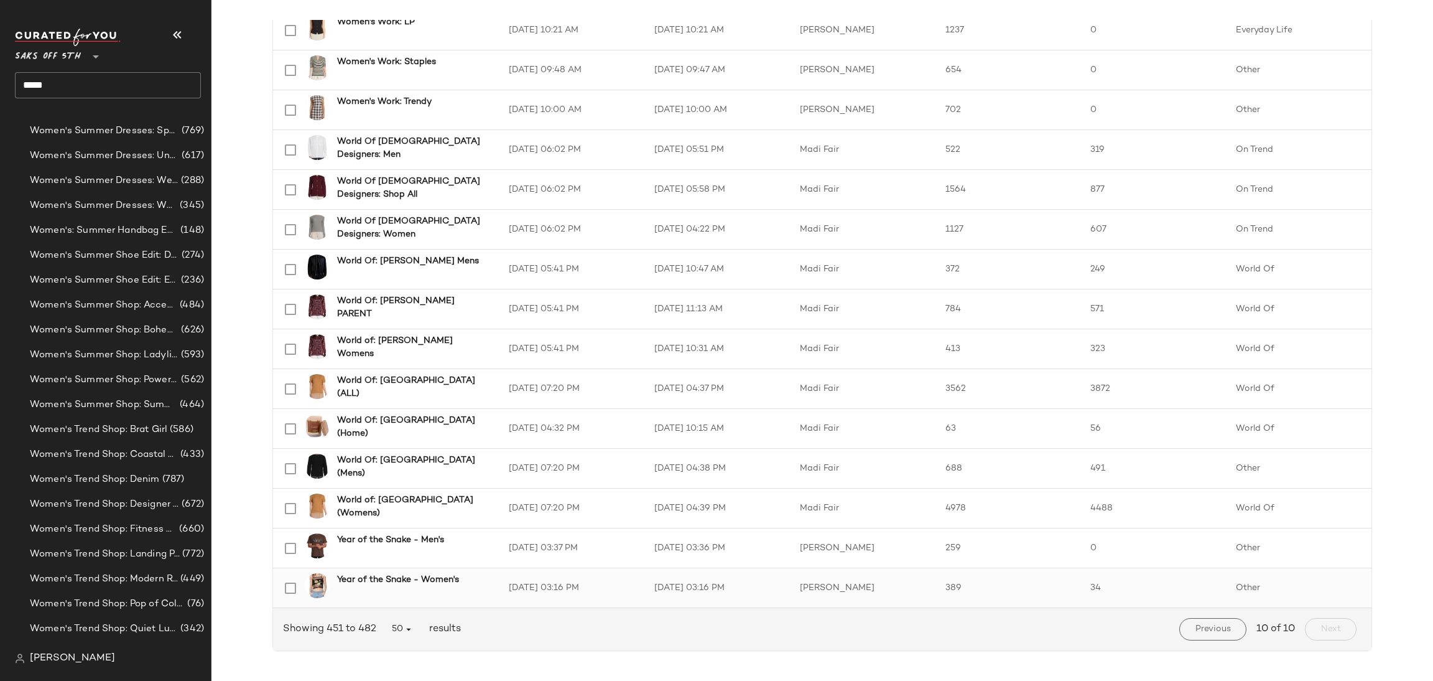
click at [419, 580] on b "Year of the Snake - Women's" at bounding box center [398, 579] width 122 height 13
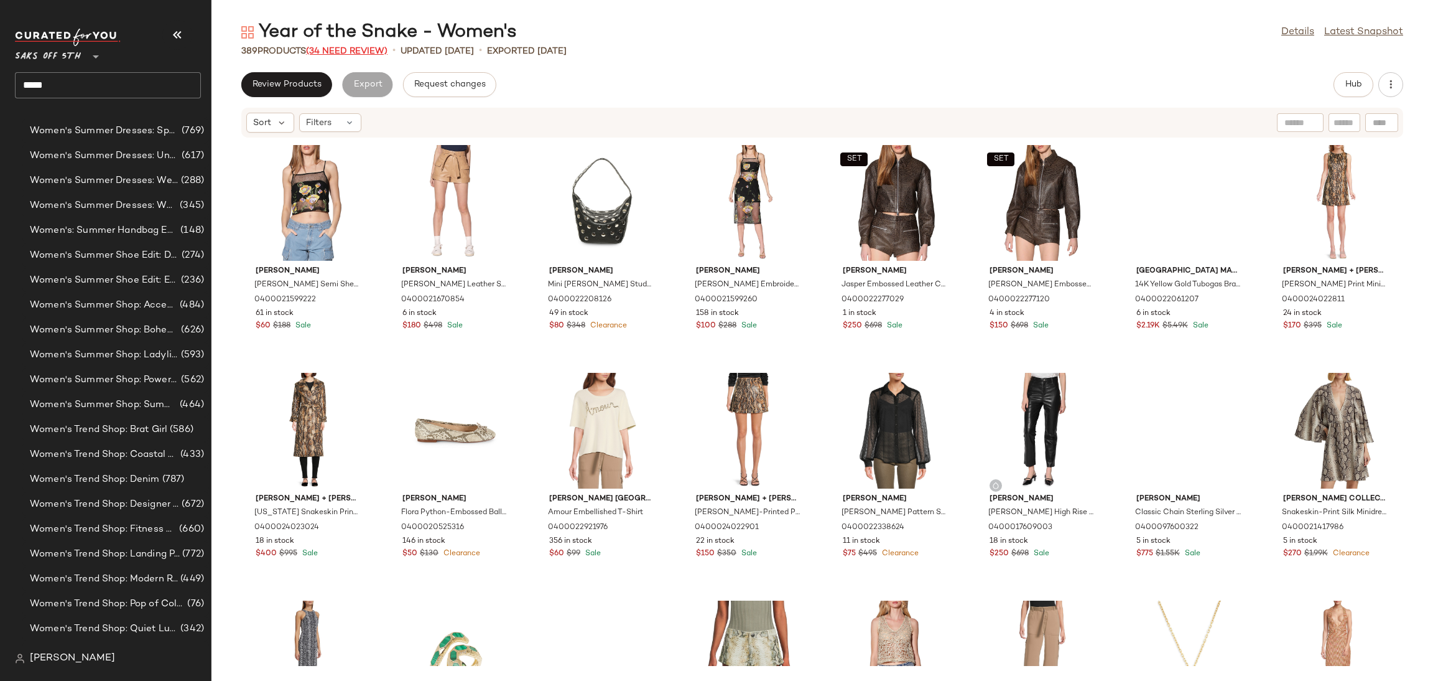
click at [360, 52] on span "(34 Need Review)" at bounding box center [346, 51] width 81 height 9
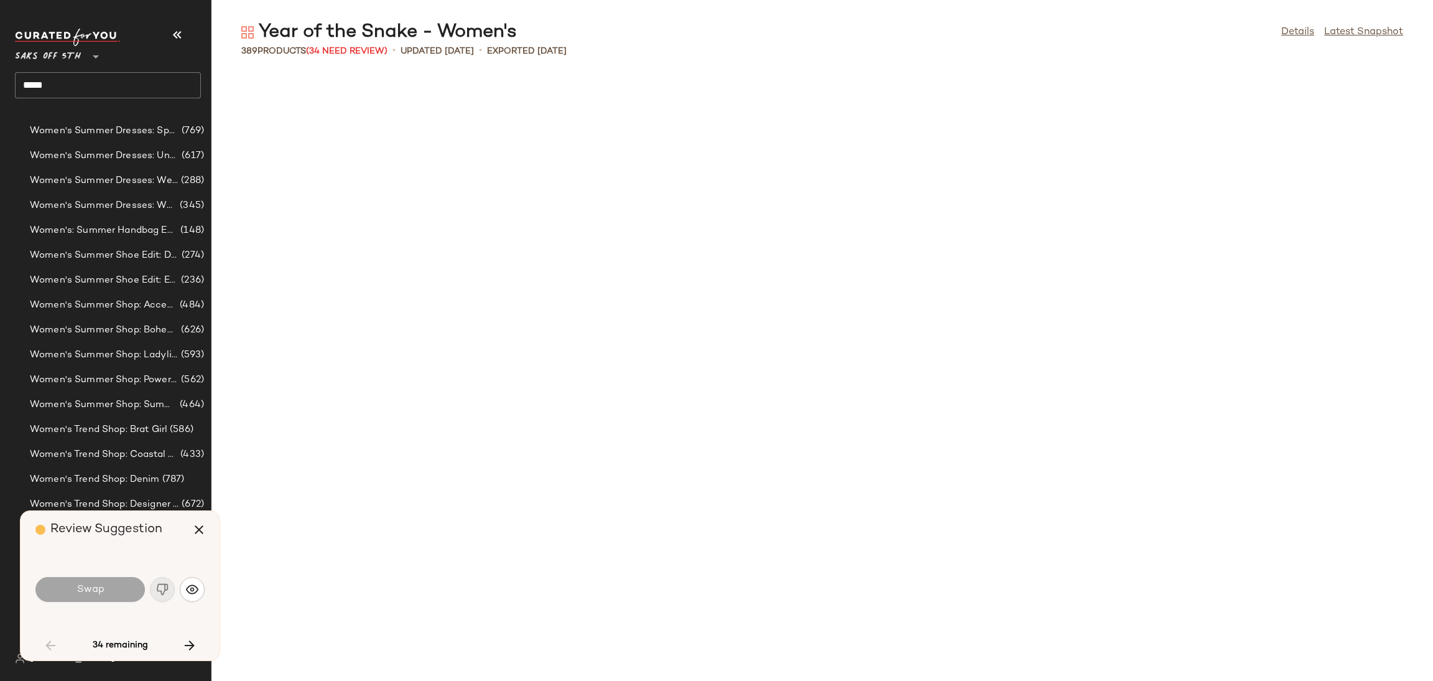
scroll to position [1593, 0]
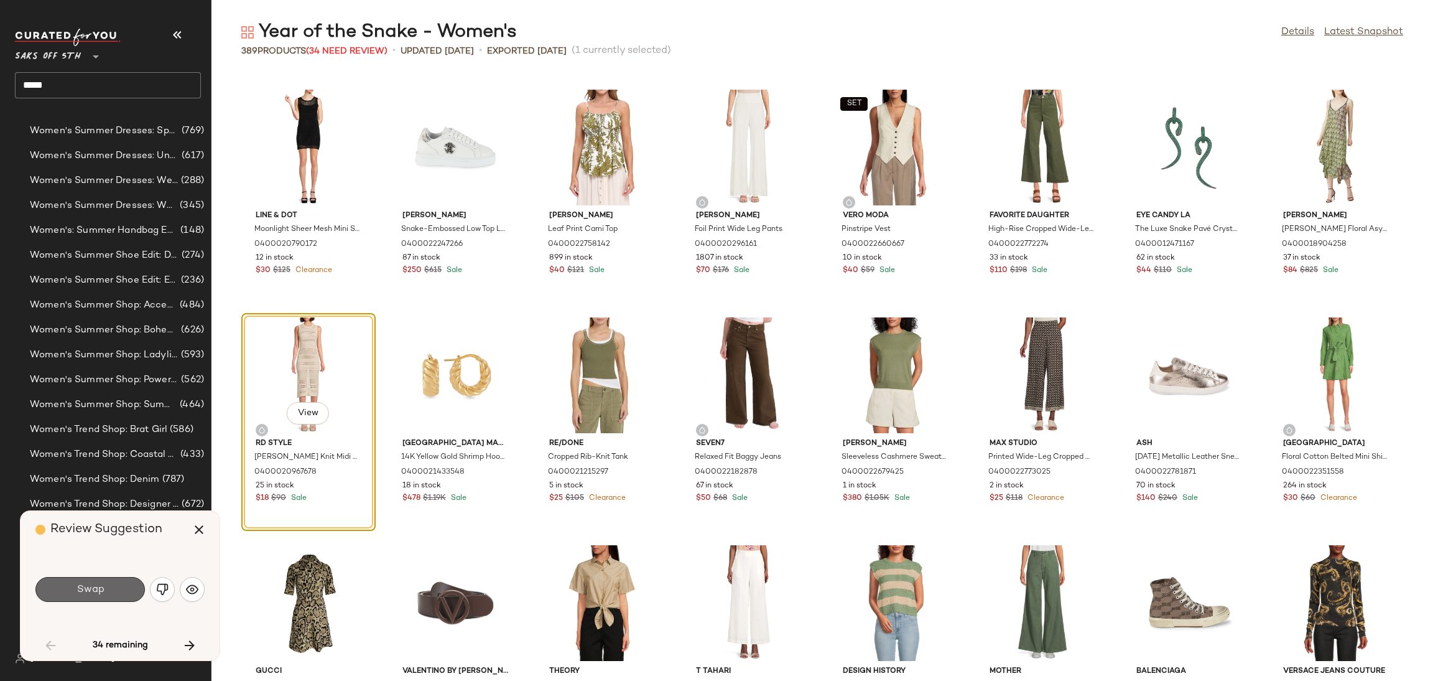
click at [103, 583] on span "Swap" at bounding box center [90, 589] width 28 height 12
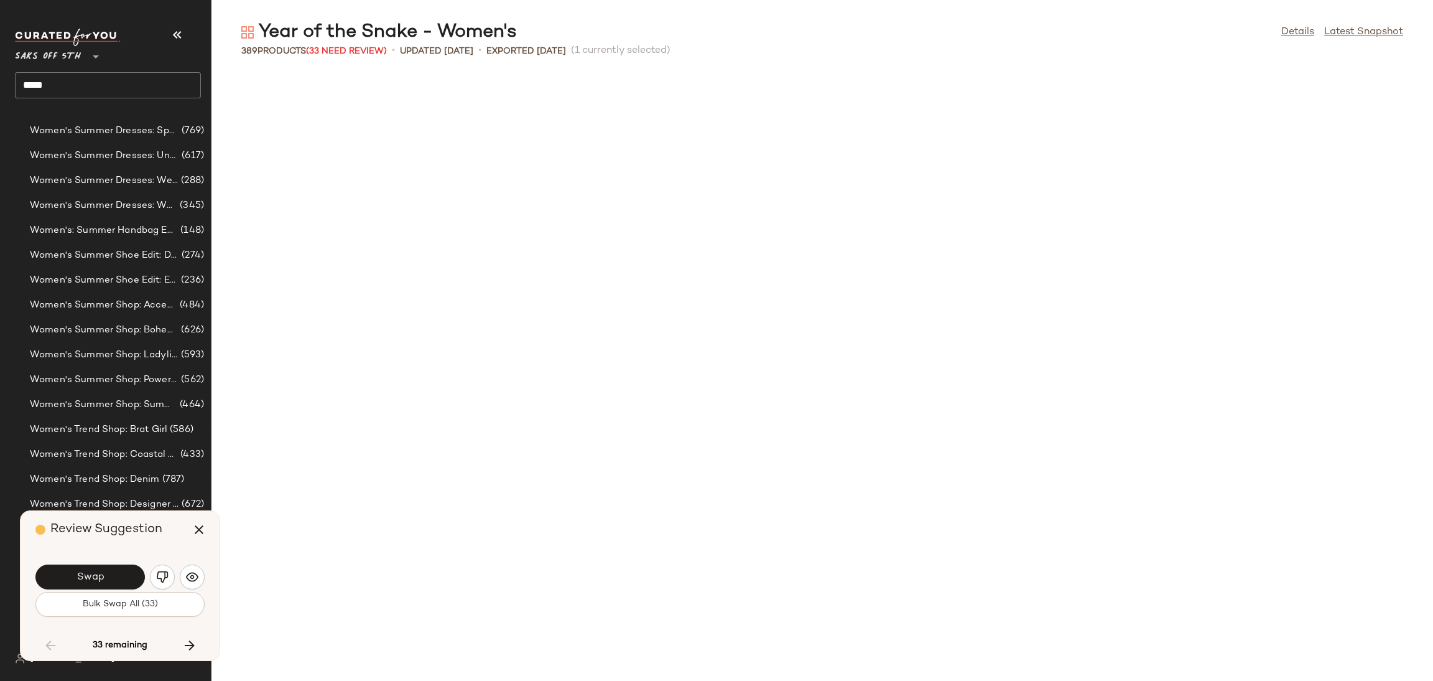
scroll to position [2276, 0]
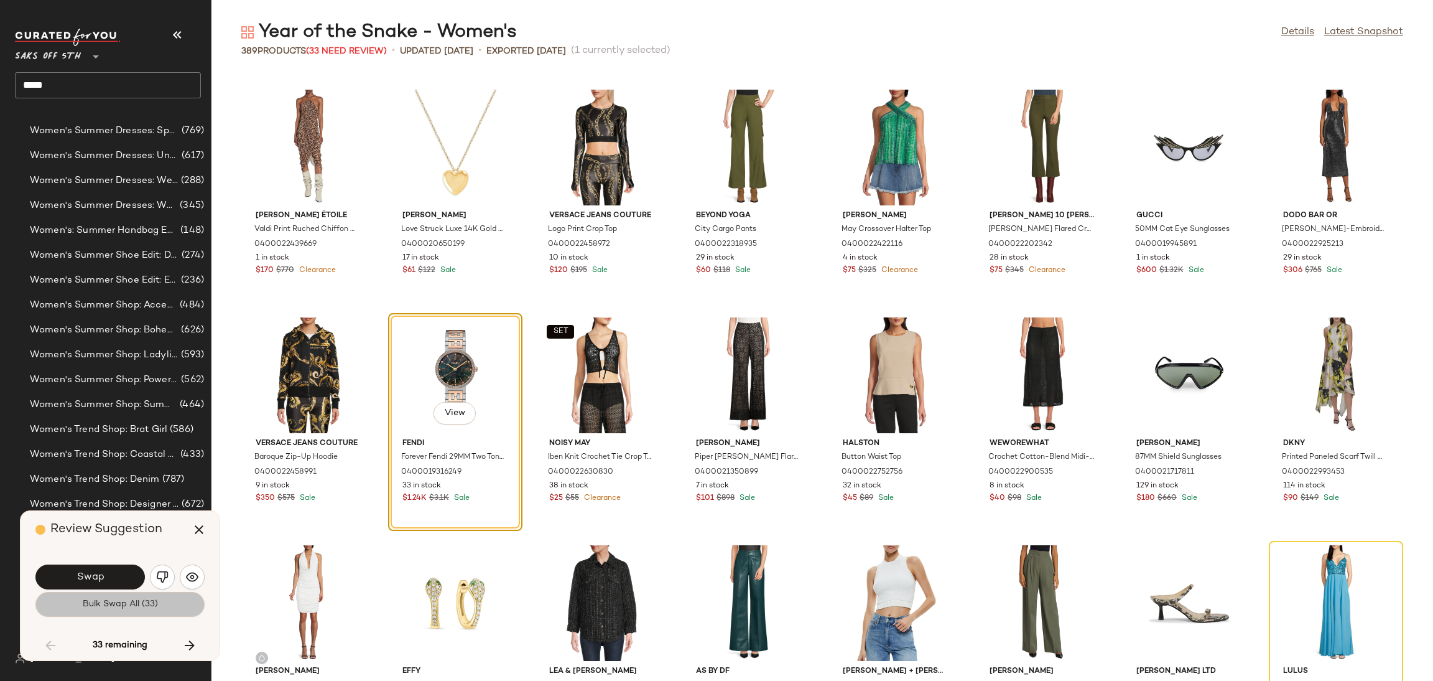
click at [113, 606] on span "Bulk Swap All (33)" at bounding box center [120, 604] width 76 height 10
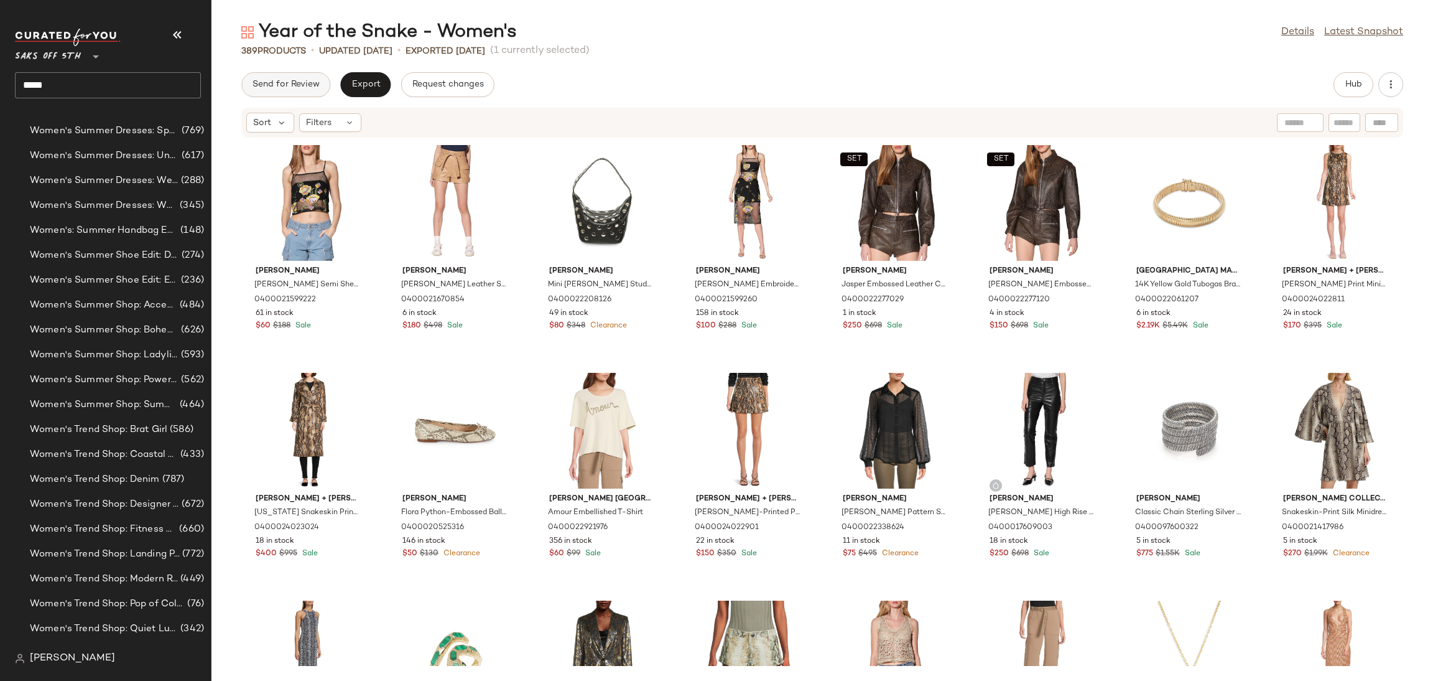
click at [315, 80] on span "Send for Review" at bounding box center [286, 85] width 68 height 10
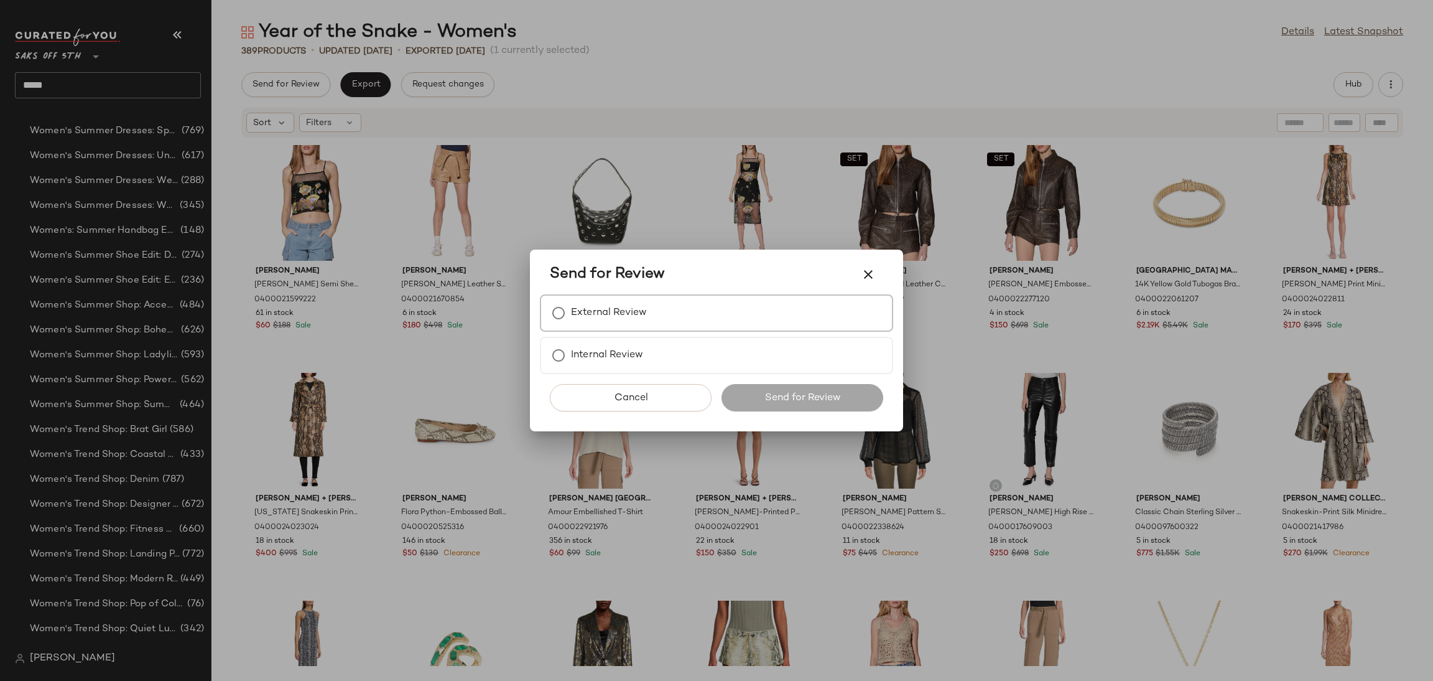
click at [602, 315] on label "External Review" at bounding box center [609, 312] width 76 height 25
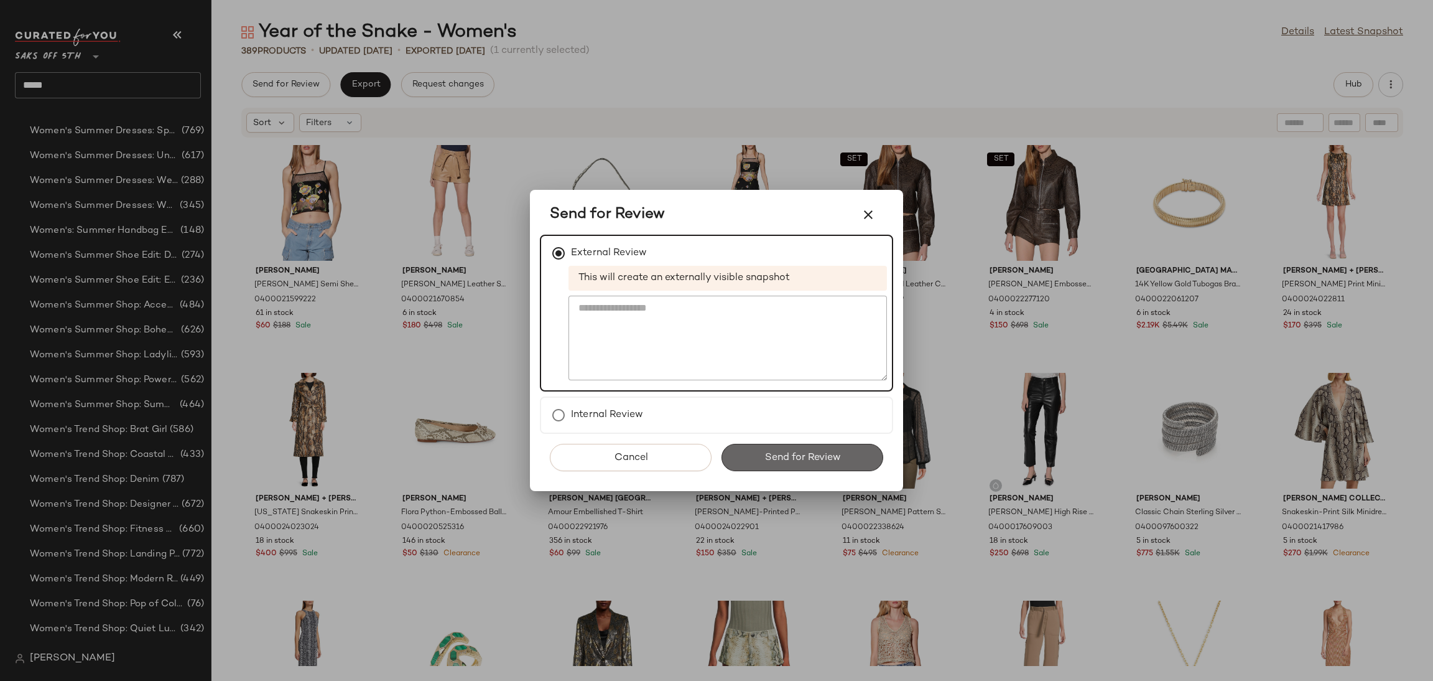
click at [782, 463] on button "Send for Review" at bounding box center [803, 457] width 162 height 27
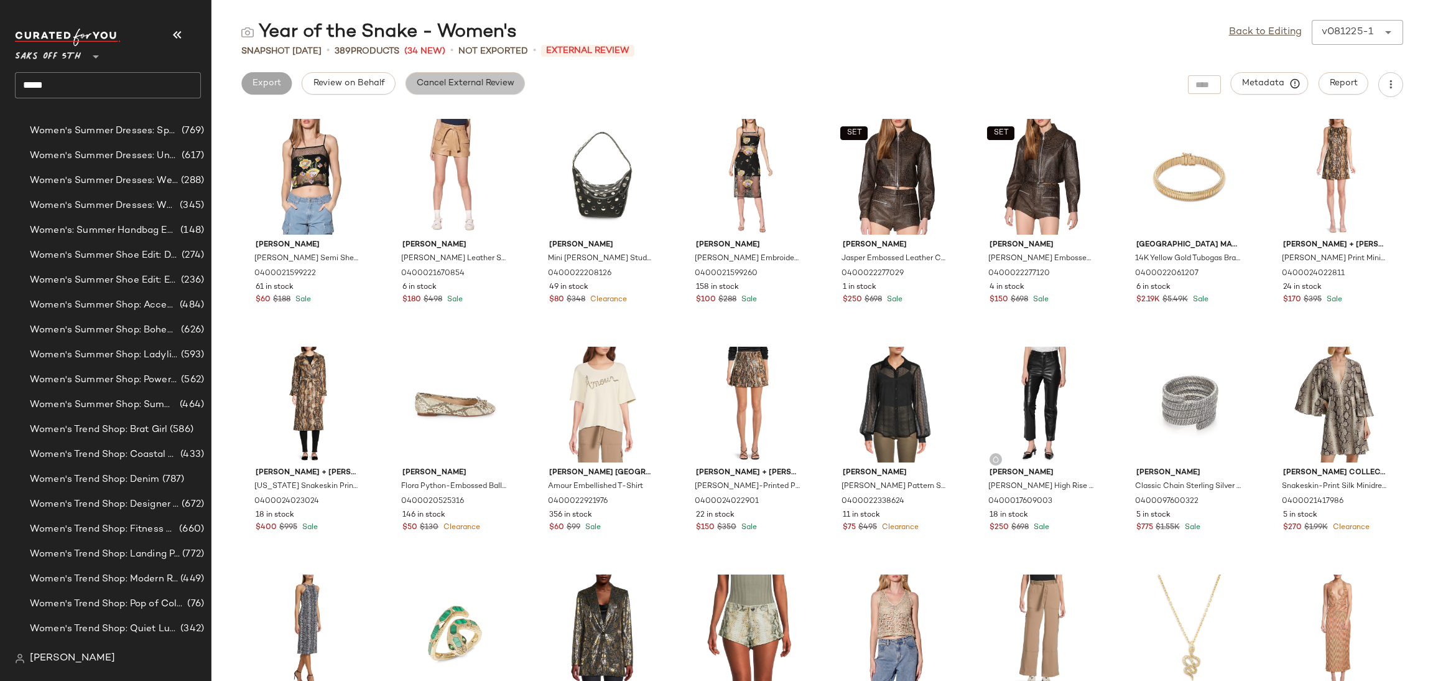
click at [490, 77] on button "Cancel External Review" at bounding box center [465, 83] width 119 height 22
click at [371, 84] on span "Export" at bounding box center [365, 83] width 29 height 10
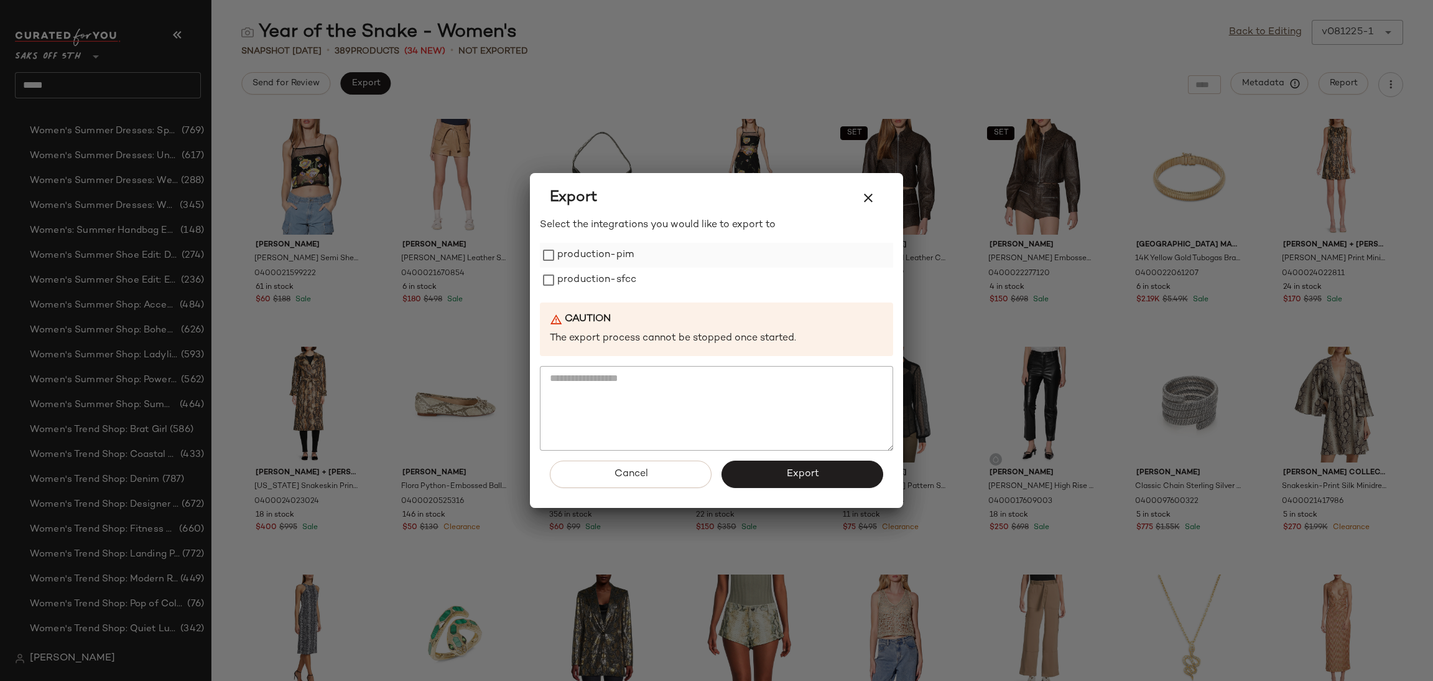
click at [570, 256] on label "production-pim" at bounding box center [595, 255] width 77 height 25
click at [572, 273] on label "production-sfcc" at bounding box center [596, 279] width 79 height 25
click at [784, 482] on button "Export" at bounding box center [803, 473] width 162 height 27
click at [883, 195] on div "Export" at bounding box center [716, 198] width 353 height 40
click at [857, 197] on button "button" at bounding box center [868, 198] width 30 height 30
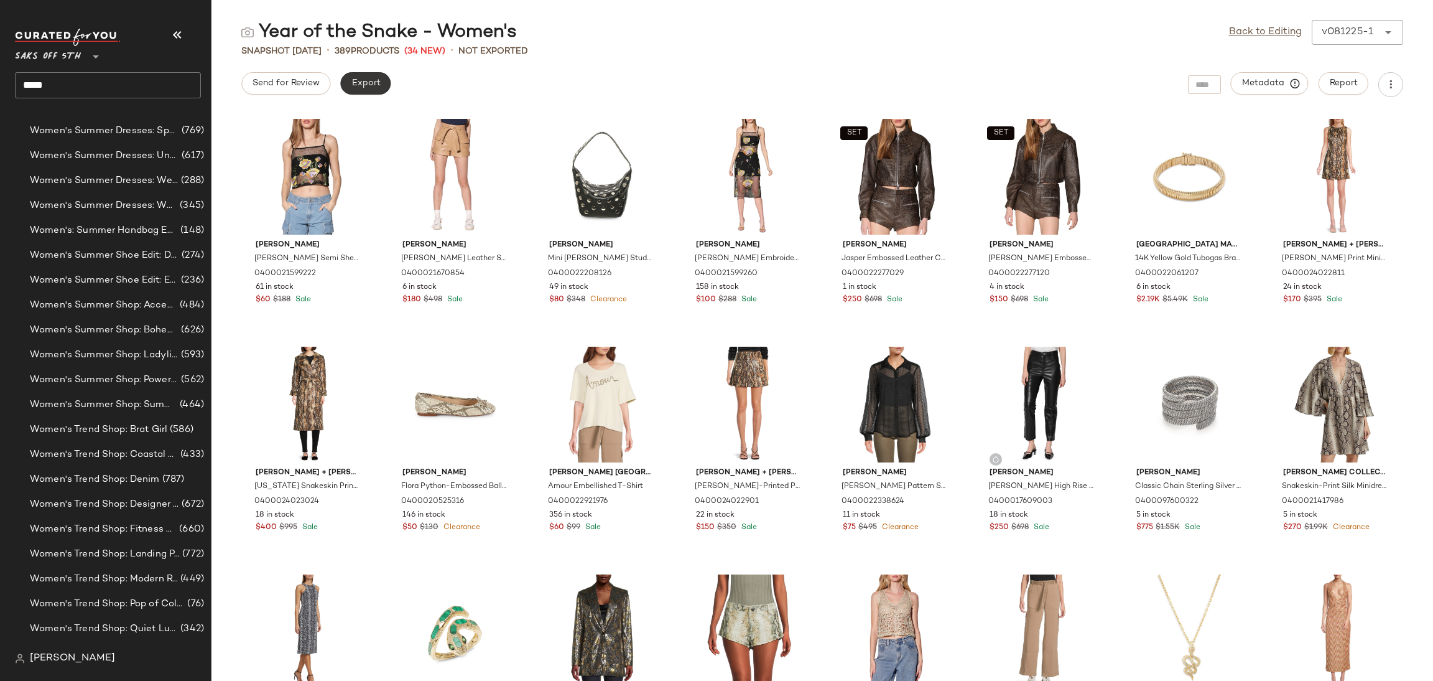
click at [346, 85] on button "Export" at bounding box center [365, 83] width 50 height 22
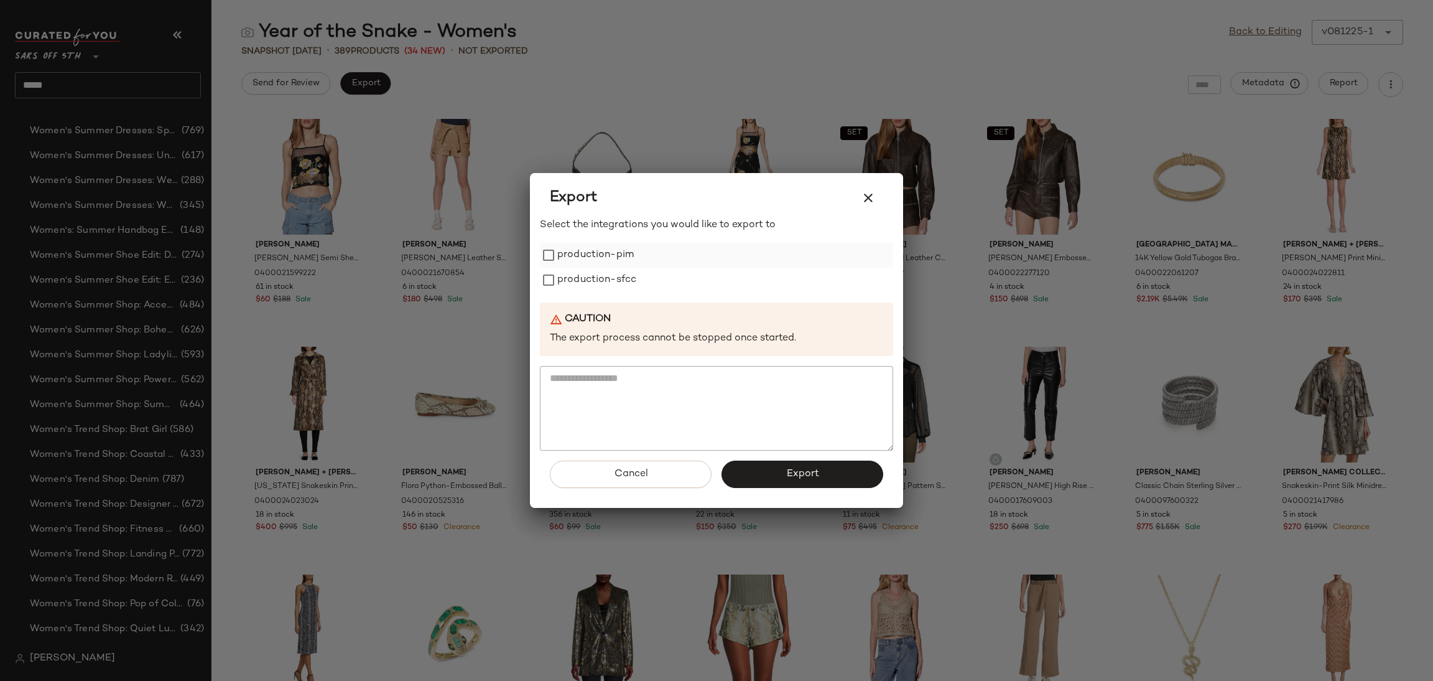
click at [572, 261] on label "production-pim" at bounding box center [595, 255] width 77 height 25
click at [549, 283] on div "production-sfcc" at bounding box center [716, 279] width 353 height 25
click at [791, 480] on span "Export" at bounding box center [802, 474] width 33 height 12
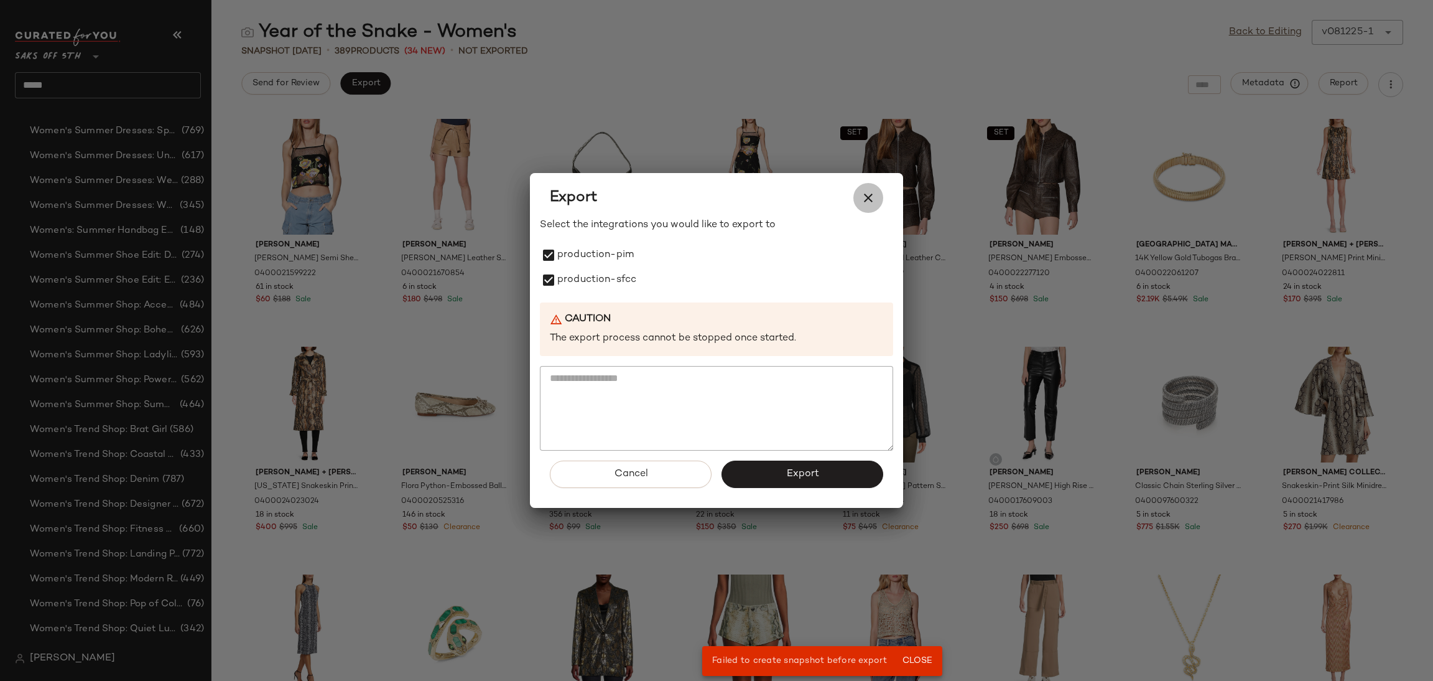
click at [867, 187] on button "button" at bounding box center [868, 198] width 30 height 30
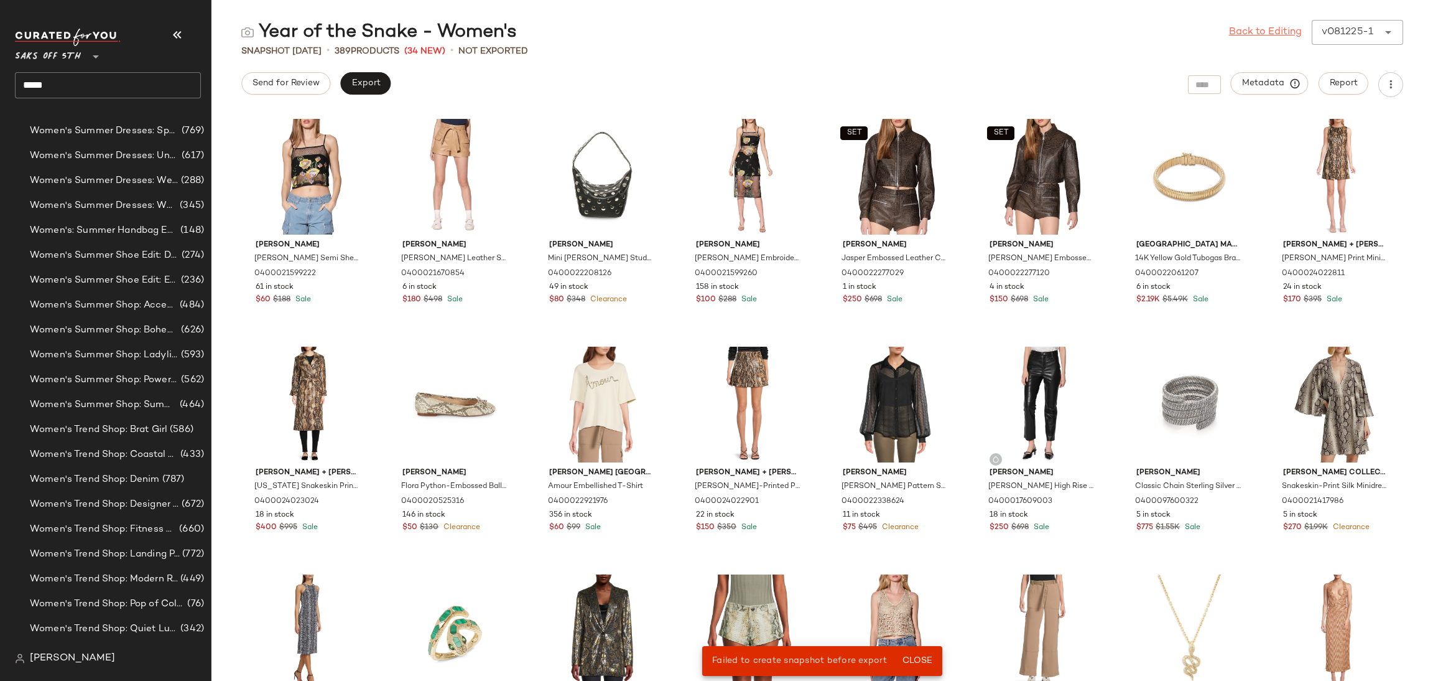
click at [1267, 25] on link "Back to Editing" at bounding box center [1265, 32] width 73 height 15
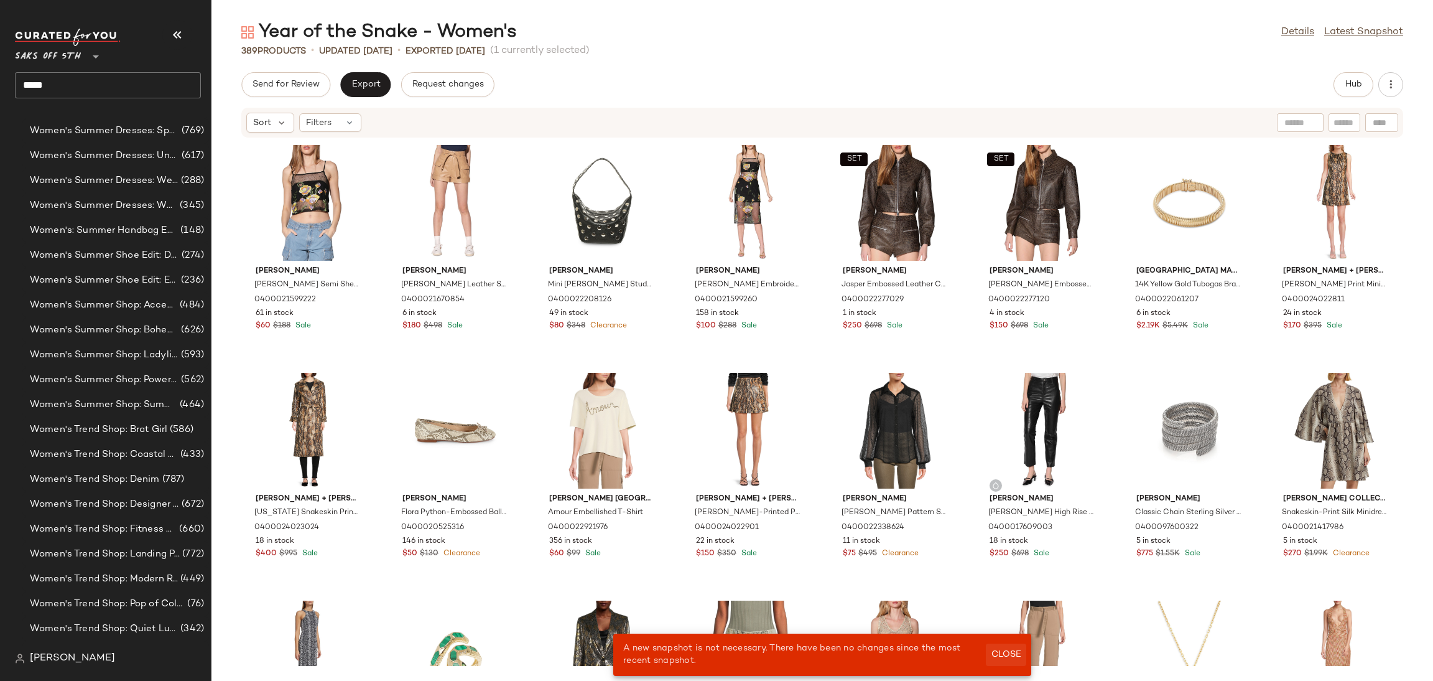
click at [1005, 659] on span "Close" at bounding box center [1006, 654] width 30 height 10
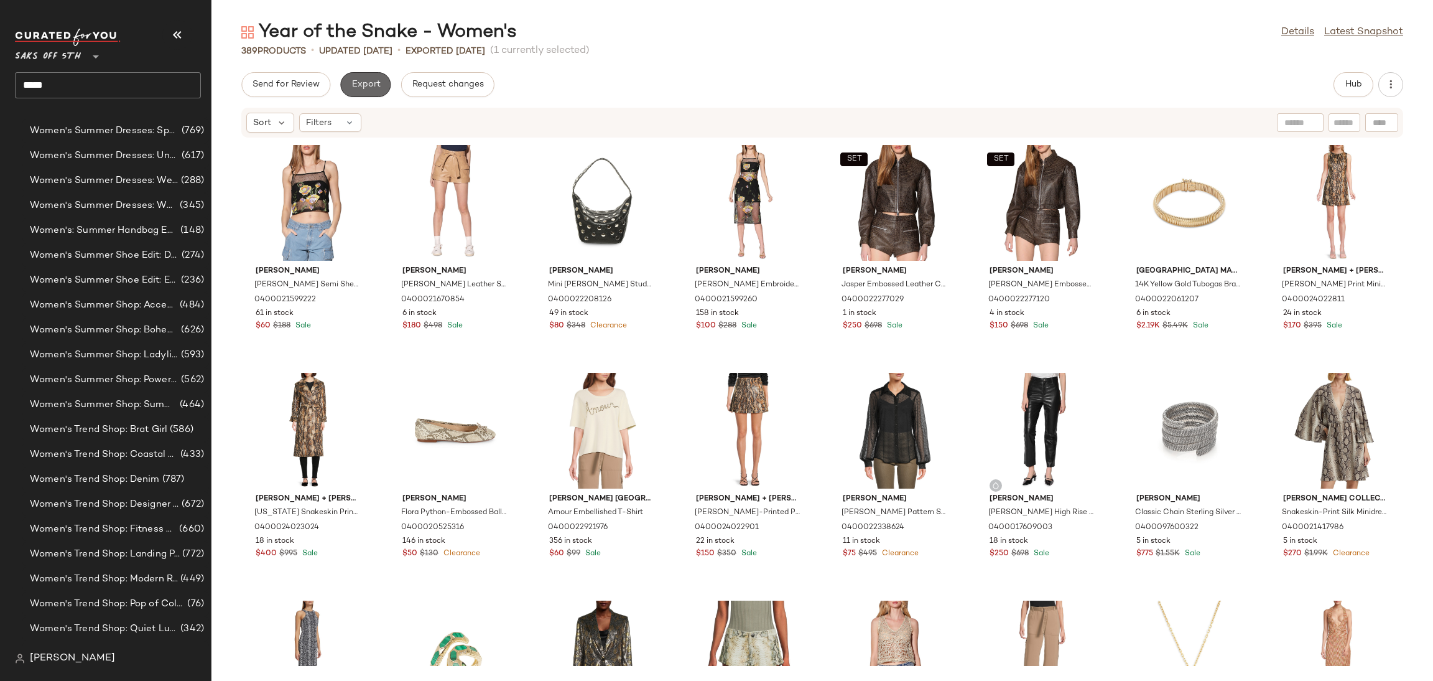
click at [368, 85] on span "Export" at bounding box center [365, 85] width 29 height 10
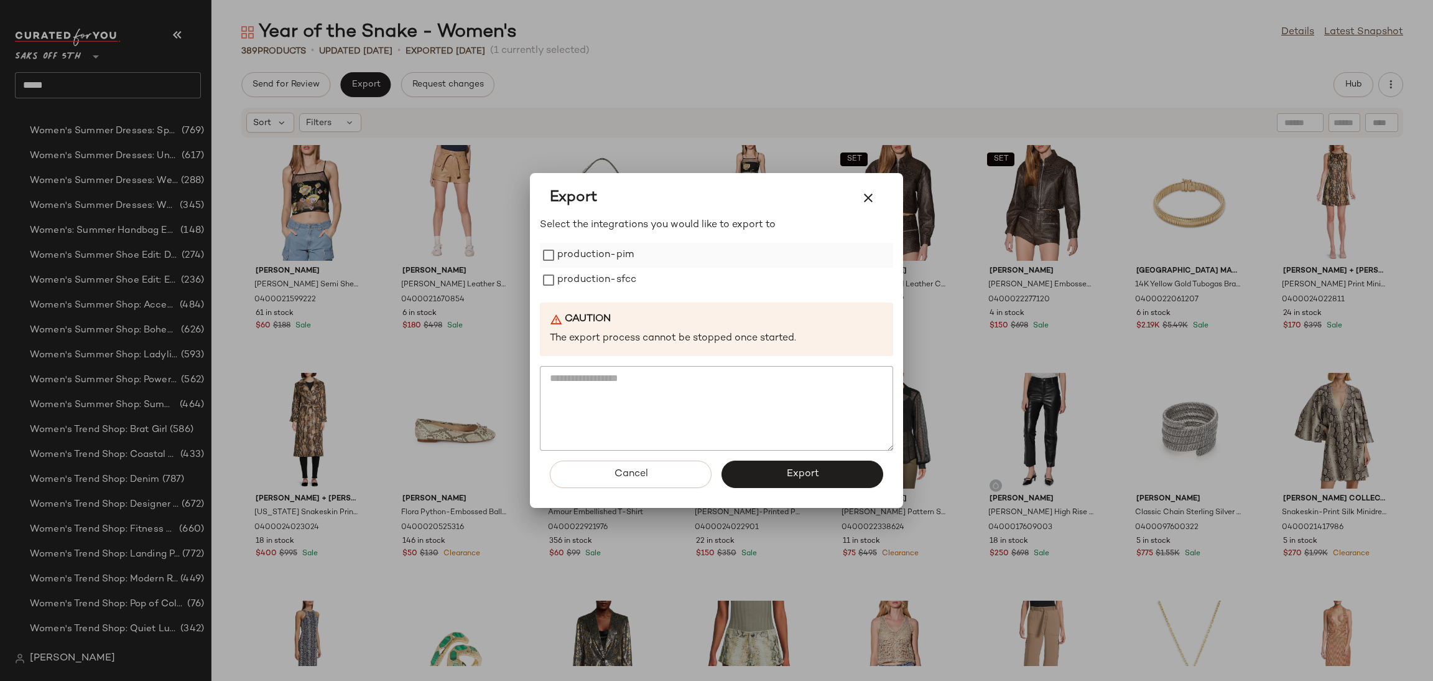
click at [577, 261] on label "production-pim" at bounding box center [595, 255] width 77 height 25
click at [593, 288] on label "production-sfcc" at bounding box center [596, 279] width 79 height 25
click at [793, 477] on span "Export" at bounding box center [802, 474] width 33 height 12
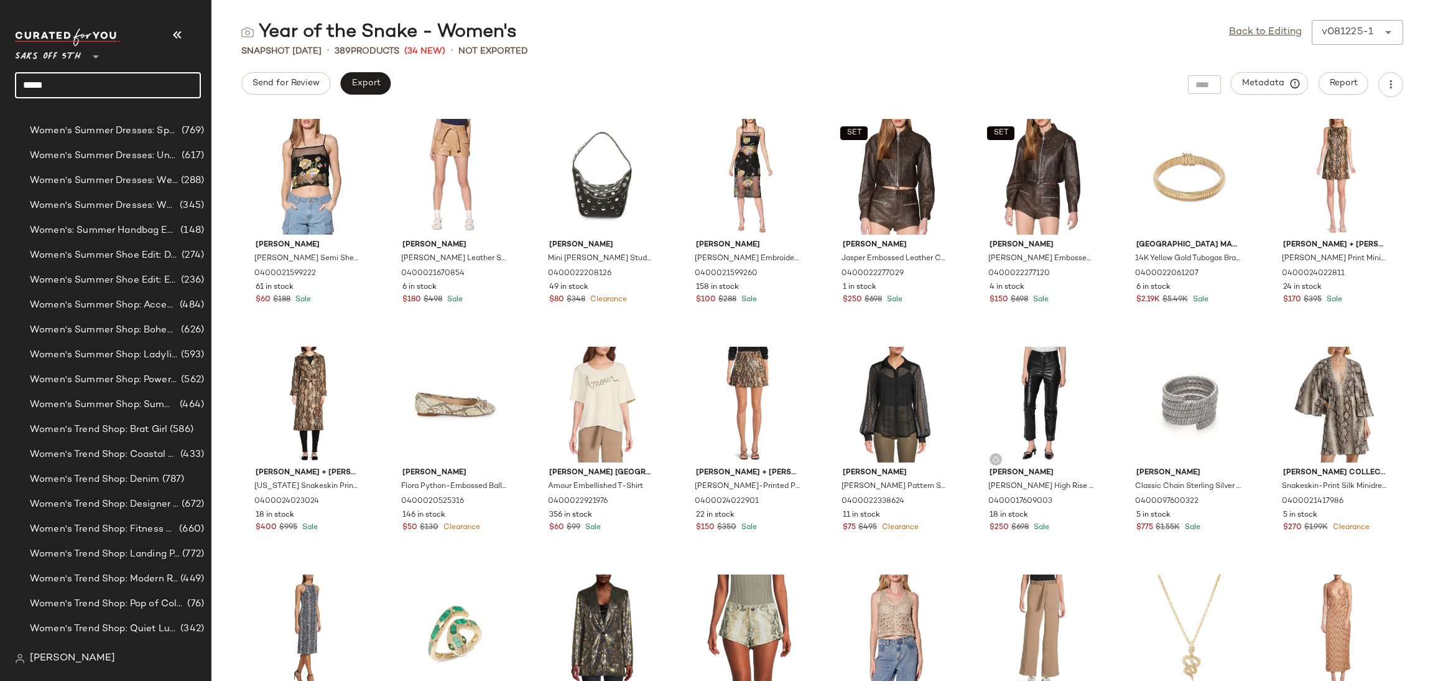
drag, startPoint x: 113, startPoint y: 88, endPoint x: 0, endPoint y: 118, distance: 116.5
click at [0, 118] on nav "Saks OFF 5TH ** ***** Dashboard All Products Global Clipboards (21) 7.20-7.26 S…" at bounding box center [106, 340] width 212 height 681
type input "**********"
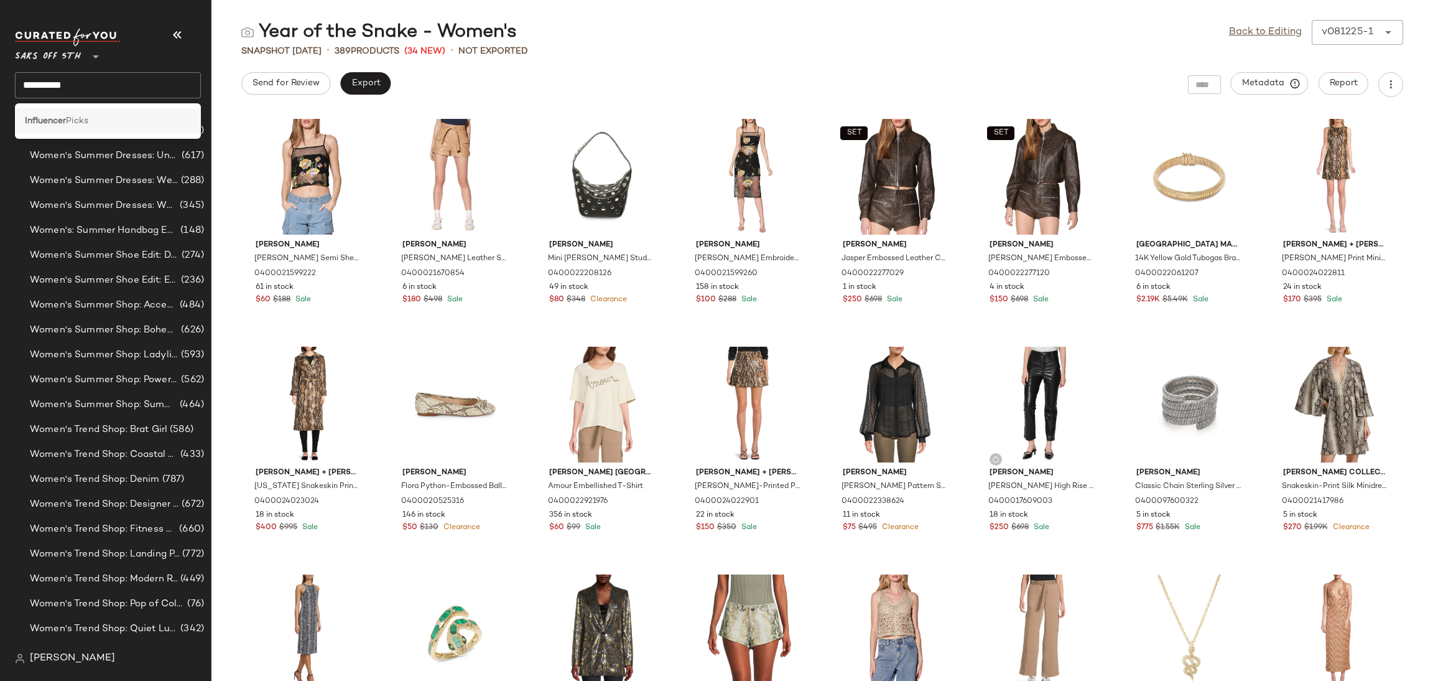
click at [63, 121] on b "Influencer" at bounding box center [45, 120] width 41 height 13
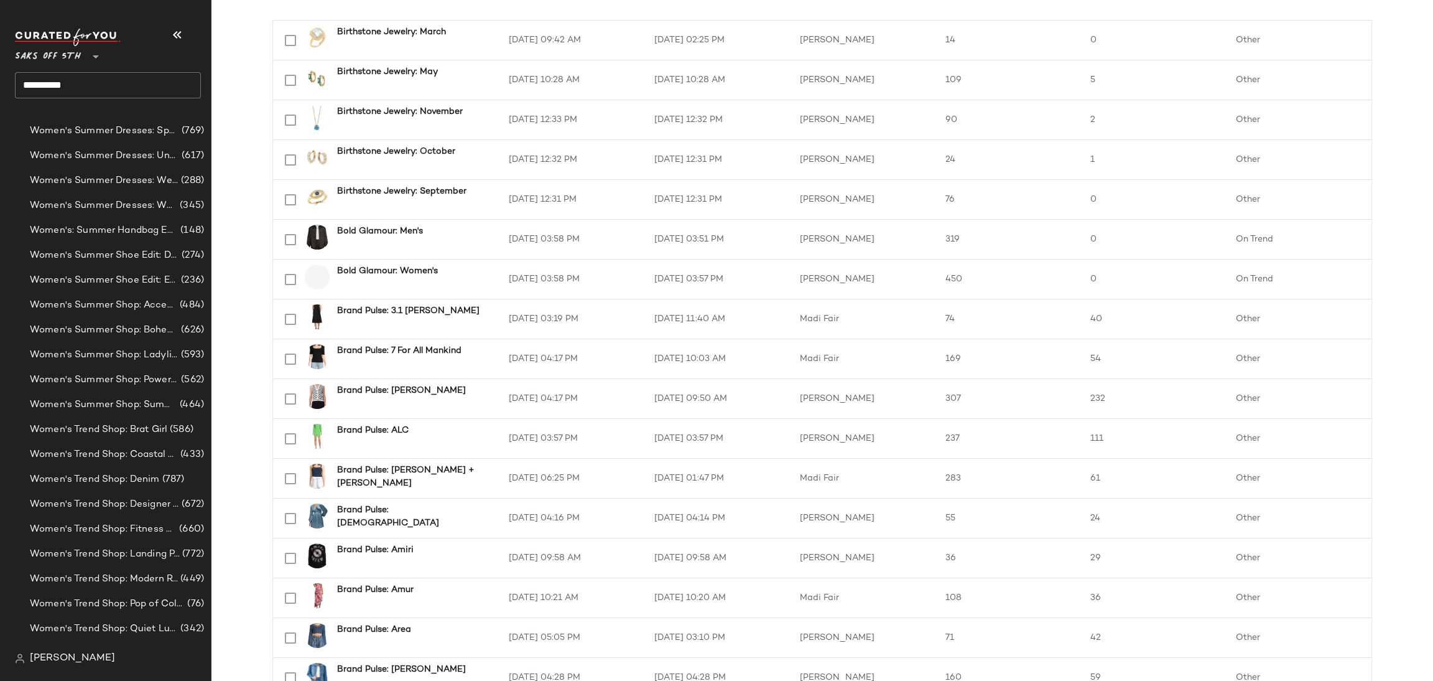
scroll to position [1598, 0]
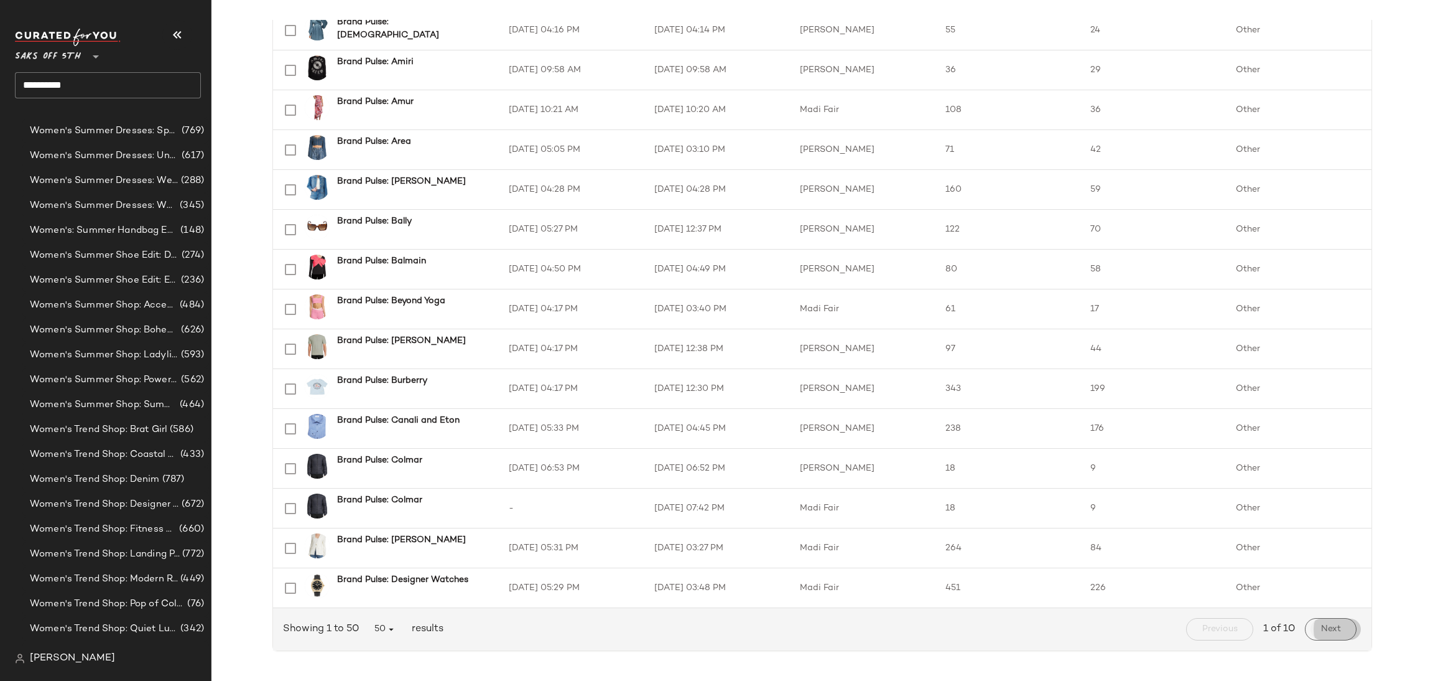
click at [1323, 629] on span "Next" at bounding box center [1331, 629] width 21 height 10
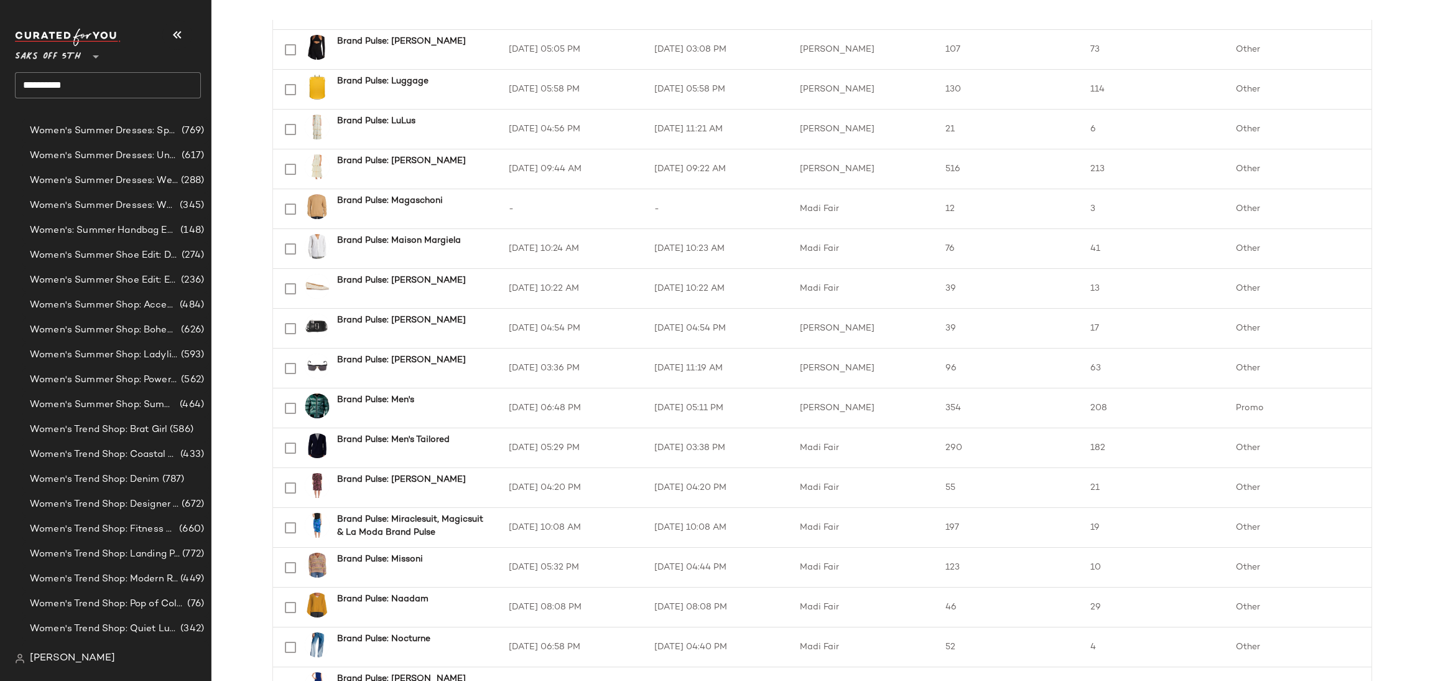
scroll to position [1598, 0]
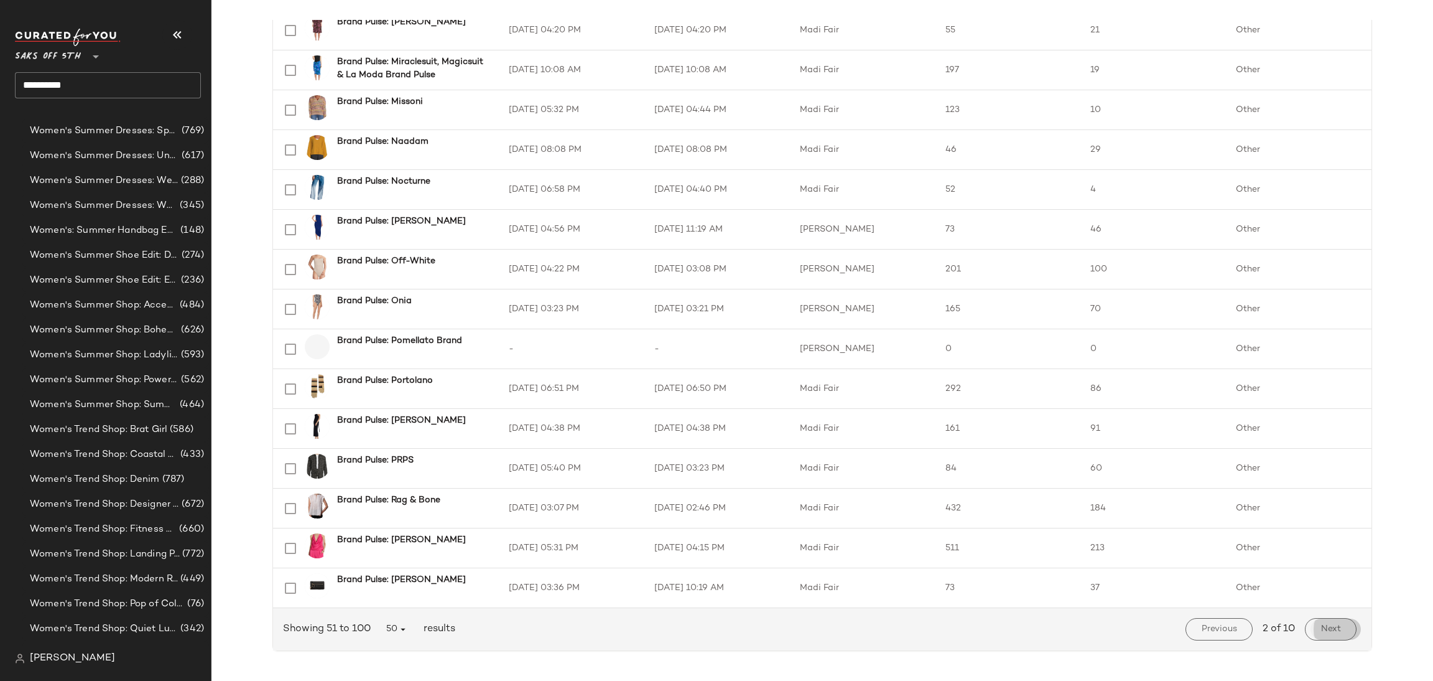
click at [1316, 619] on button "Next" at bounding box center [1331, 629] width 52 height 22
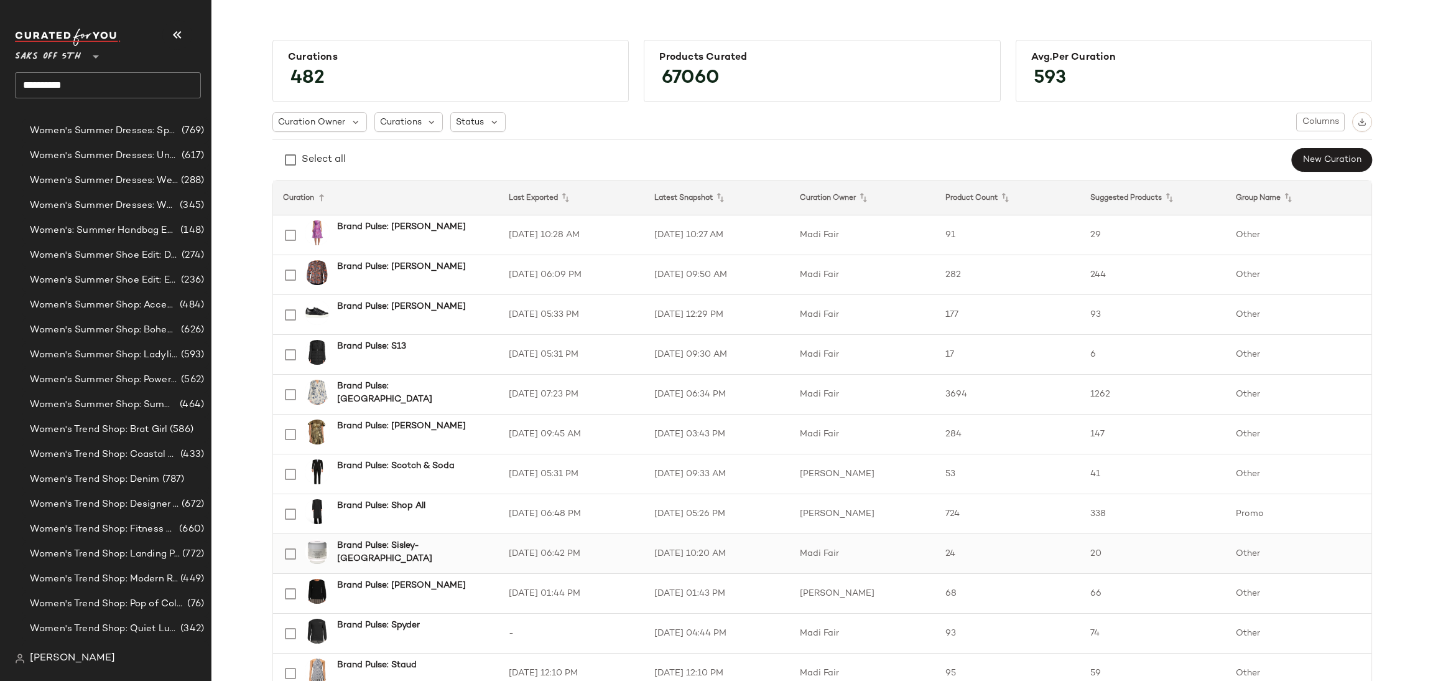
scroll to position [1598, 0]
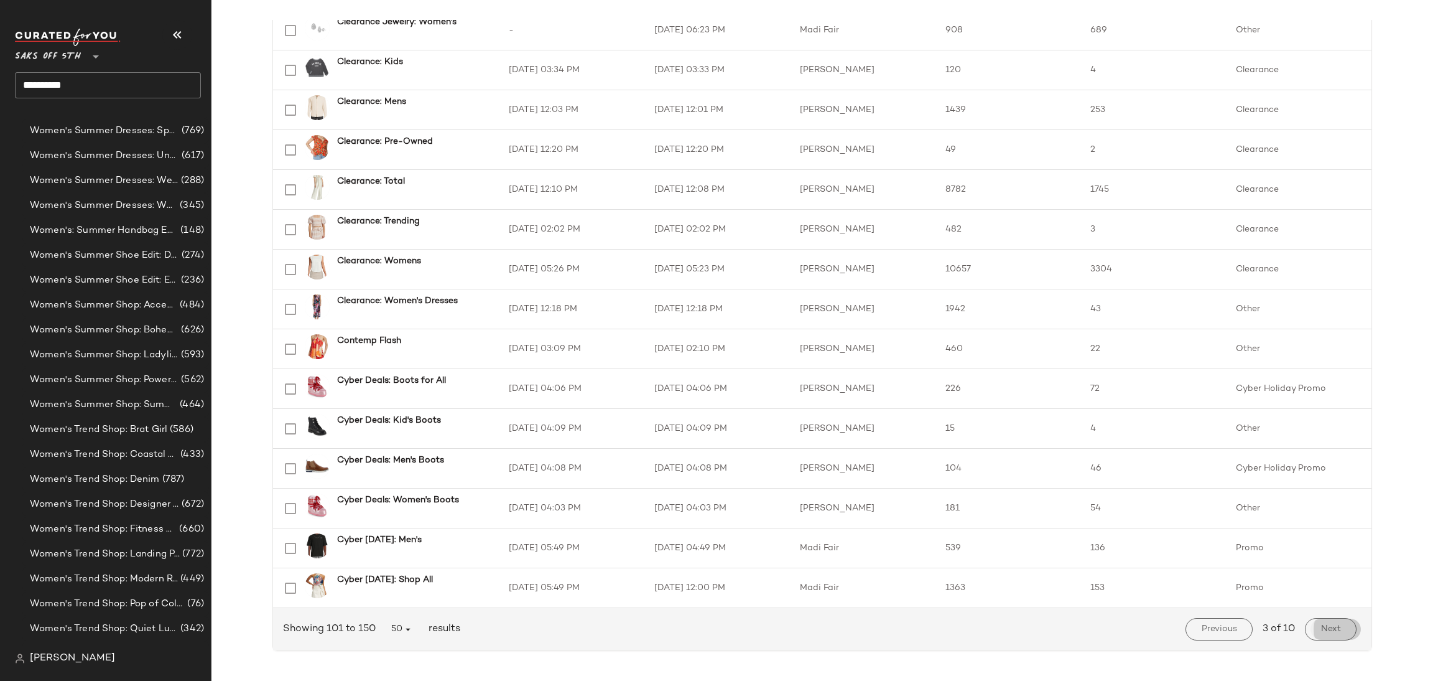
click at [1342, 623] on button "Next" at bounding box center [1331, 629] width 52 height 22
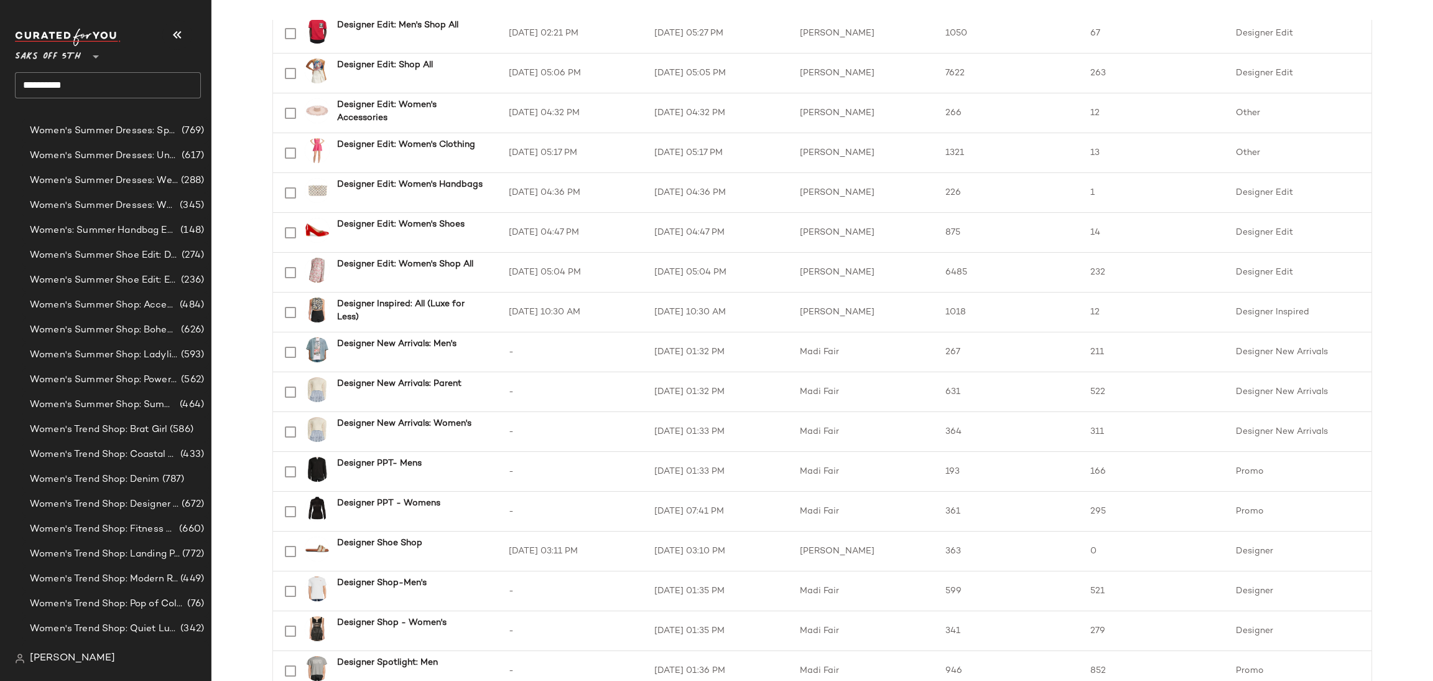
scroll to position [1598, 0]
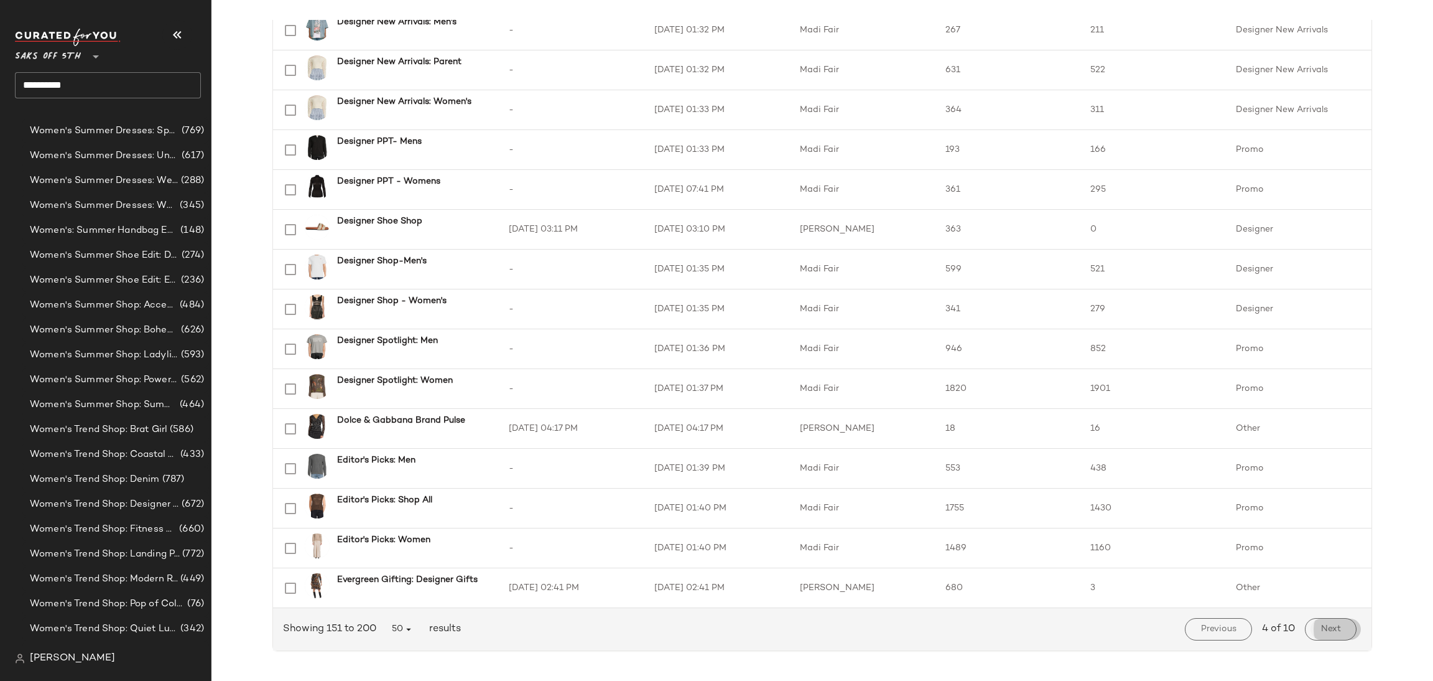
click at [1321, 624] on span "Next" at bounding box center [1331, 629] width 21 height 10
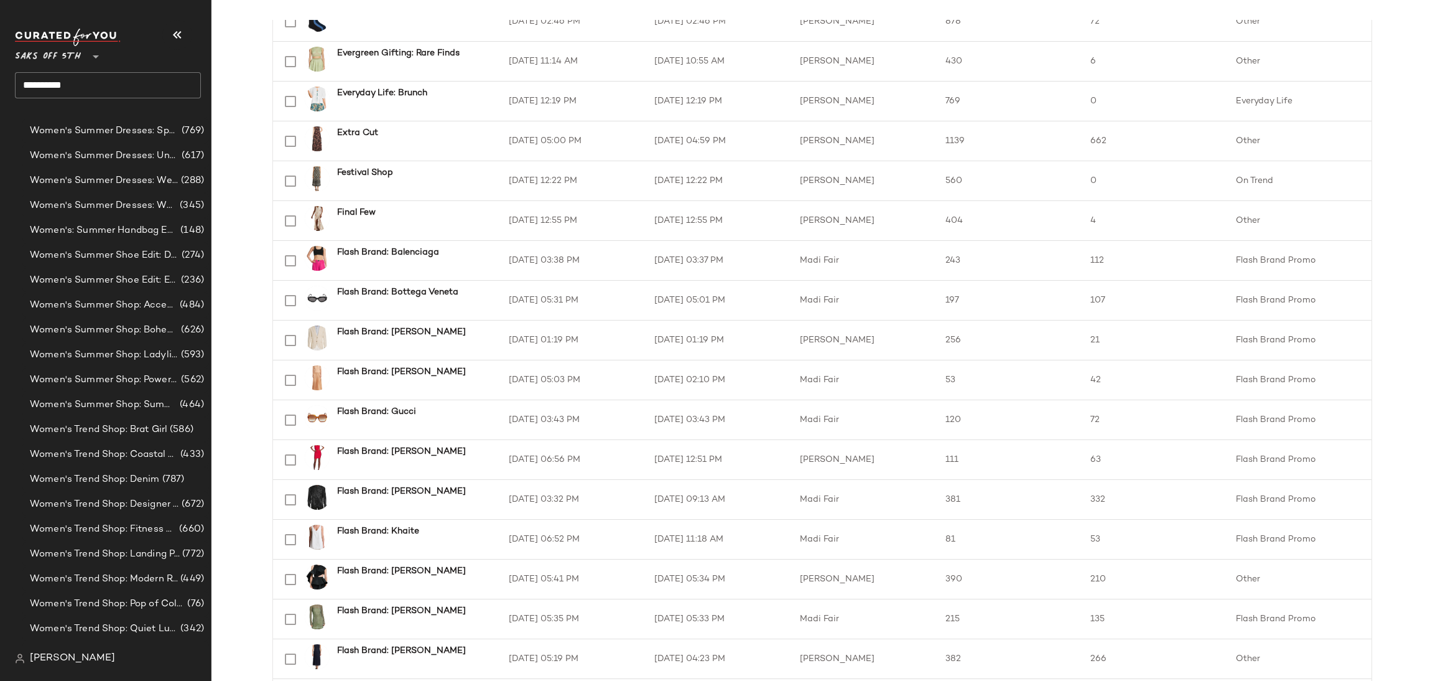
scroll to position [294, 0]
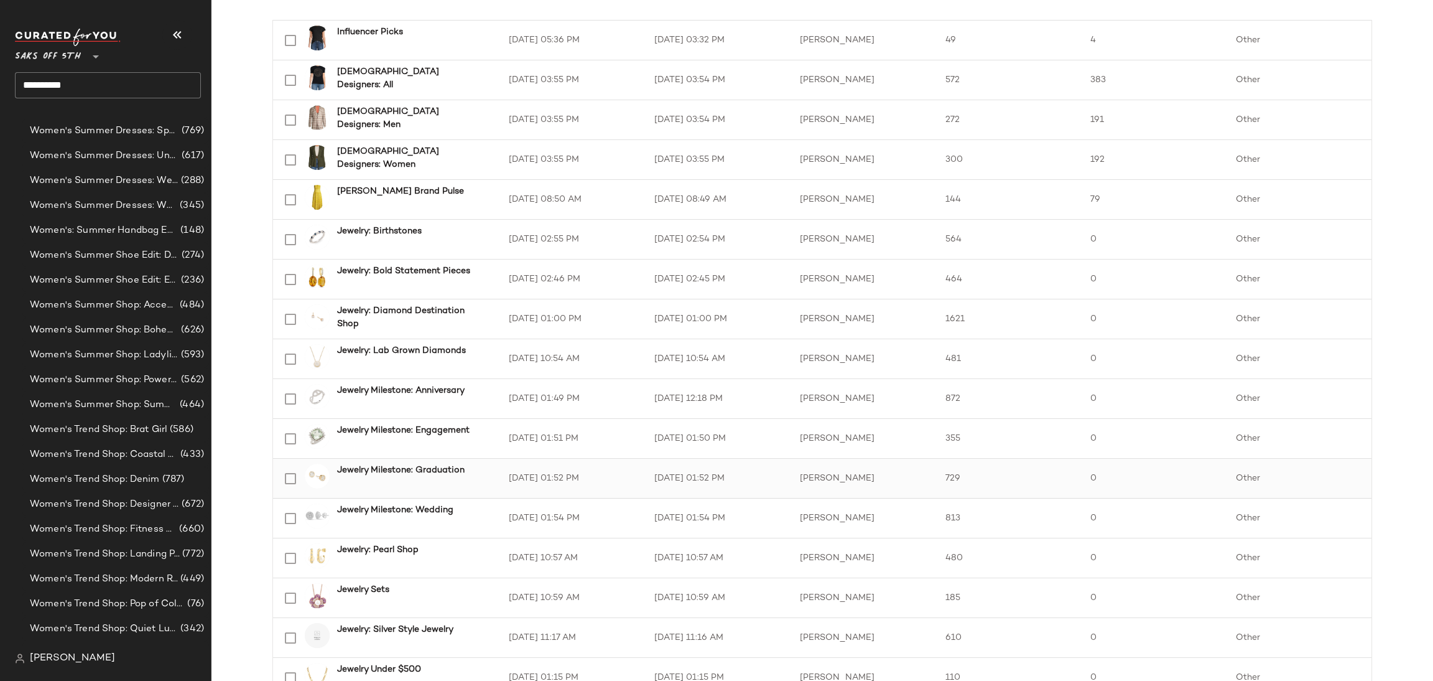
scroll to position [1598, 0]
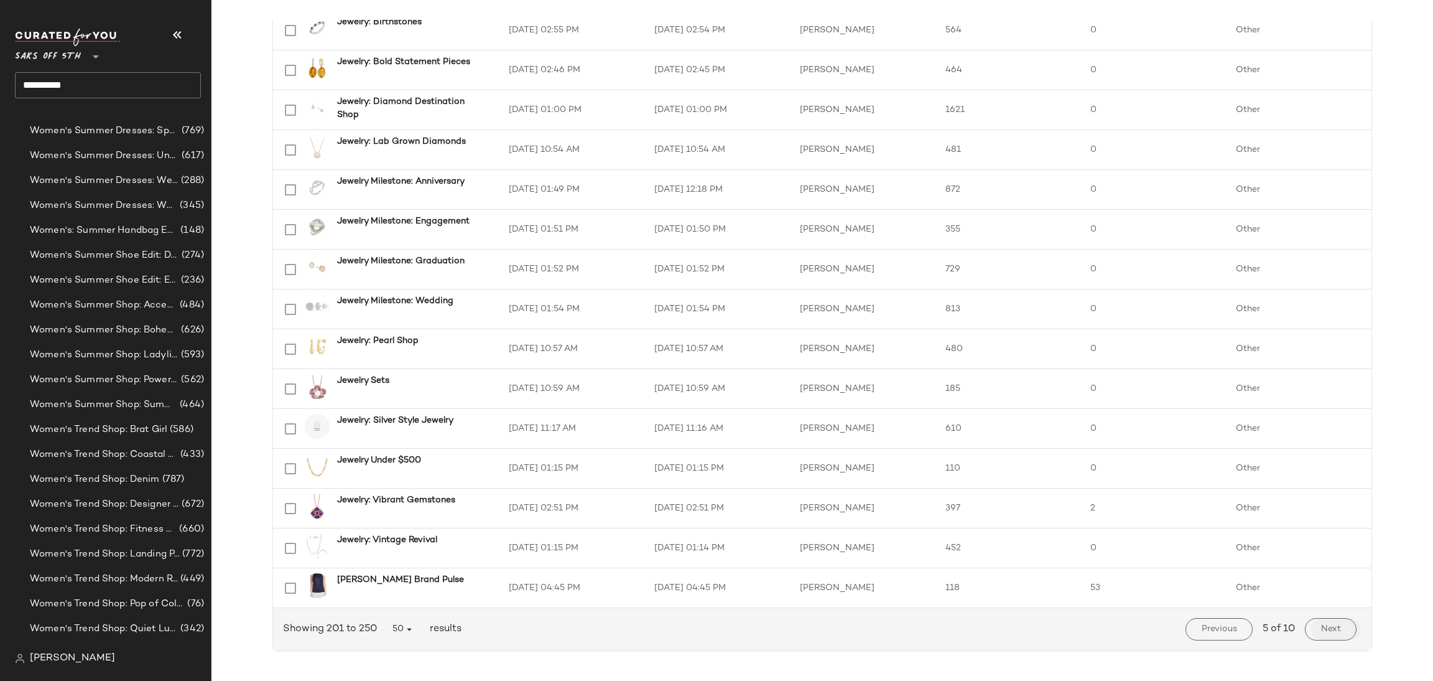
click at [1314, 632] on button "Next" at bounding box center [1331, 629] width 52 height 22
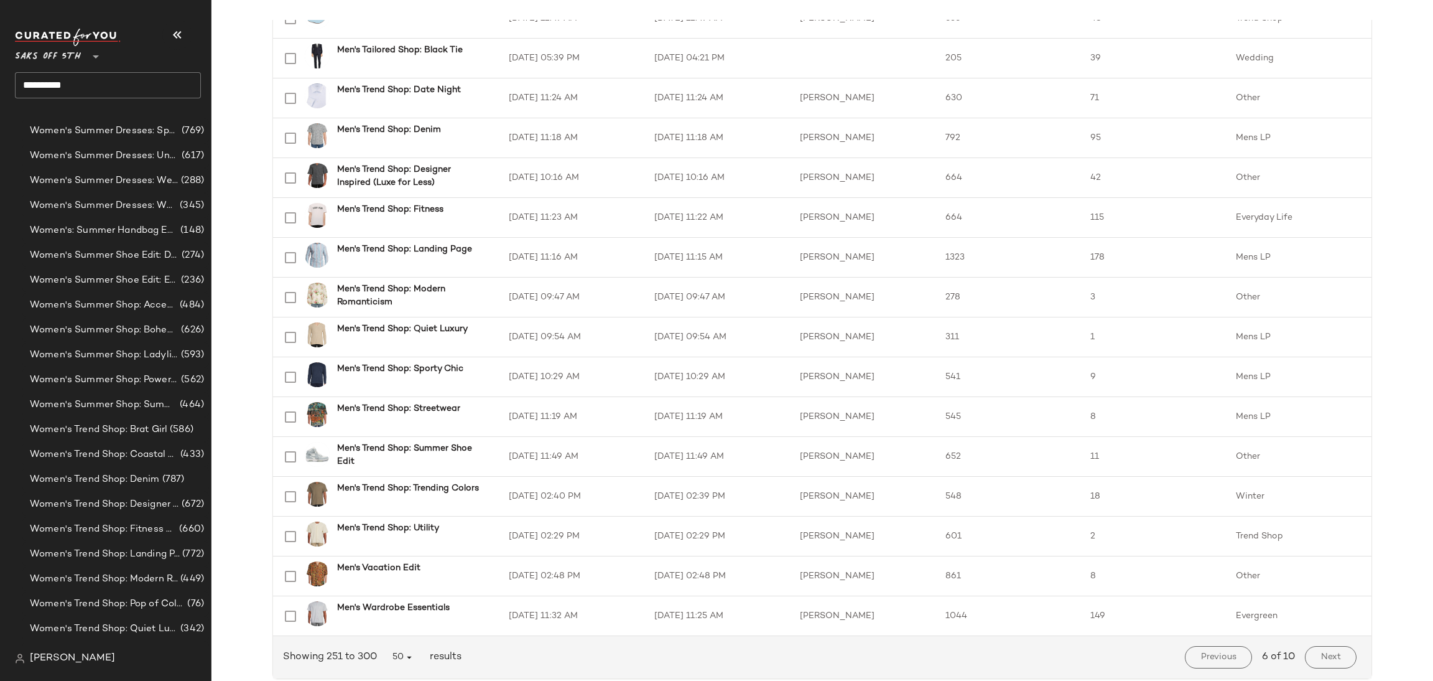
scroll to position [1571, 0]
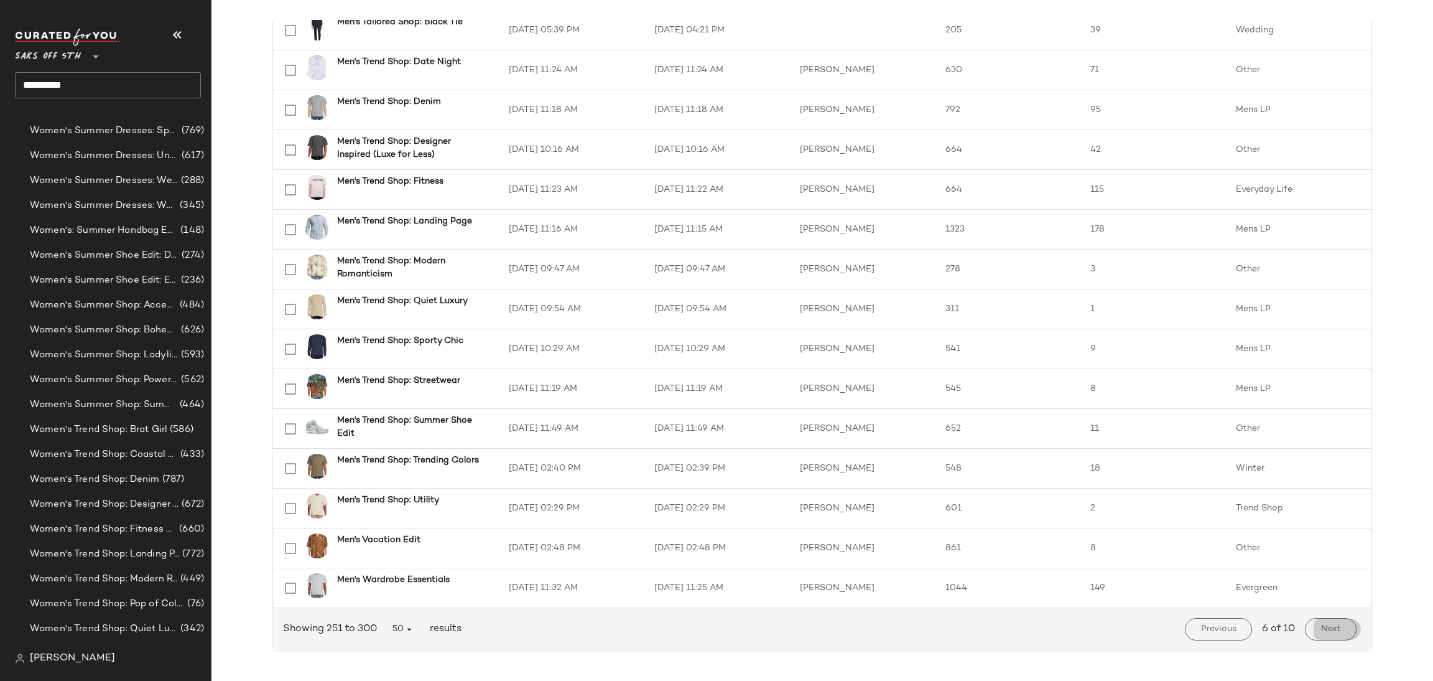
click at [1330, 638] on button "Next" at bounding box center [1331, 629] width 52 height 22
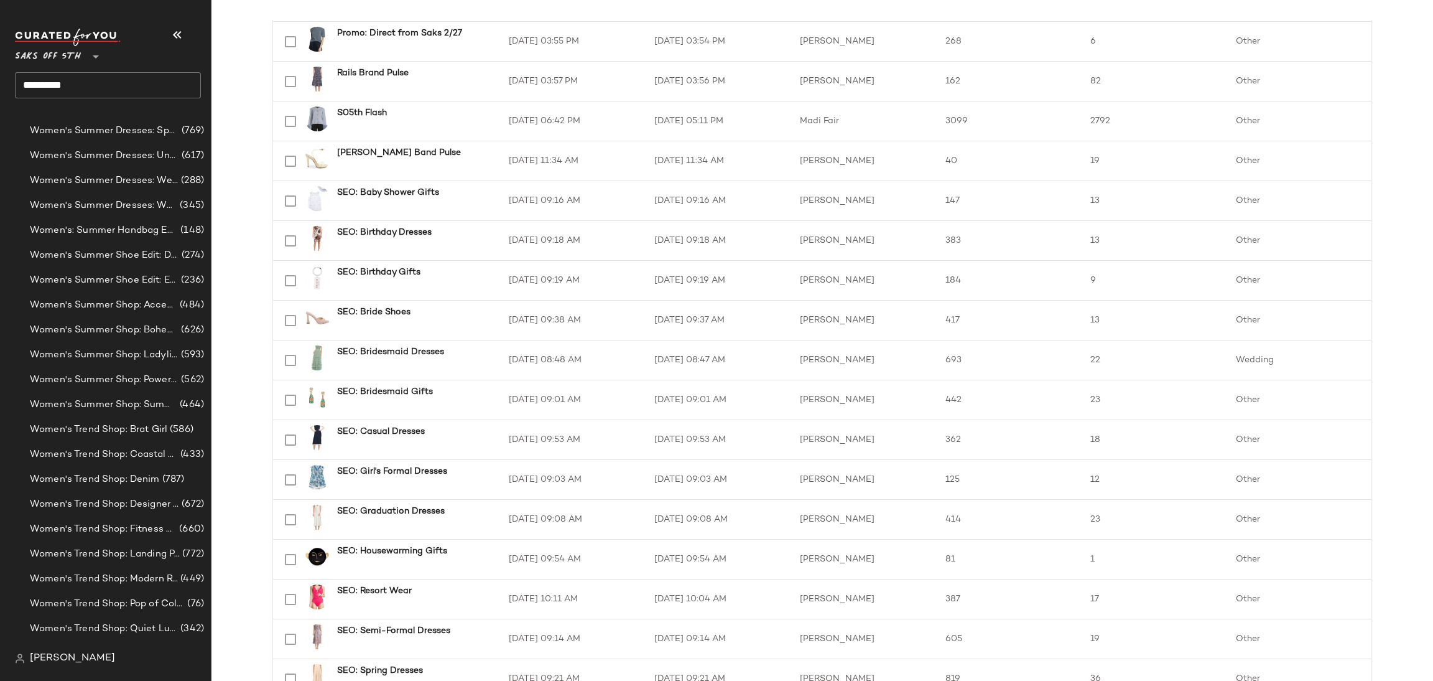
scroll to position [1598, 0]
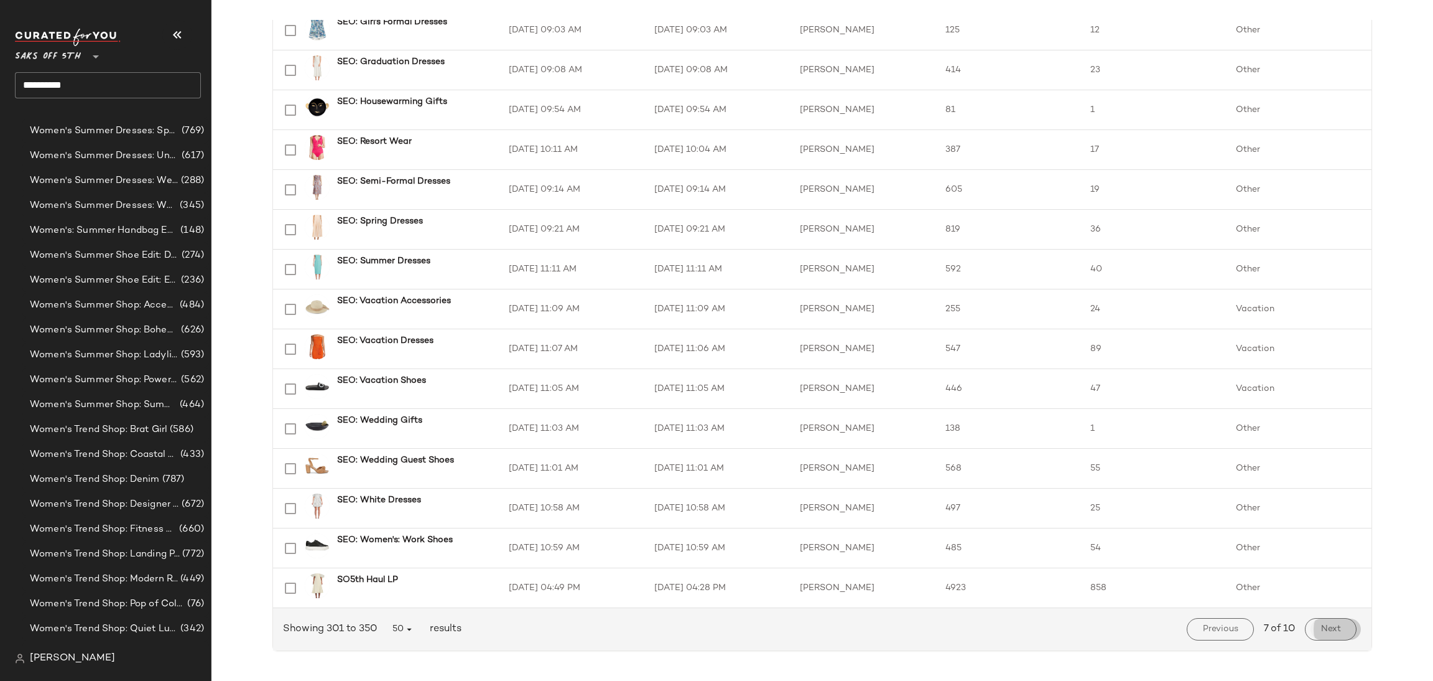
click at [1316, 636] on button "Next" at bounding box center [1331, 629] width 52 height 22
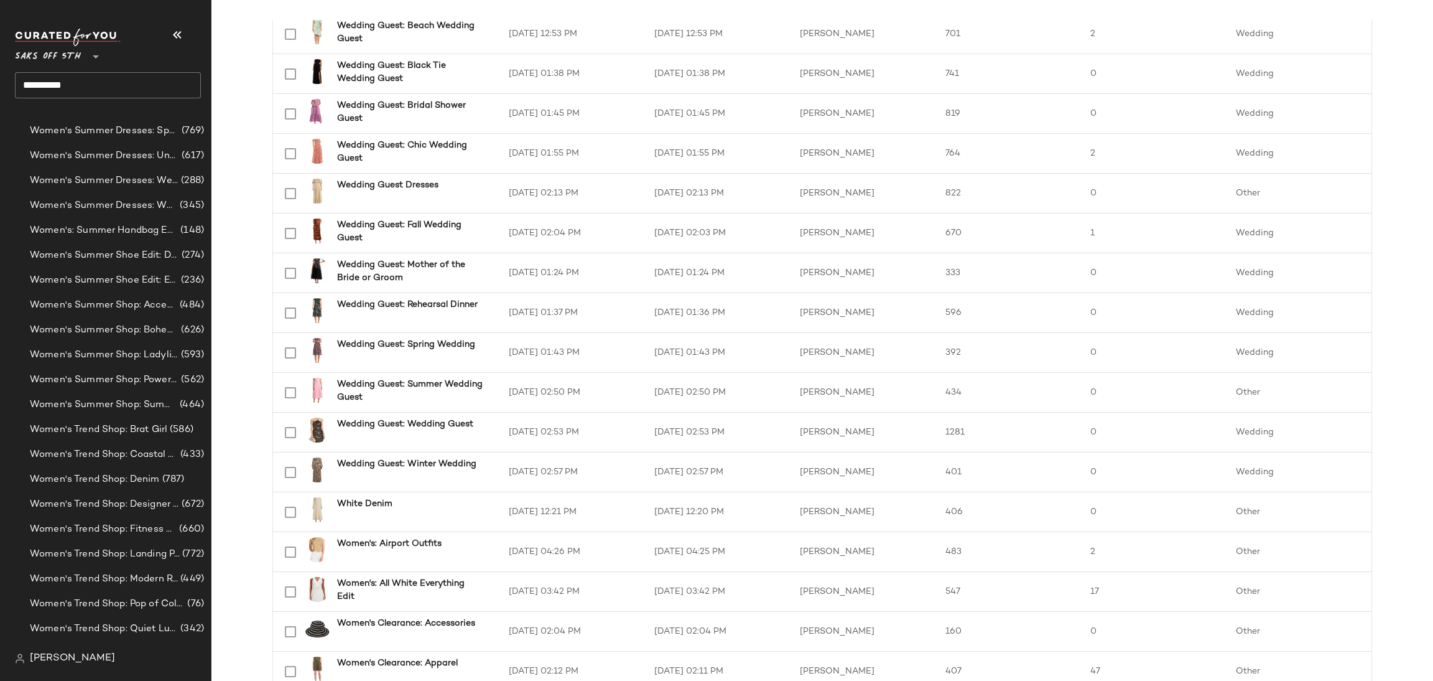
scroll to position [1598, 0]
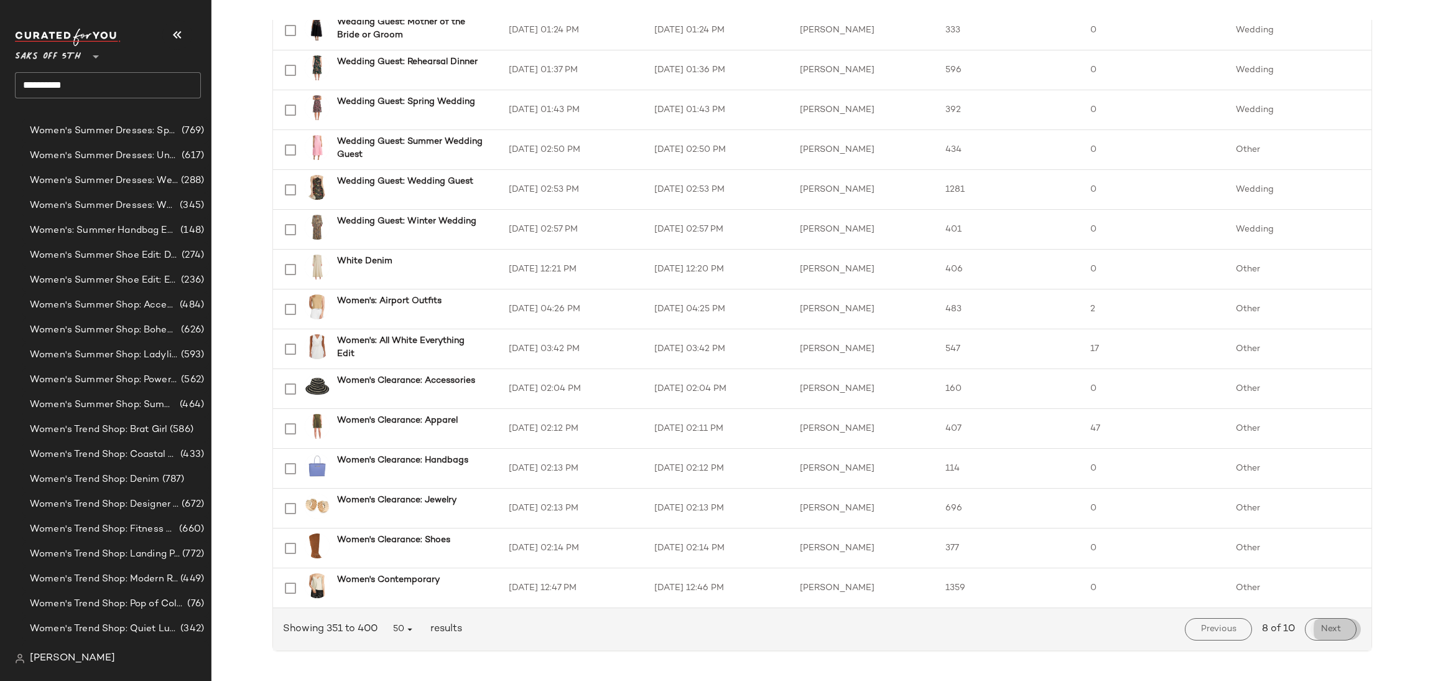
click at [1339, 625] on button "Next" at bounding box center [1331, 629] width 52 height 22
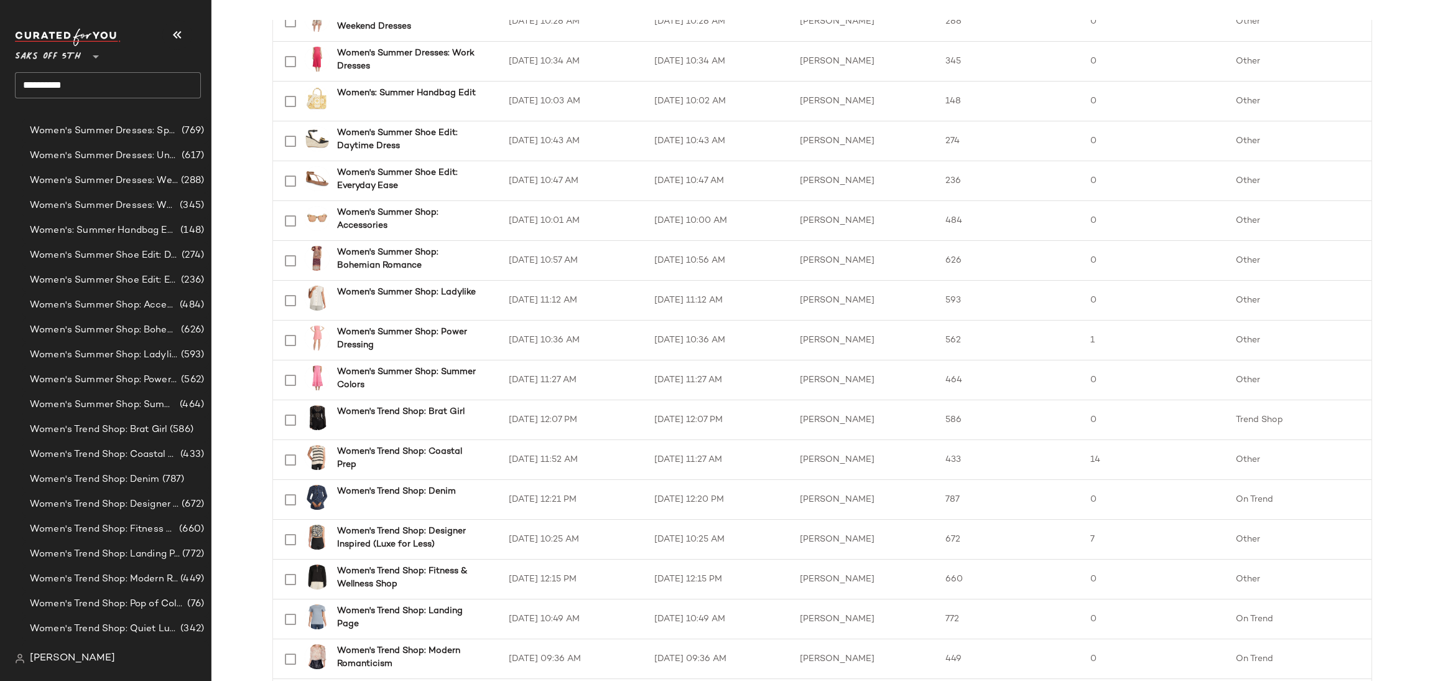
scroll to position [1410, 0]
click at [124, 151] on span "Women's Summer Dresses: Under $100" at bounding box center [104, 156] width 149 height 14
